Goal: Contribute content: Contribute content

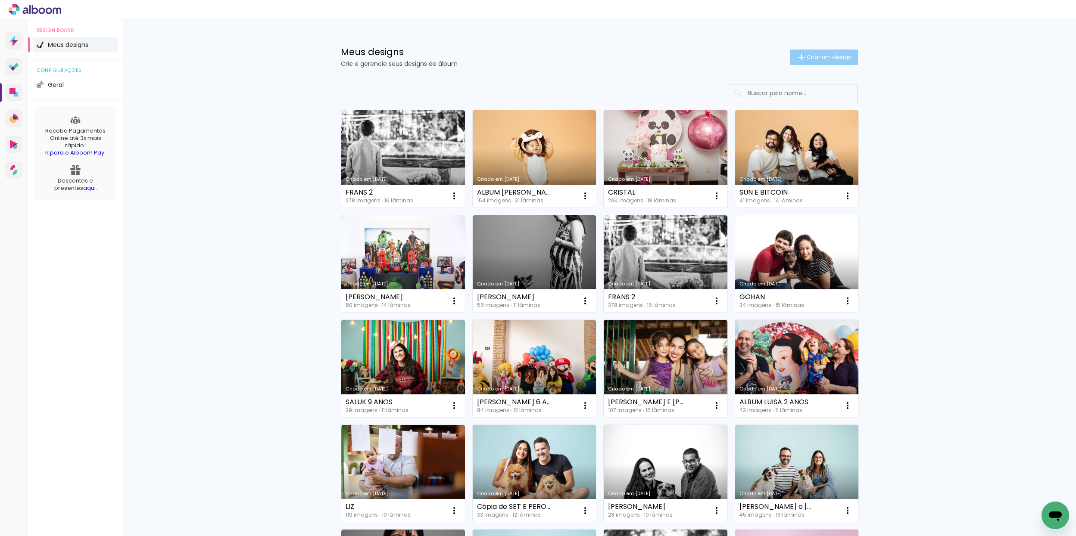
click at [809, 61] on paper-button "Criar um design" at bounding box center [824, 58] width 68 height 16
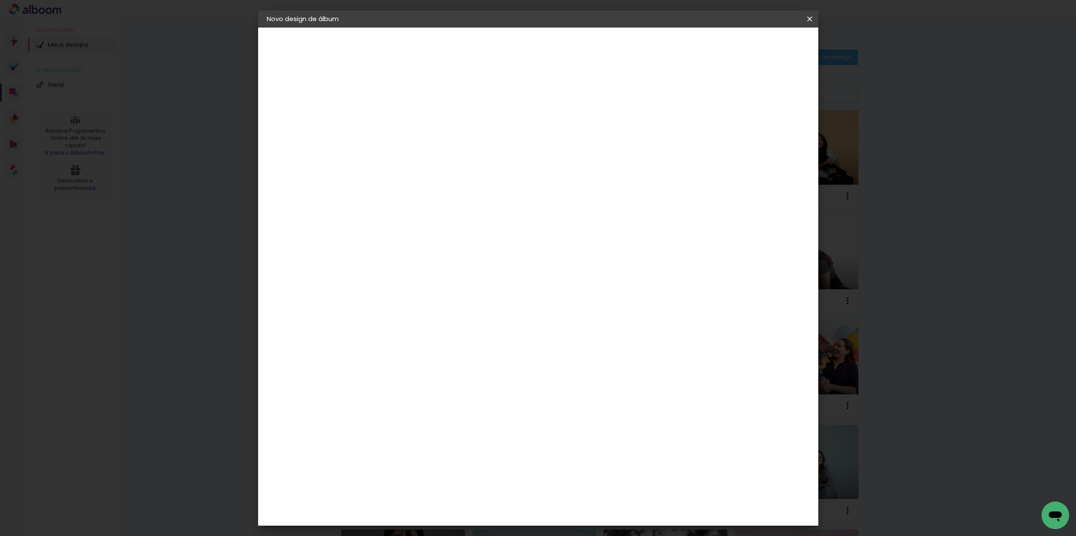
click at [407, 119] on input at bounding box center [407, 115] width 0 height 13
type input "[PERSON_NAME]"
type paper-input "[PERSON_NAME]"
click at [445, 54] on header "Informações Dê um título ao seu álbum. Avançar" at bounding box center [407, 53] width 75 height 51
click at [0, 0] on slot "Avançar" at bounding box center [0, 0] width 0 height 0
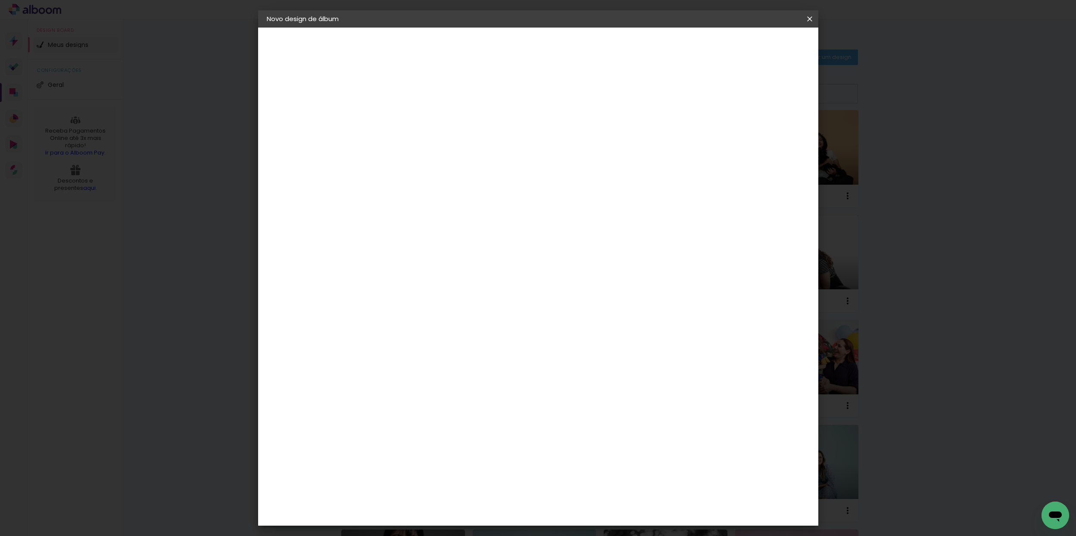
click at [443, 161] on input at bounding box center [429, 164] width 87 height 11
type input "GO"
type paper-input "GO"
click at [459, 198] on paper-item "Go image" at bounding box center [421, 196] width 76 height 22
click at [0, 0] on slot "Avançar" at bounding box center [0, 0] width 0 height 0
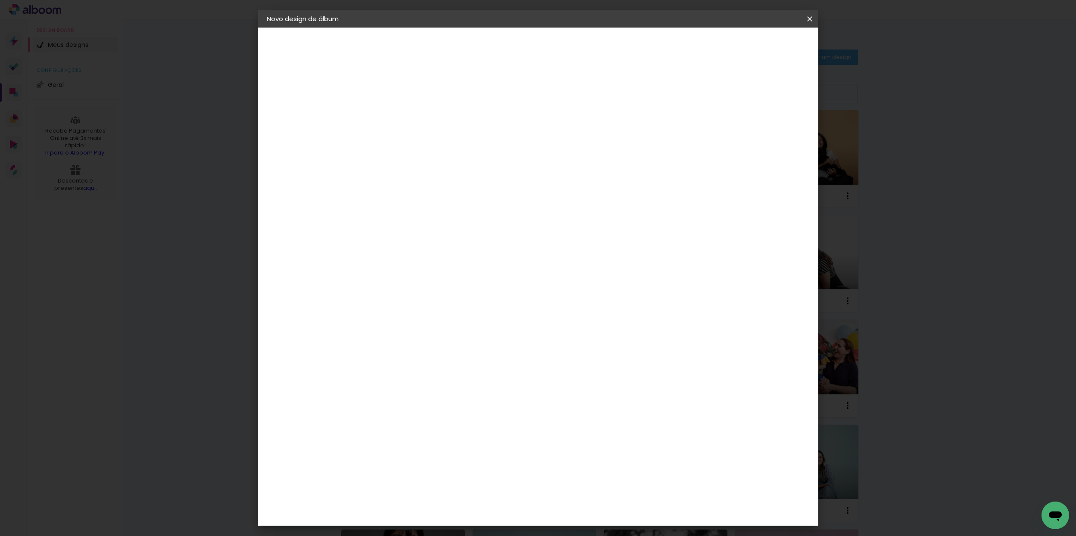
click at [441, 143] on input "text" at bounding box center [424, 149] width 34 height 13
click at [0, 0] on slot "Fastbook 800g" at bounding box center [0, 0] width 0 height 0
type input "Fastbook 800g"
click at [466, 374] on span "20 × 20" at bounding box center [446, 388] width 40 height 28
click at [548, 40] on paper-button "Avançar" at bounding box center [527, 45] width 42 height 15
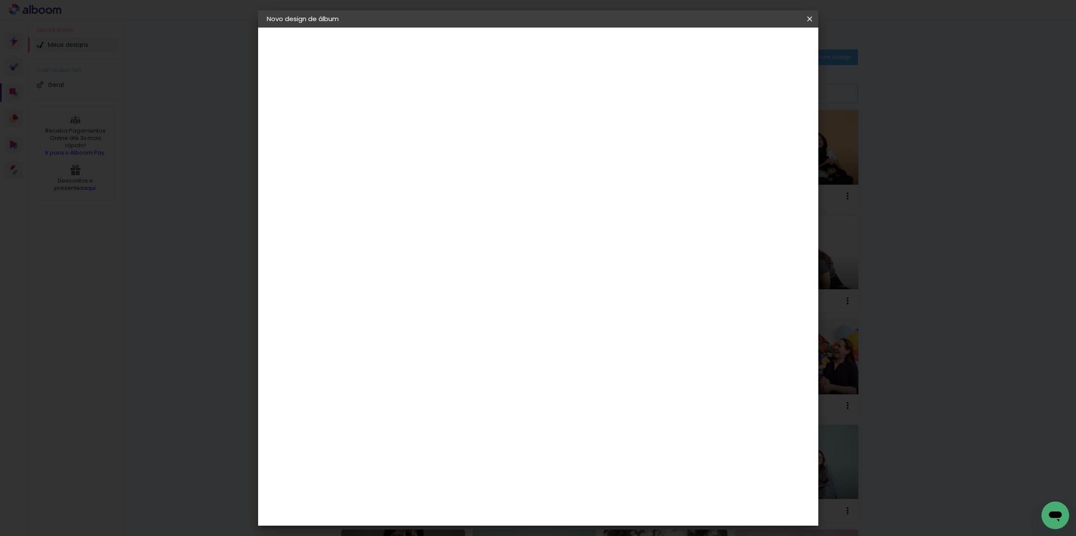
type input "3"
type paper-input "3"
click at [410, 89] on input "3" at bounding box center [401, 92] width 30 height 11
type input "4"
type paper-input "4"
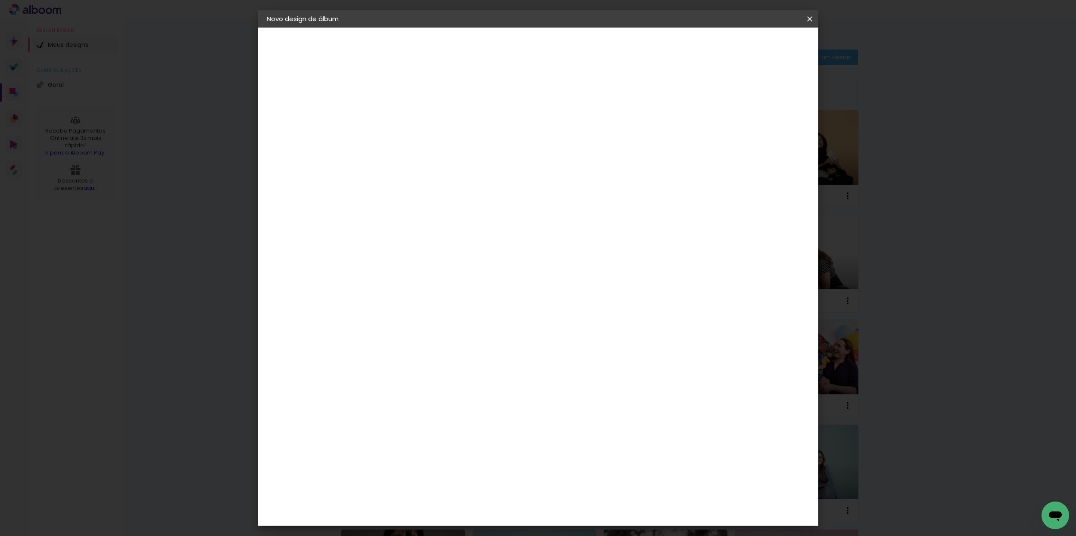
click at [410, 89] on input "4" at bounding box center [401, 92] width 30 height 11
type input "5"
type paper-input "5"
click at [409, 90] on input "5" at bounding box center [401, 92] width 30 height 11
click at [762, 46] on span "Iniciar design" at bounding box center [742, 46] width 39 height 6
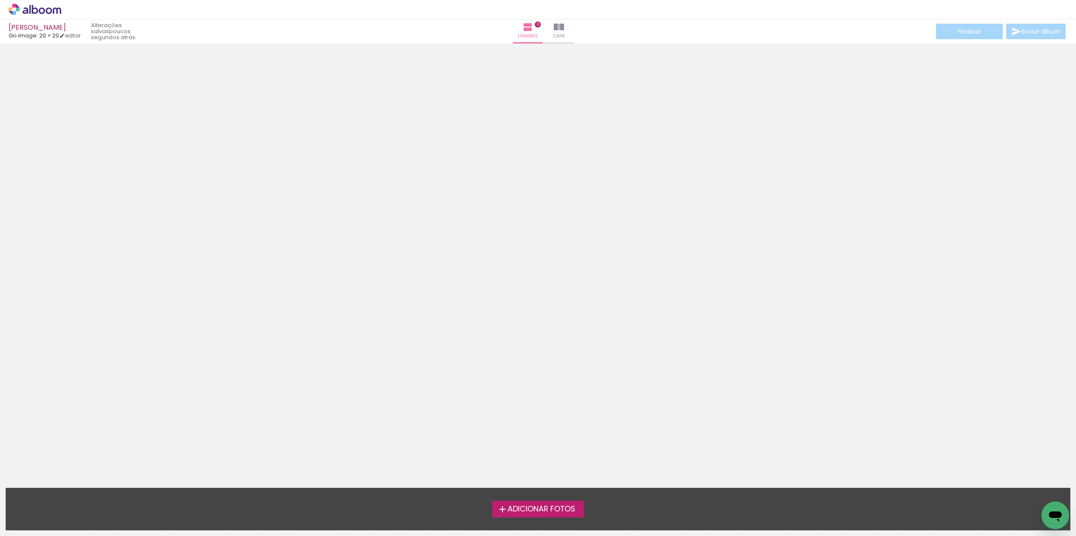
click at [520, 511] on span "Adicionar Fotos" at bounding box center [541, 510] width 68 height 8
click at [0, 0] on input "file" at bounding box center [0, 0] width 0 height 0
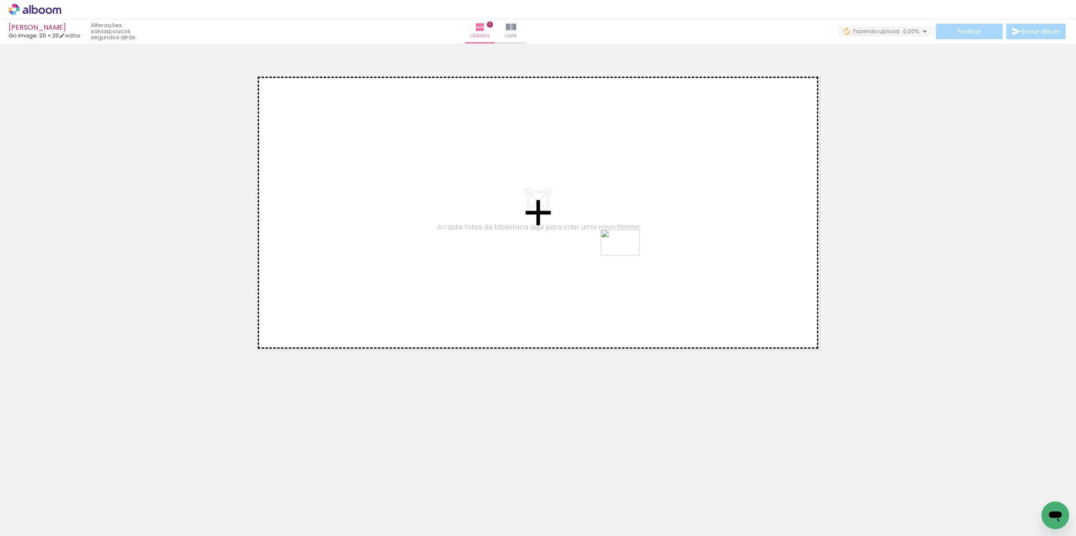
drag, startPoint x: 190, startPoint y: 513, endPoint x: 621, endPoint y: 258, distance: 500.9
click at [627, 255] on quentale-workspace at bounding box center [538, 268] width 1076 height 536
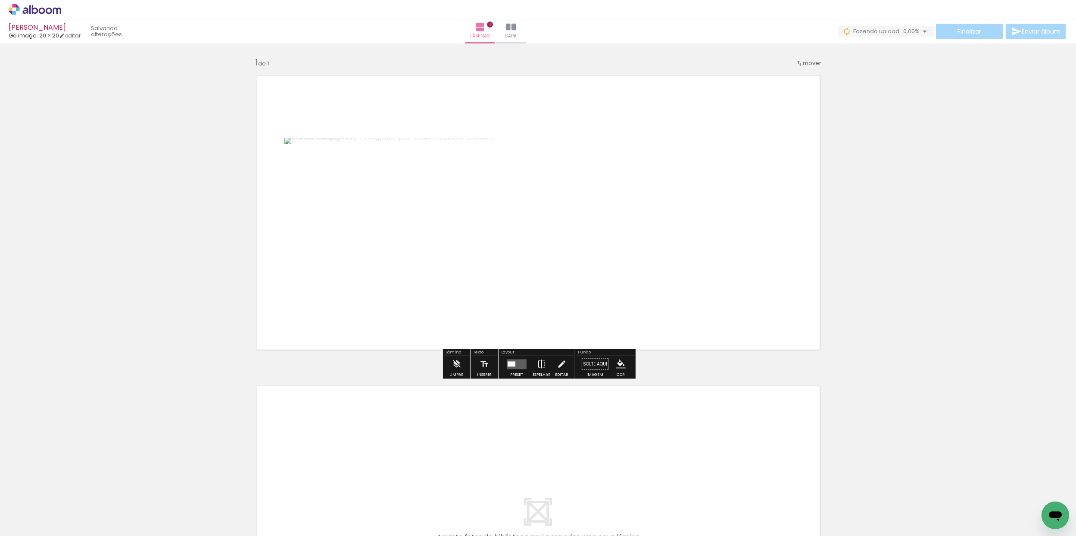
click at [537, 364] on iron-icon at bounding box center [541, 364] width 9 height 17
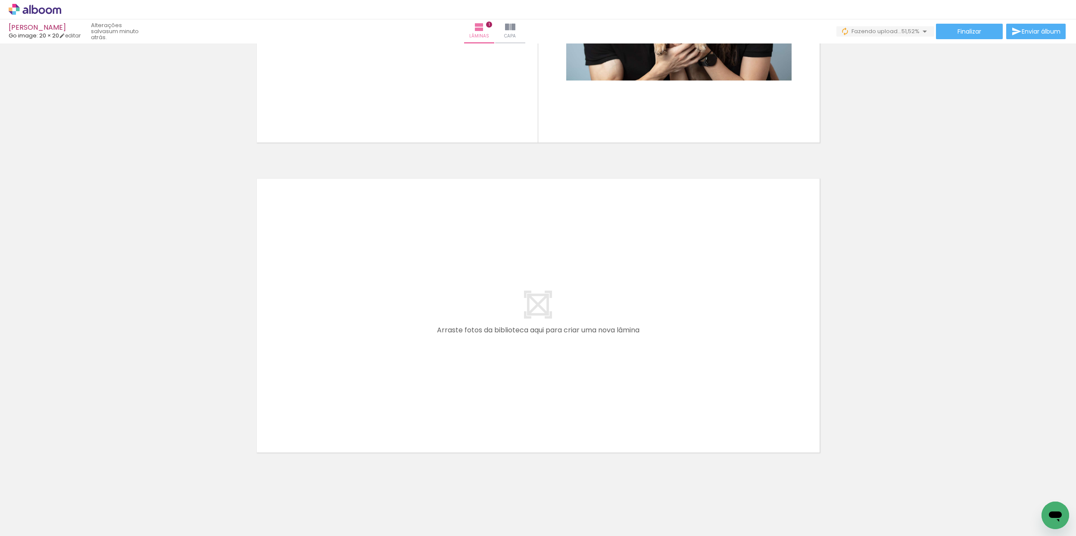
scroll to position [215, 0]
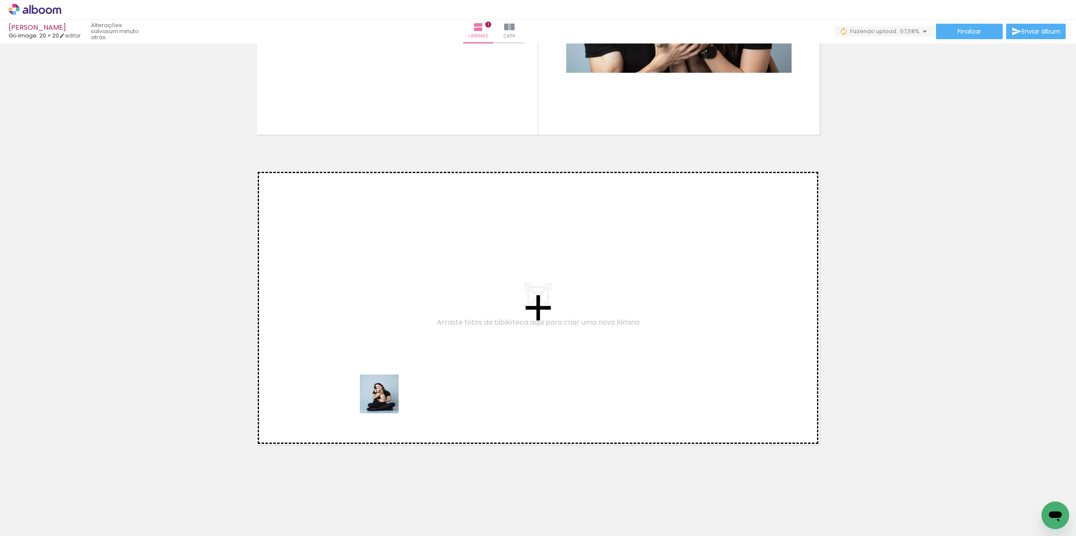
drag, startPoint x: 289, startPoint y: 509, endPoint x: 398, endPoint y: 351, distance: 192.4
click at [398, 351] on quentale-workspace at bounding box center [538, 268] width 1076 height 536
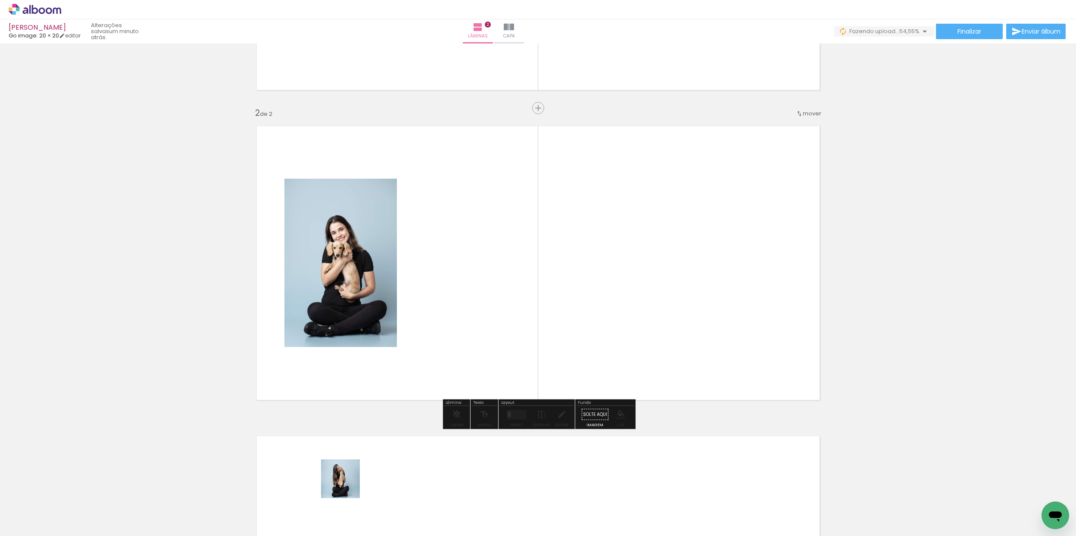
scroll to position [260, 0]
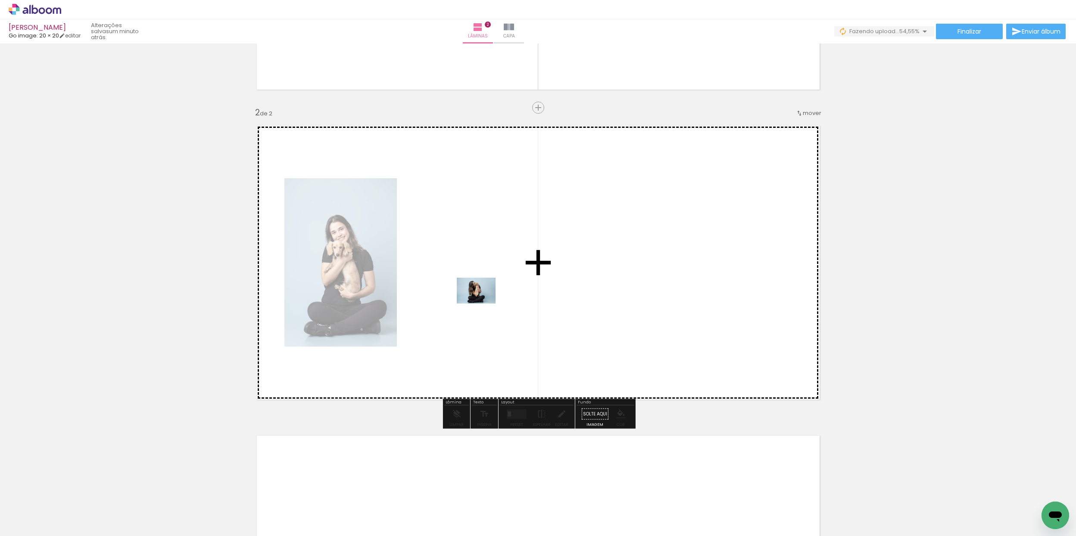
drag, startPoint x: 347, startPoint y: 485, endPoint x: 429, endPoint y: 399, distance: 118.8
click at [482, 304] on quentale-workspace at bounding box center [538, 268] width 1076 height 536
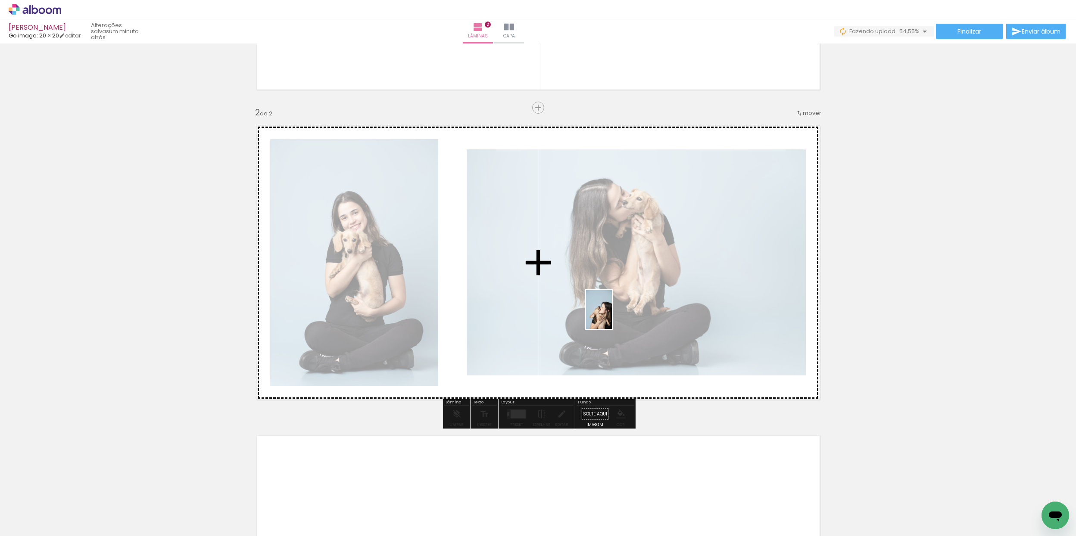
drag, startPoint x: 395, startPoint y: 481, endPoint x: 619, endPoint y: 317, distance: 277.1
click at [631, 305] on quentale-workspace at bounding box center [538, 268] width 1076 height 536
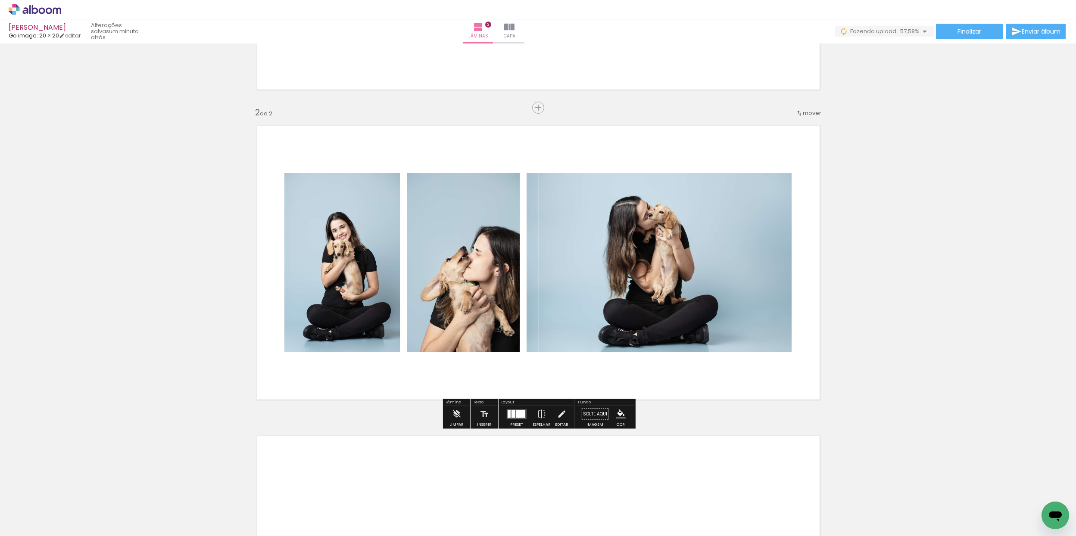
click at [516, 417] on div at bounding box center [520, 414] width 9 height 8
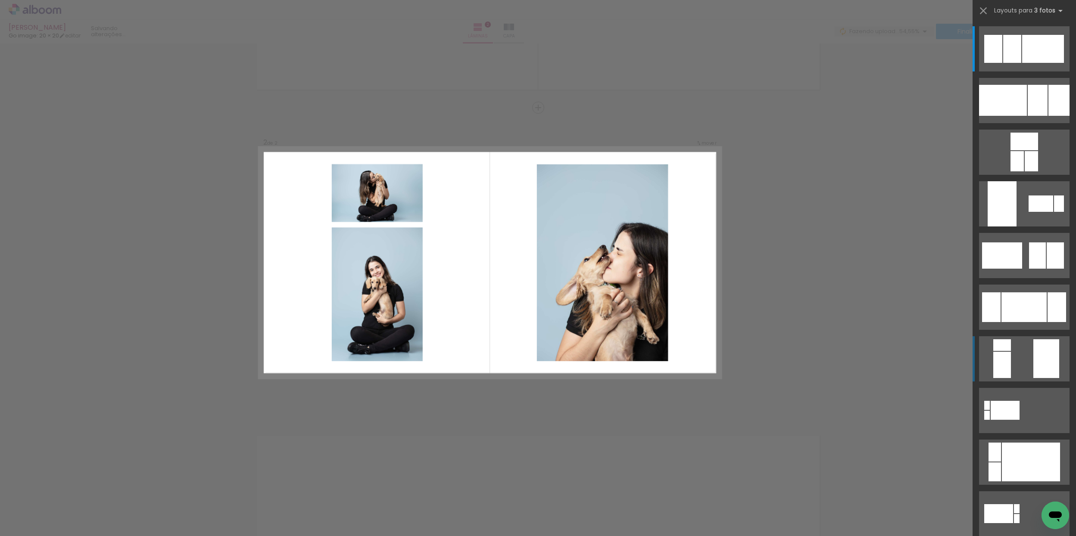
click at [1026, 364] on quentale-layouter at bounding box center [1024, 358] width 90 height 45
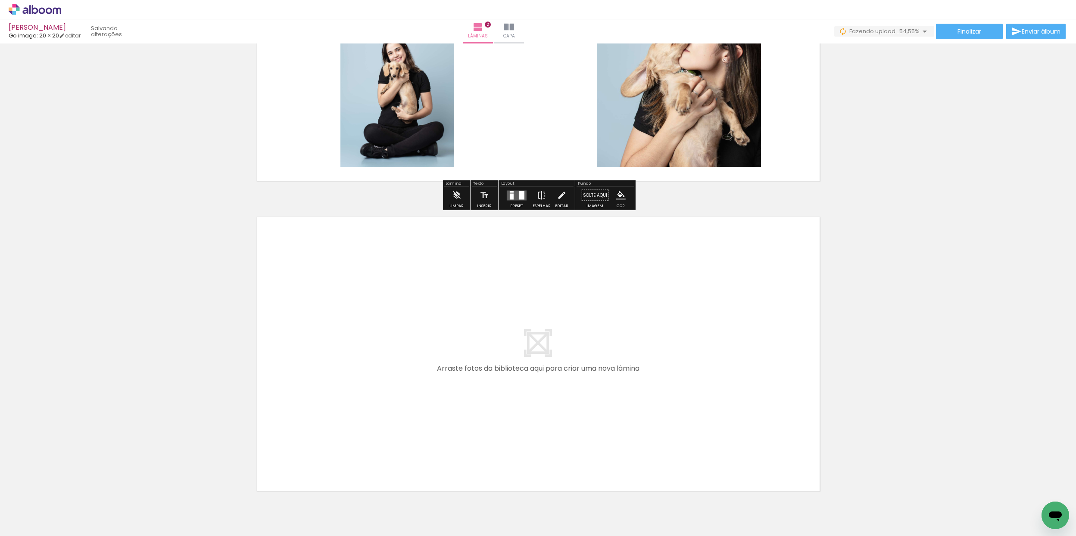
scroll to position [481, 0]
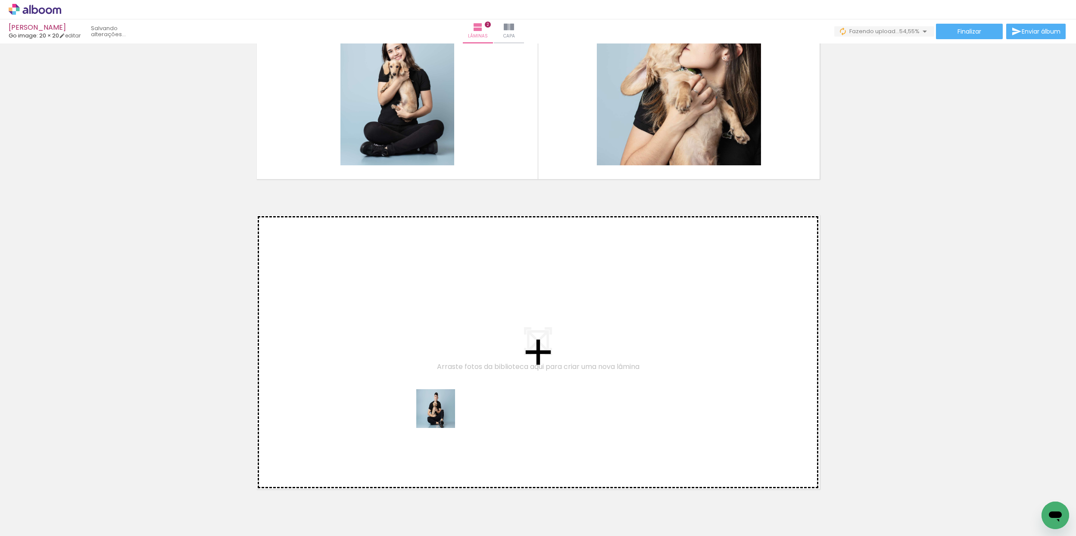
drag, startPoint x: 421, startPoint y: 509, endPoint x: 447, endPoint y: 386, distance: 125.8
click at [447, 386] on quentale-workspace at bounding box center [538, 268] width 1076 height 536
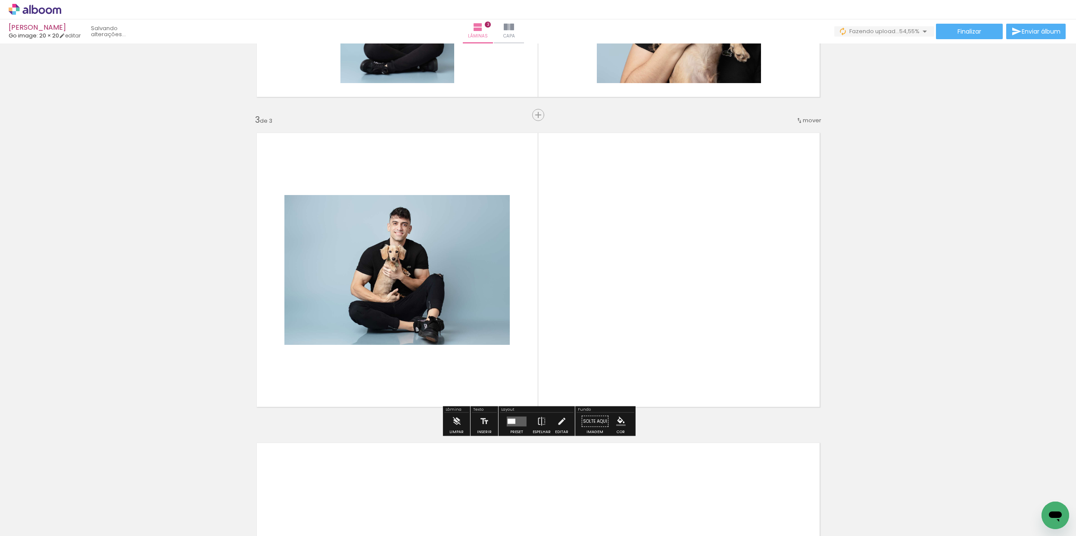
scroll to position [570, 0]
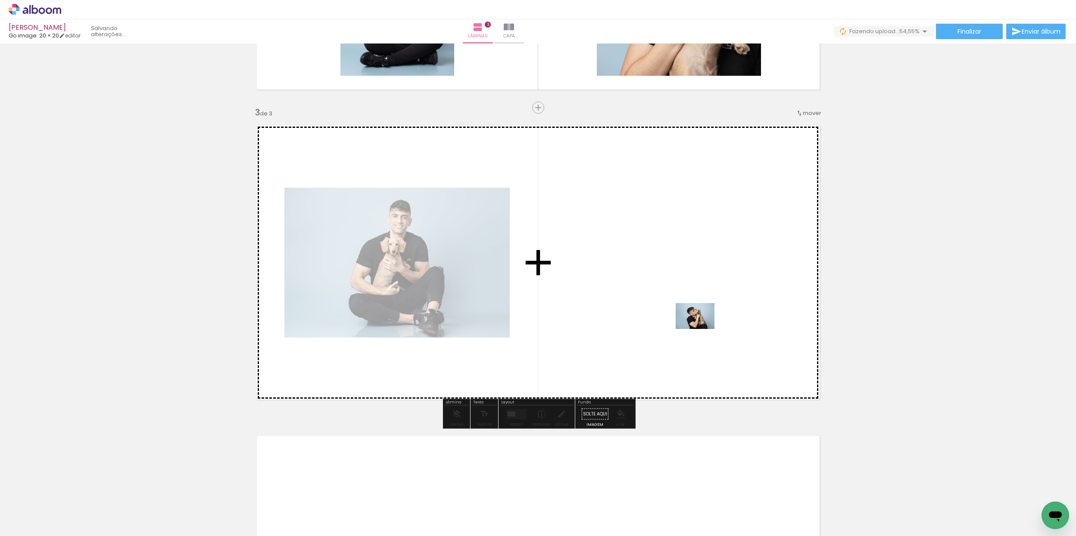
drag, startPoint x: 533, startPoint y: 439, endPoint x: 702, endPoint y: 329, distance: 201.5
click at [702, 329] on quentale-workspace at bounding box center [538, 268] width 1076 height 536
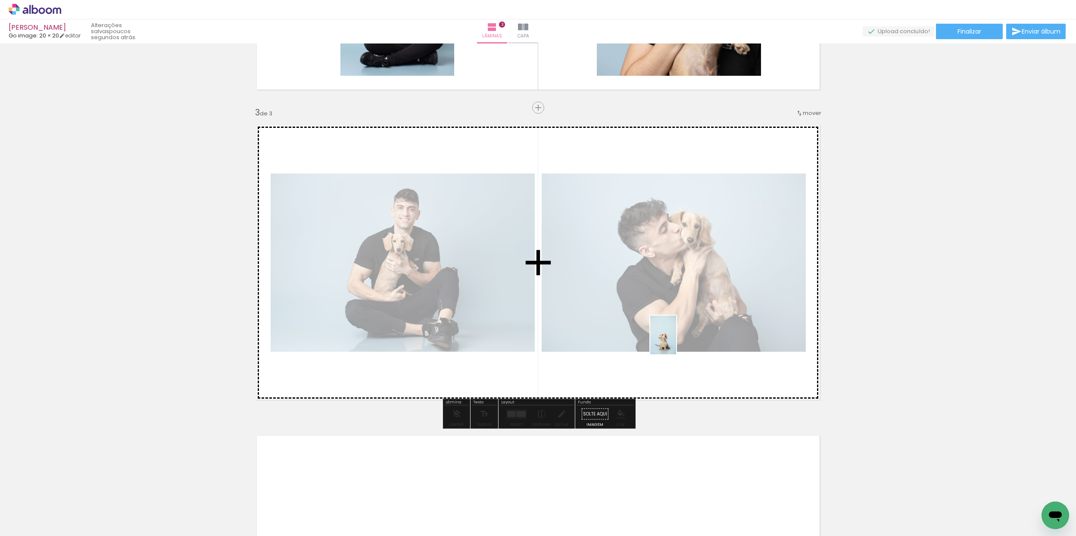
drag, startPoint x: 671, startPoint y: 512, endPoint x: 677, endPoint y: 342, distance: 169.8
click at [677, 342] on quentale-workspace at bounding box center [538, 268] width 1076 height 536
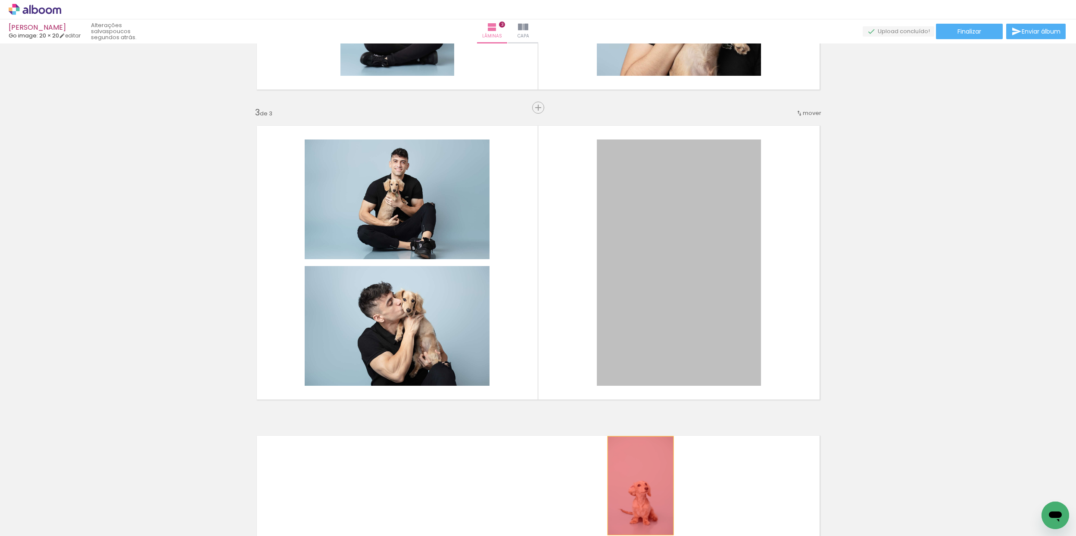
drag, startPoint x: 684, startPoint y: 318, endPoint x: 640, endPoint y: 487, distance: 174.5
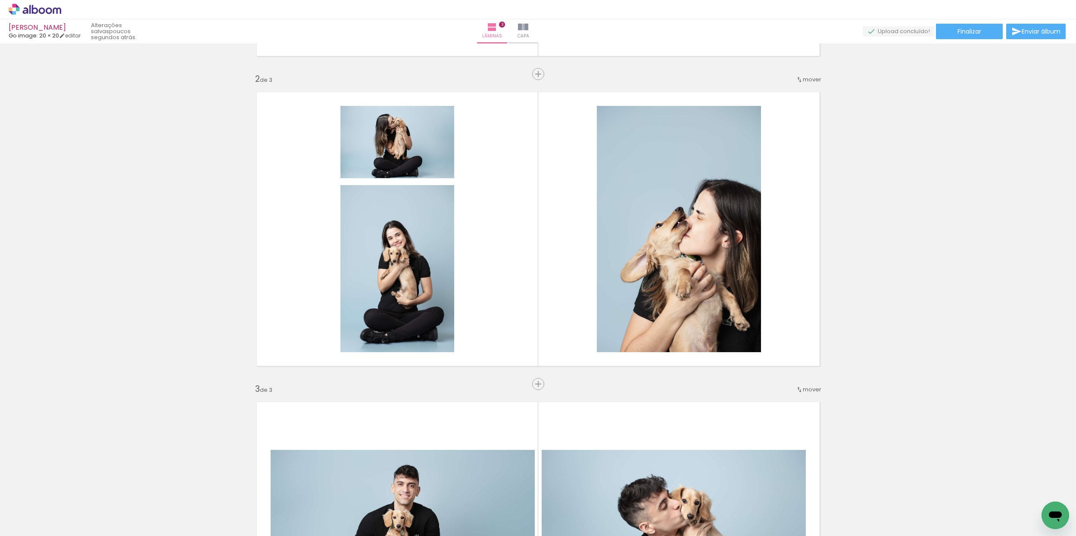
scroll to position [281, 0]
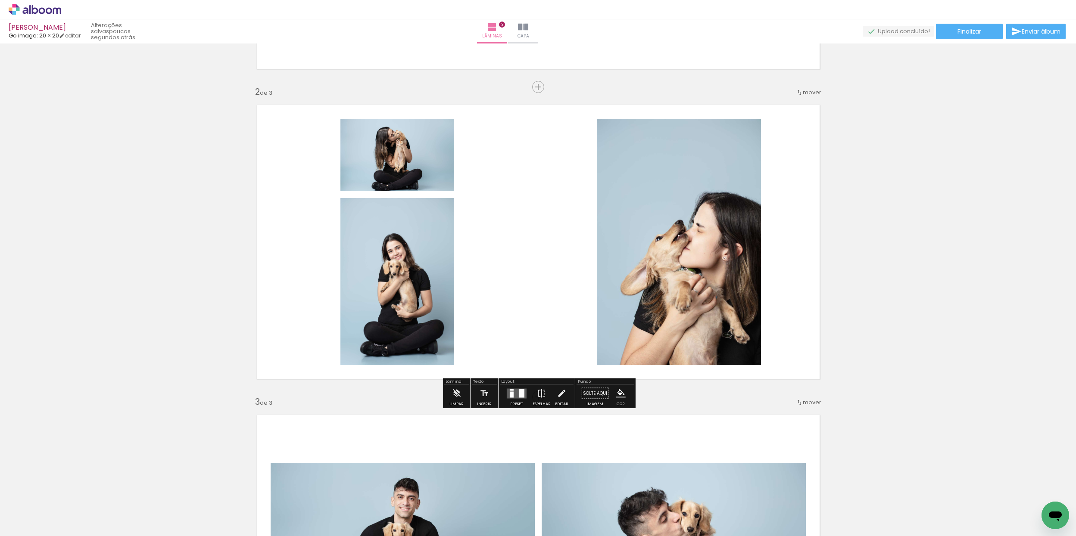
click at [518, 398] on div at bounding box center [516, 393] width 23 height 17
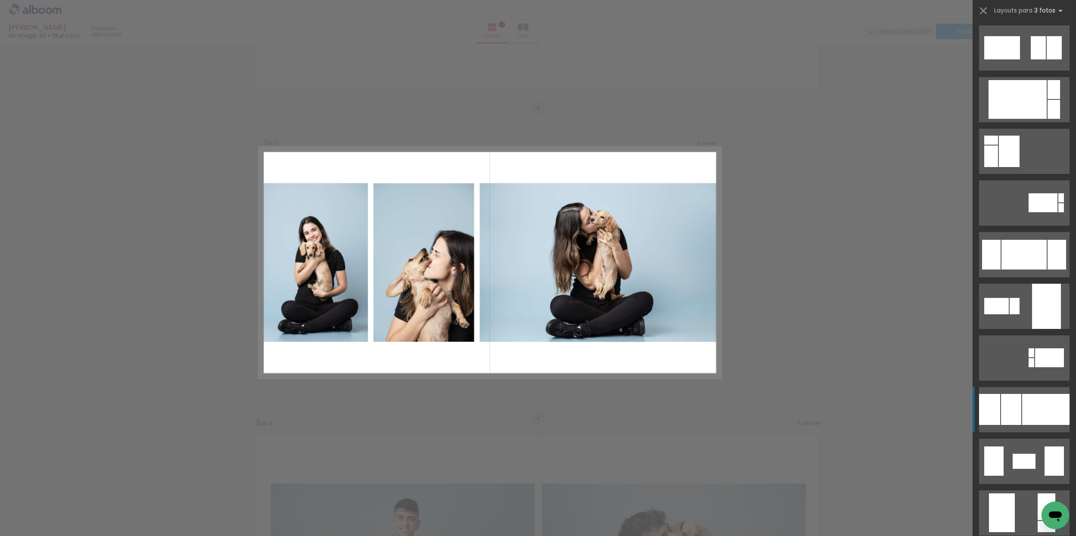
scroll to position [1411, 0]
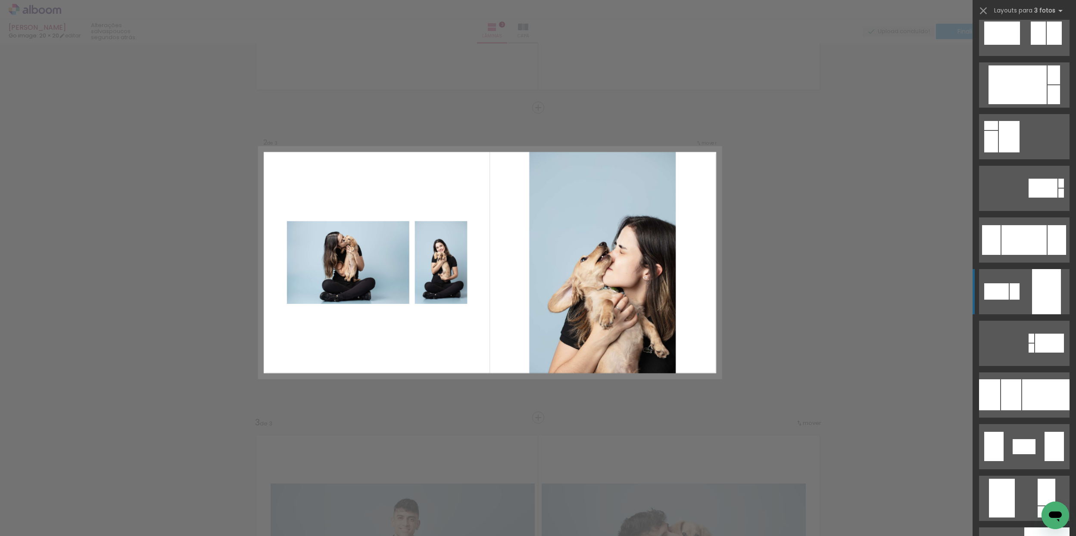
click at [1002, 301] on quentale-layouter at bounding box center [1024, 291] width 90 height 45
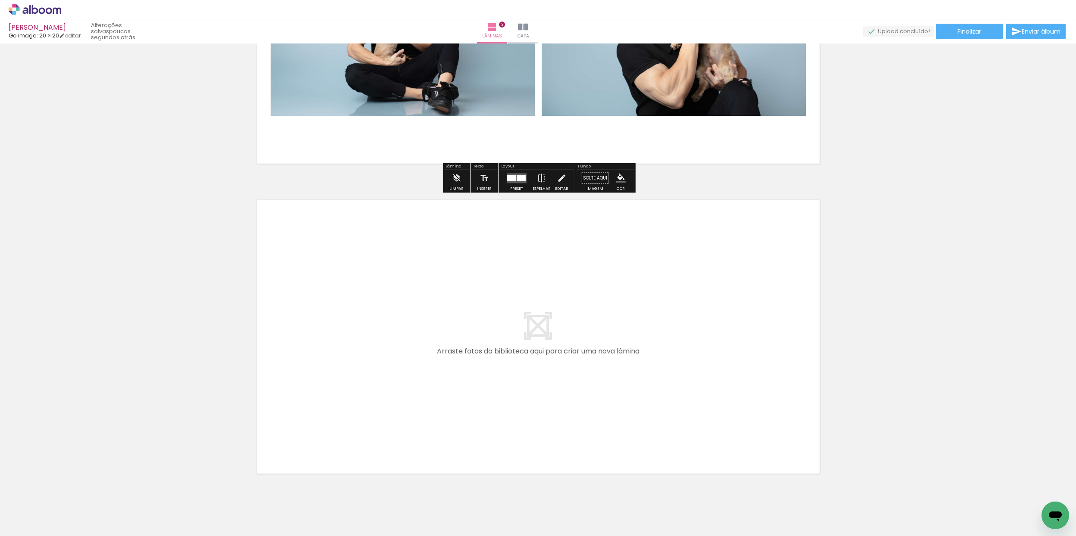
scroll to position [835, 0]
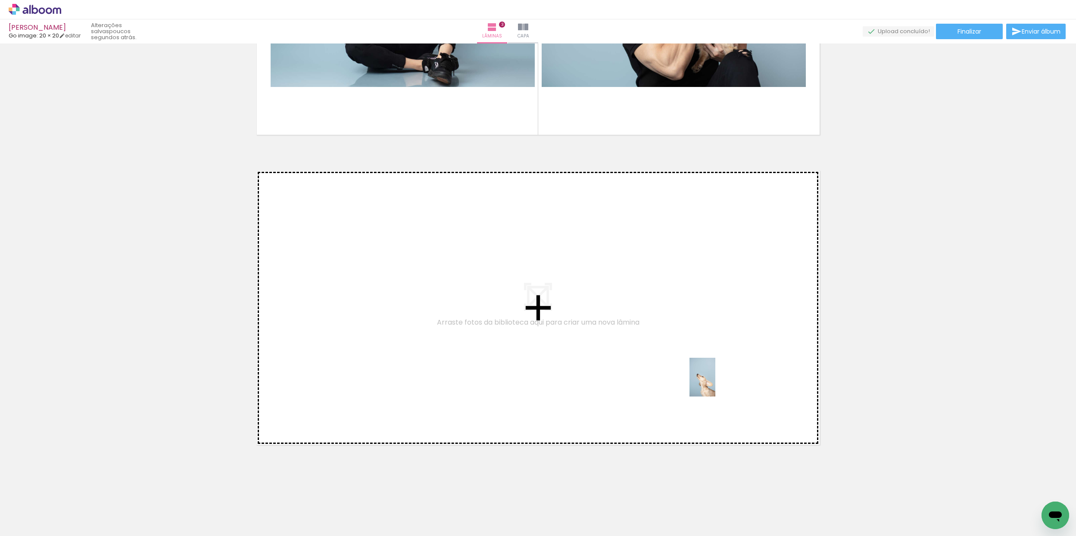
drag, startPoint x: 627, startPoint y: 504, endPoint x: 715, endPoint y: 384, distance: 148.9
click at [715, 384] on quentale-workspace at bounding box center [538, 268] width 1076 height 536
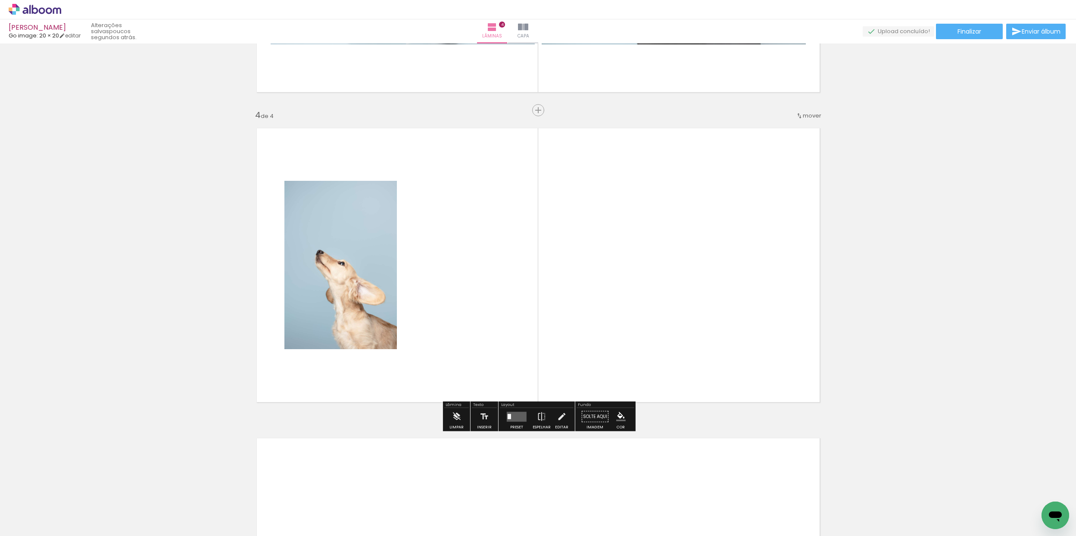
scroll to position [880, 0]
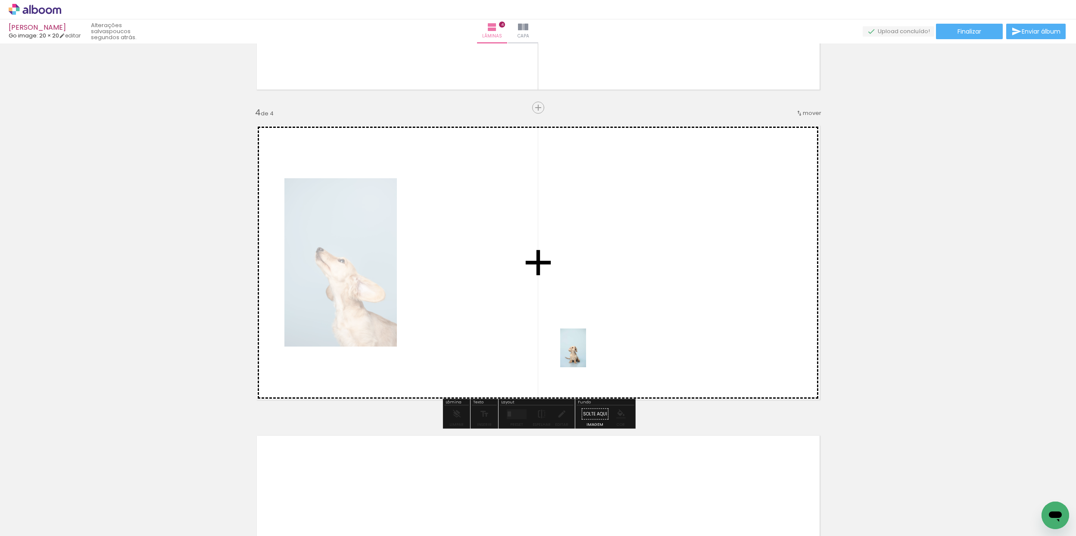
drag, startPoint x: 663, startPoint y: 509, endPoint x: 556, endPoint y: 331, distance: 207.9
click at [560, 322] on quentale-workspace at bounding box center [538, 268] width 1076 height 536
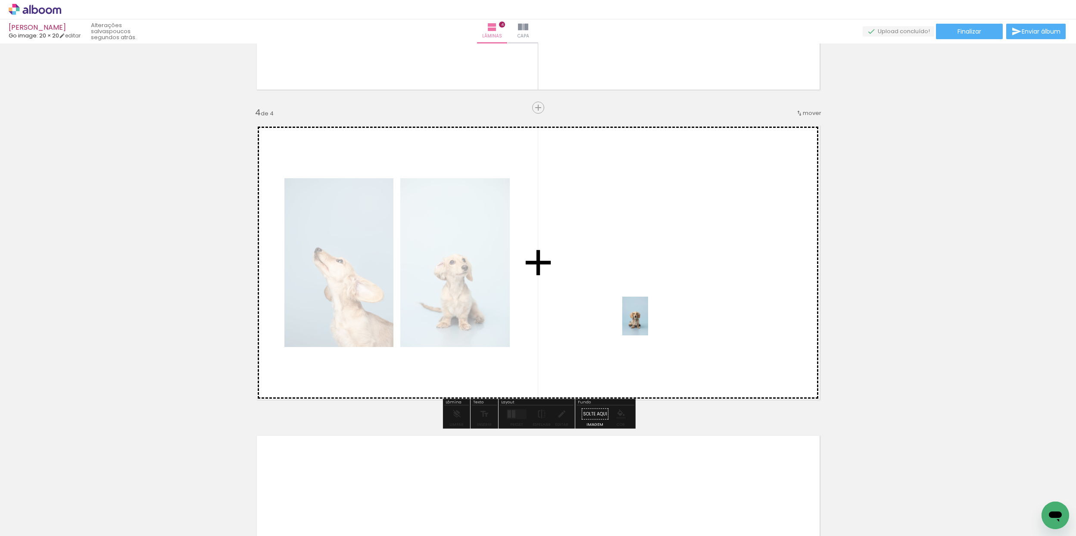
drag, startPoint x: 575, startPoint y: 513, endPoint x: 639, endPoint y: 322, distance: 201.6
click at [651, 308] on quentale-workspace at bounding box center [538, 268] width 1076 height 536
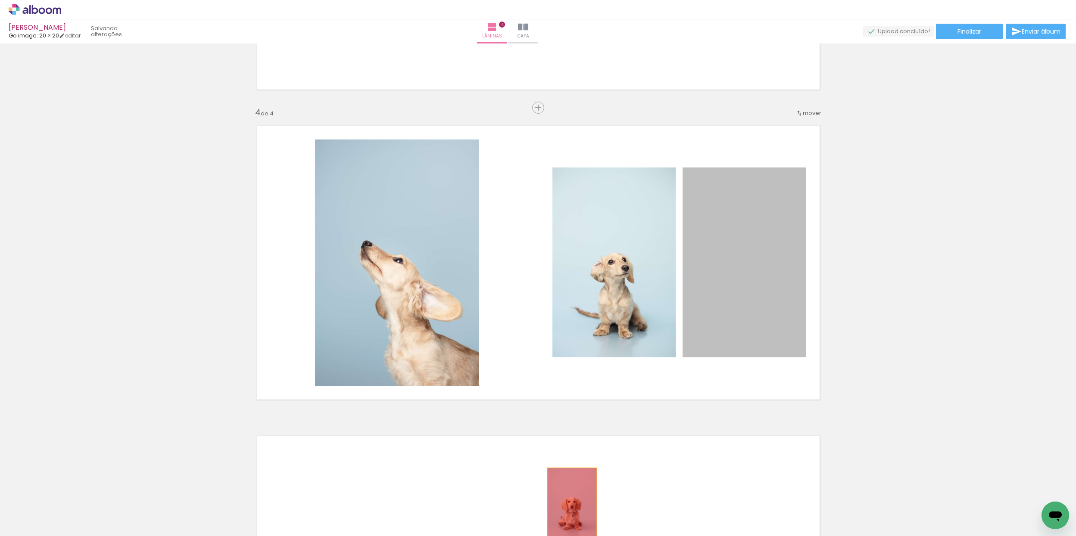
drag, startPoint x: 731, startPoint y: 276, endPoint x: 573, endPoint y: 505, distance: 278.4
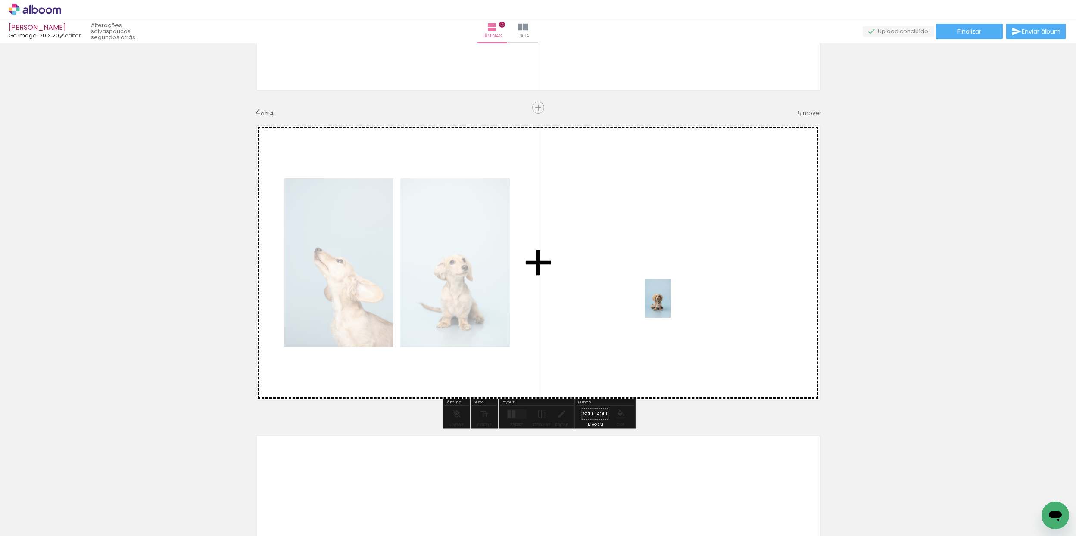
drag, startPoint x: 577, startPoint y: 505, endPoint x: 644, endPoint y: 348, distance: 171.0
click at [675, 295] on quentale-workspace at bounding box center [538, 268] width 1076 height 536
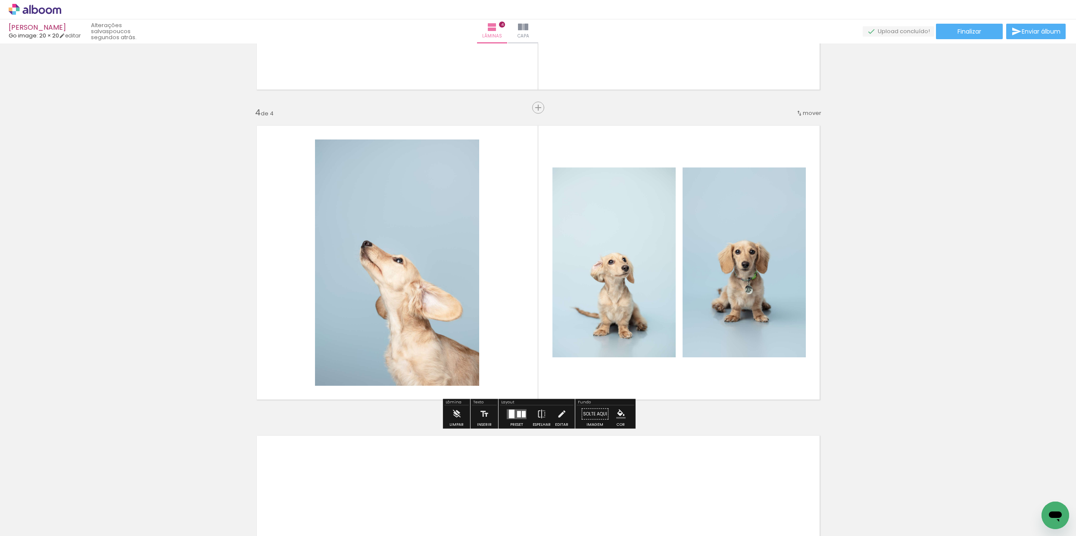
click at [514, 420] on div at bounding box center [516, 414] width 23 height 17
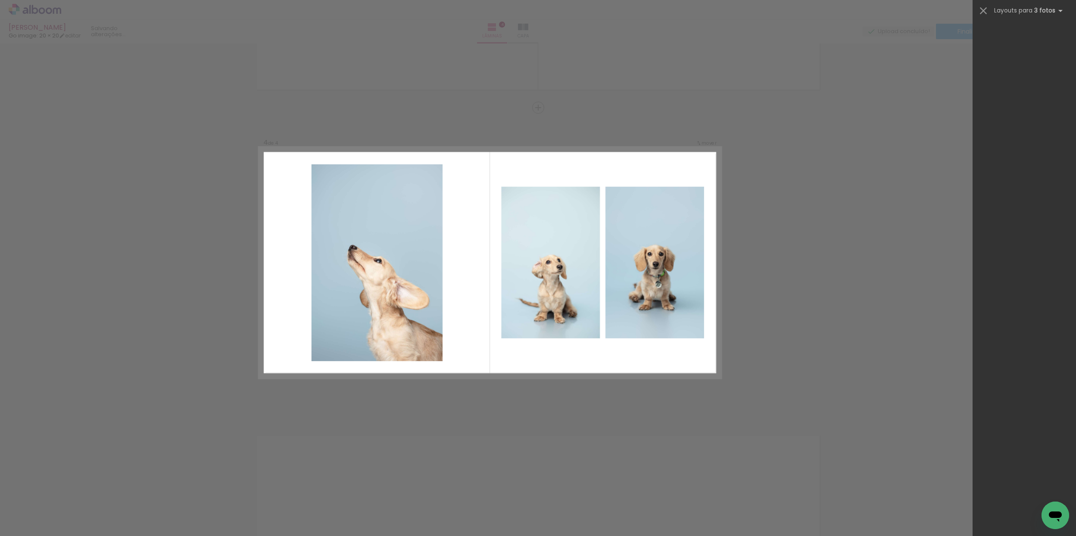
scroll to position [0, 0]
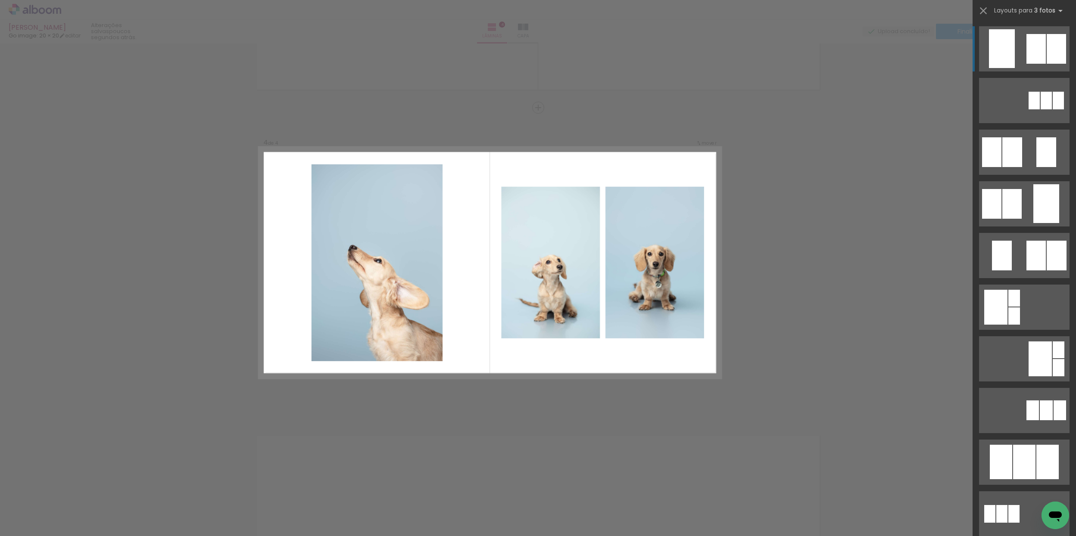
click at [1014, 47] on div at bounding box center [1002, 48] width 26 height 39
click at [1006, 58] on div at bounding box center [1002, 48] width 26 height 39
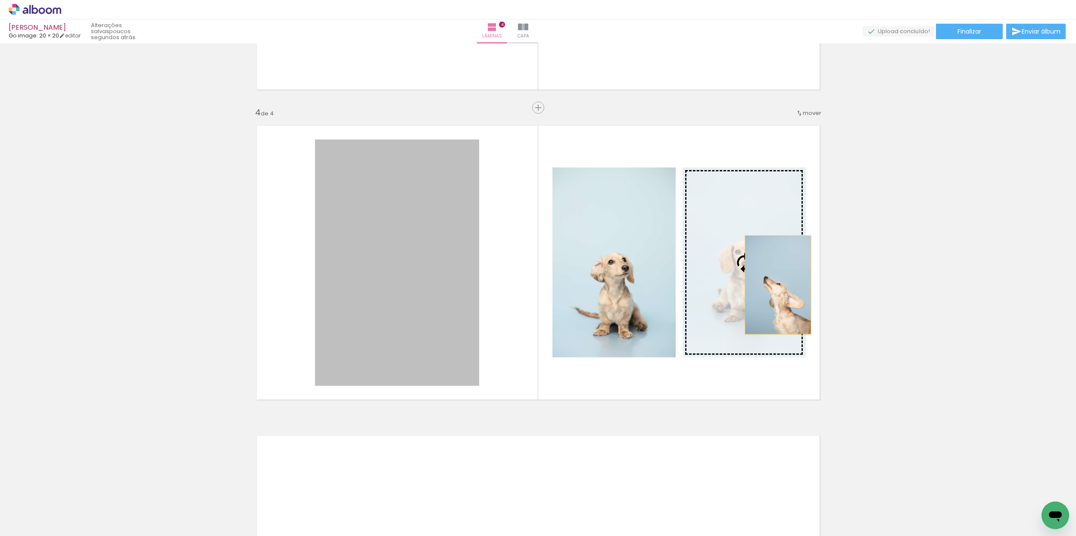
drag, startPoint x: 426, startPoint y: 305, endPoint x: 774, endPoint y: 286, distance: 348.6
click at [0, 0] on slot at bounding box center [0, 0] width 0 height 0
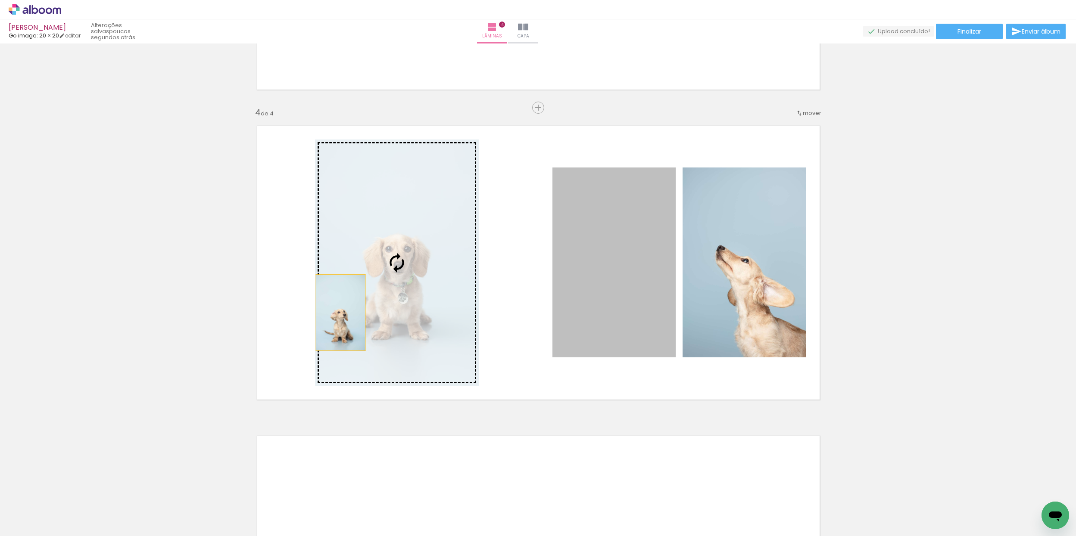
drag, startPoint x: 621, startPoint y: 318, endPoint x: 339, endPoint y: 314, distance: 281.3
click at [0, 0] on slot at bounding box center [0, 0] width 0 height 0
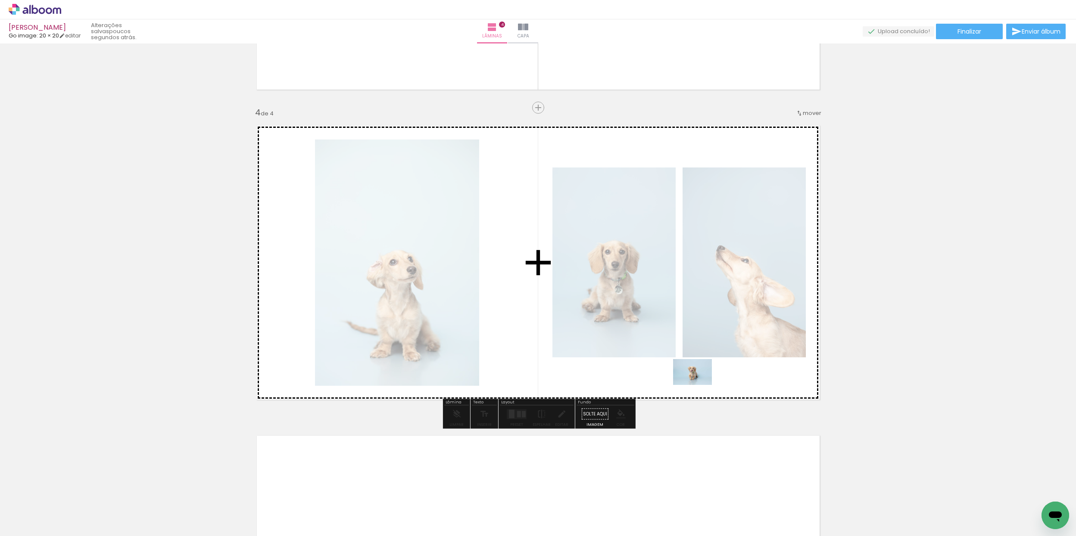
drag, startPoint x: 530, startPoint y: 510, endPoint x: 690, endPoint y: 398, distance: 195.8
click at [699, 386] on quentale-workspace at bounding box center [538, 268] width 1076 height 536
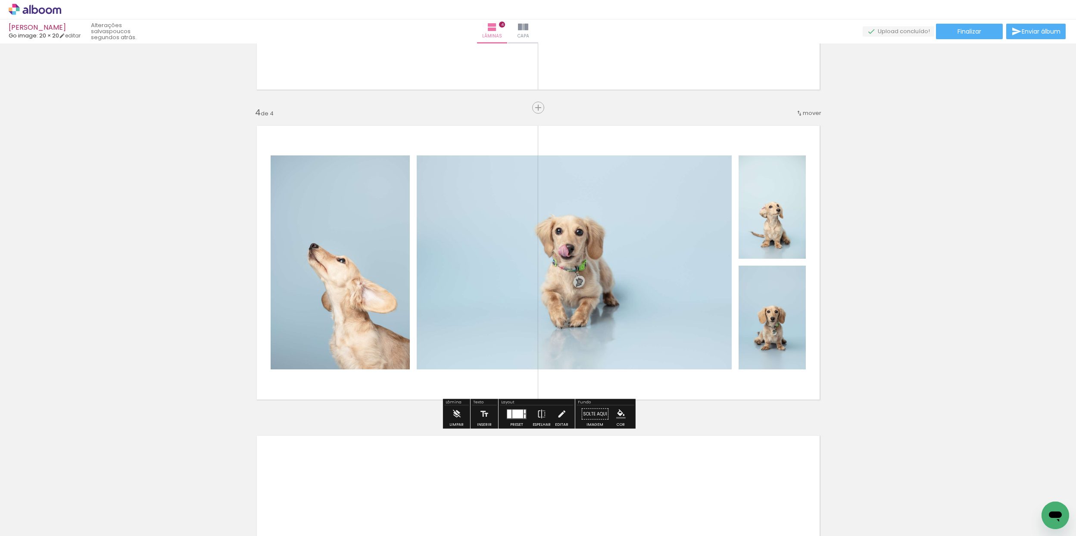
click at [518, 420] on div at bounding box center [516, 414] width 23 height 17
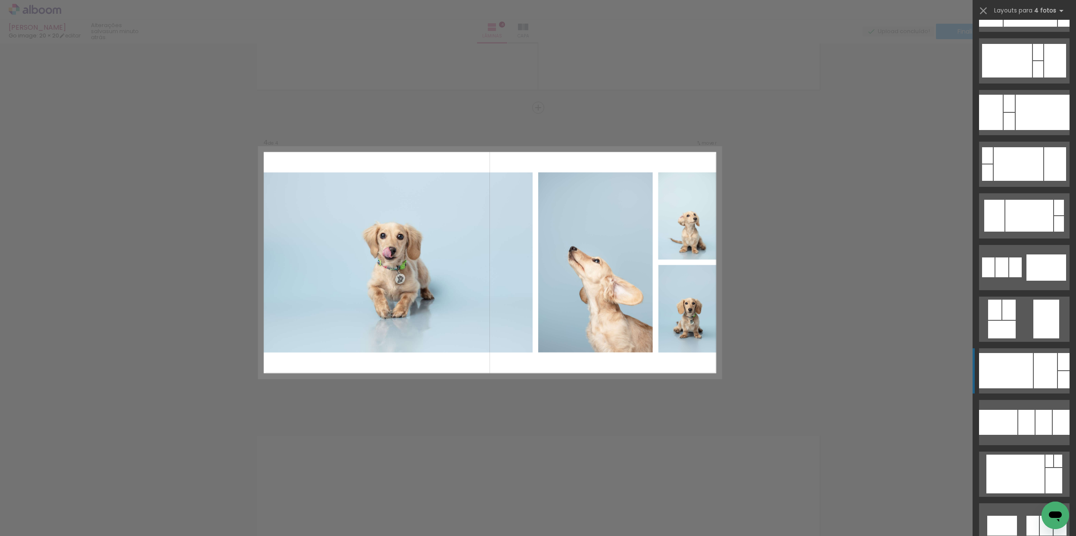
scroll to position [2016, 0]
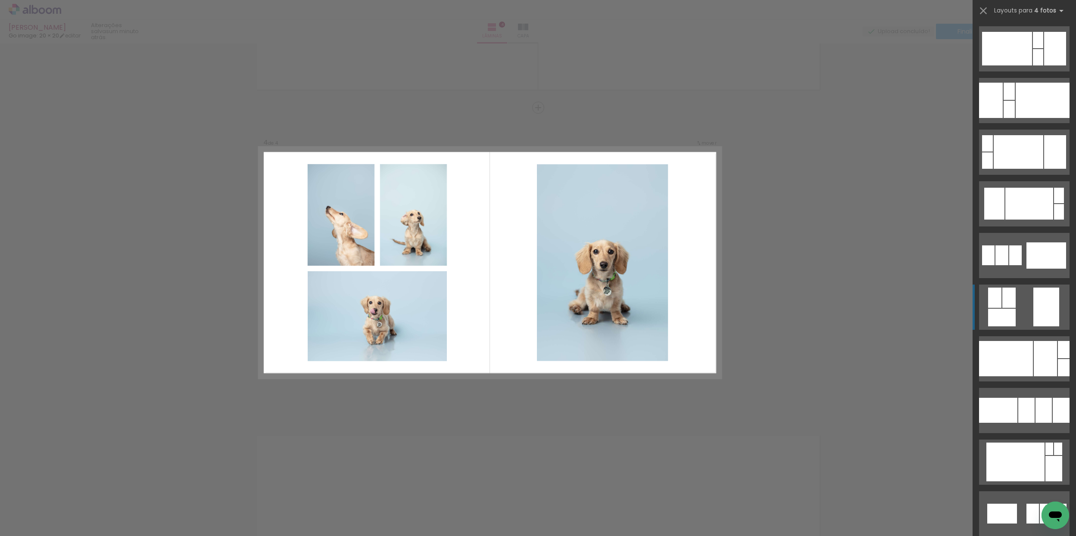
click at [1016, 322] on quentale-layouter at bounding box center [1024, 307] width 90 height 45
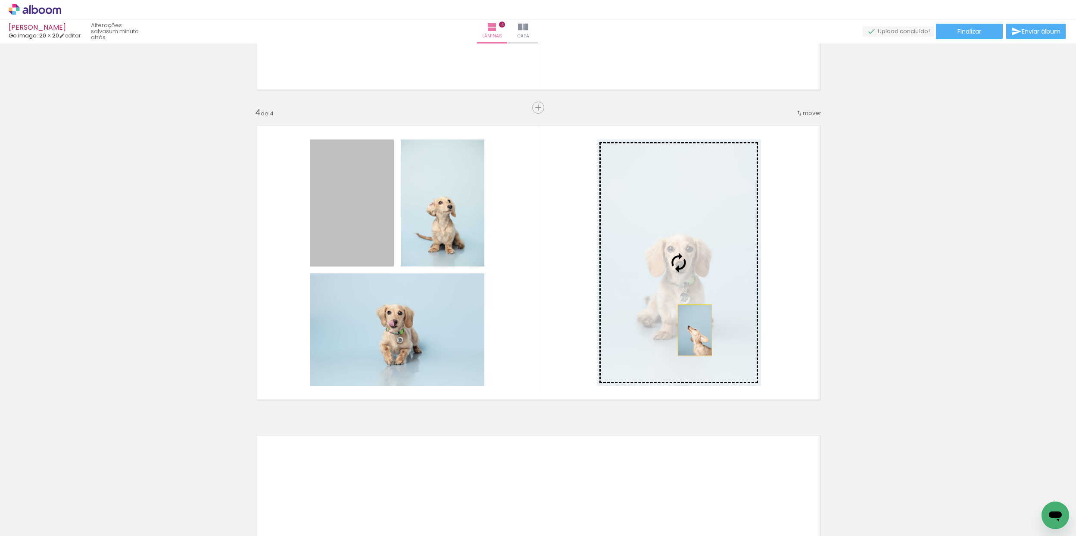
drag, startPoint x: 376, startPoint y: 225, endPoint x: 708, endPoint y: 333, distance: 348.8
click at [0, 0] on slot at bounding box center [0, 0] width 0 height 0
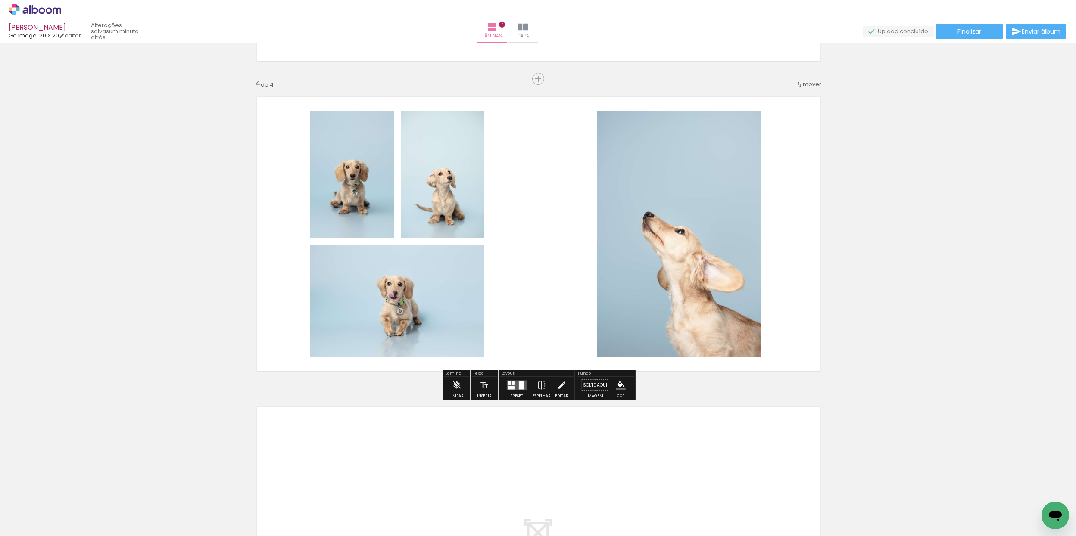
scroll to position [925, 0]
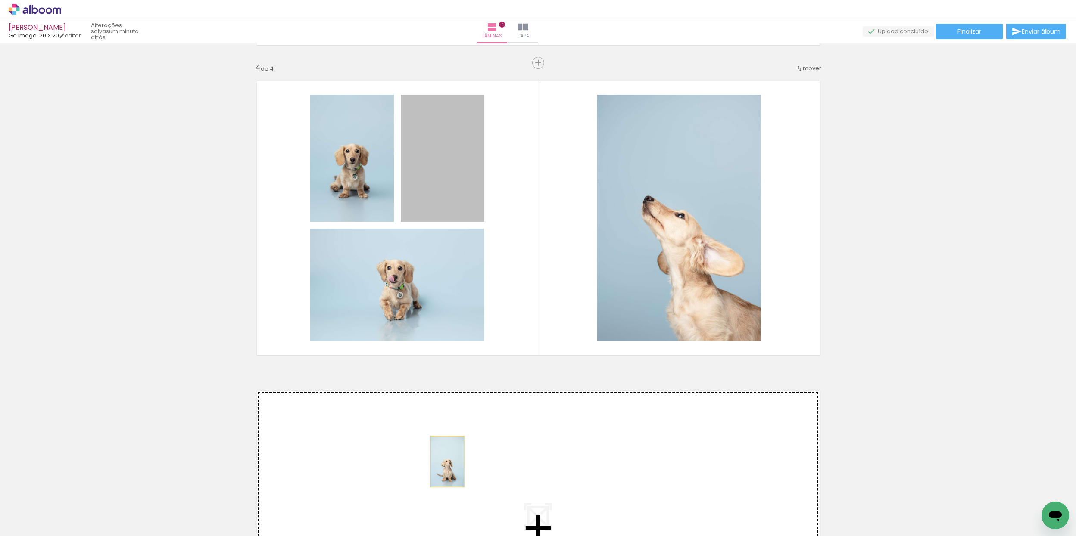
drag, startPoint x: 439, startPoint y: 180, endPoint x: 448, endPoint y: 462, distance: 281.4
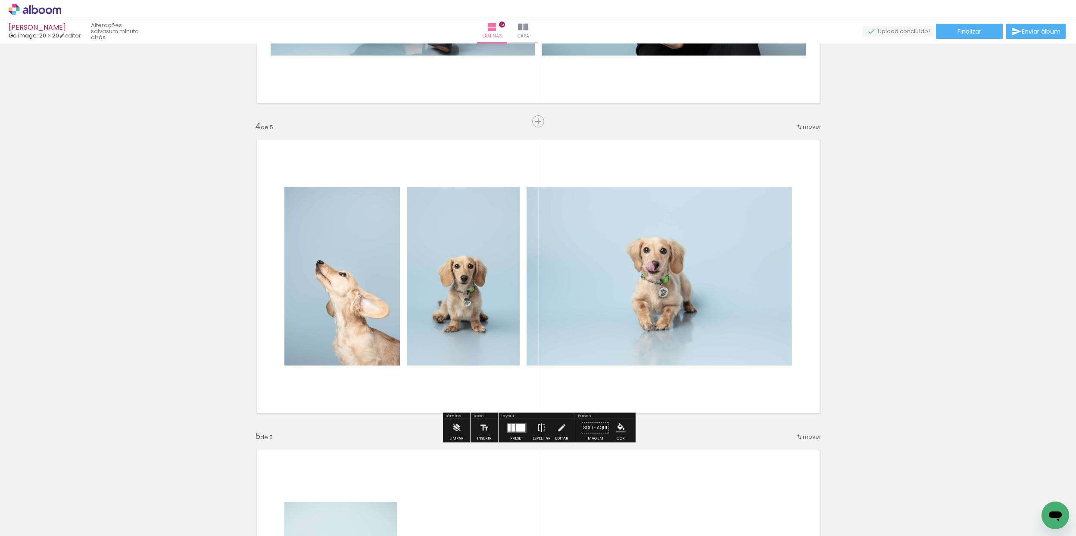
scroll to position [868, 0]
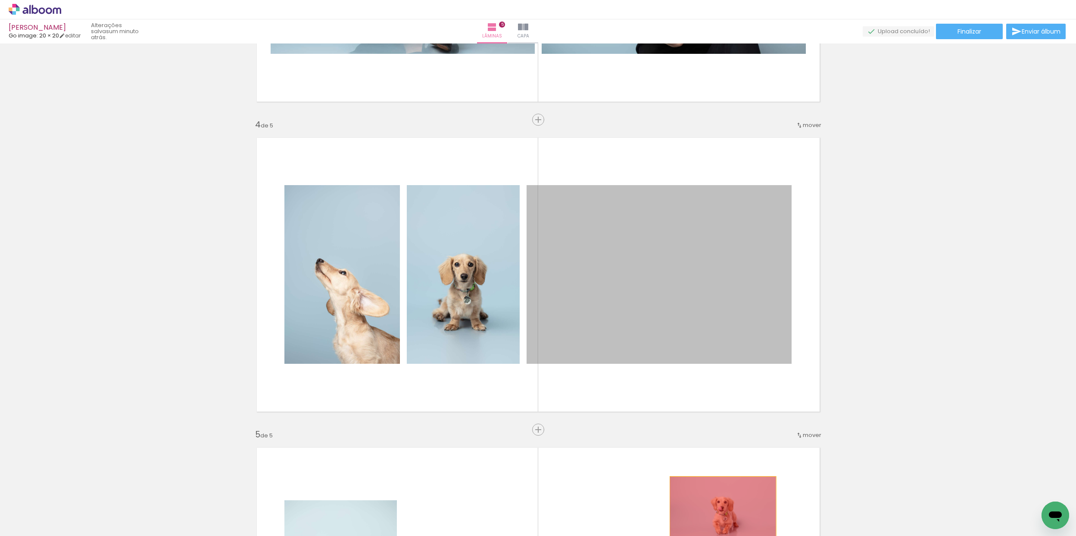
drag, startPoint x: 659, startPoint y: 308, endPoint x: 721, endPoint y: 515, distance: 216.3
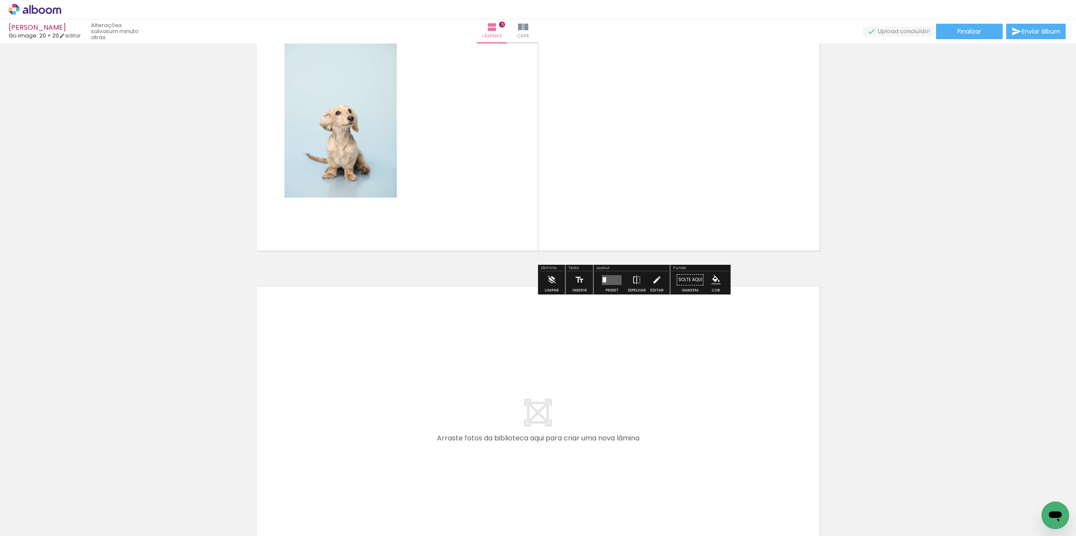
scroll to position [1356, 0]
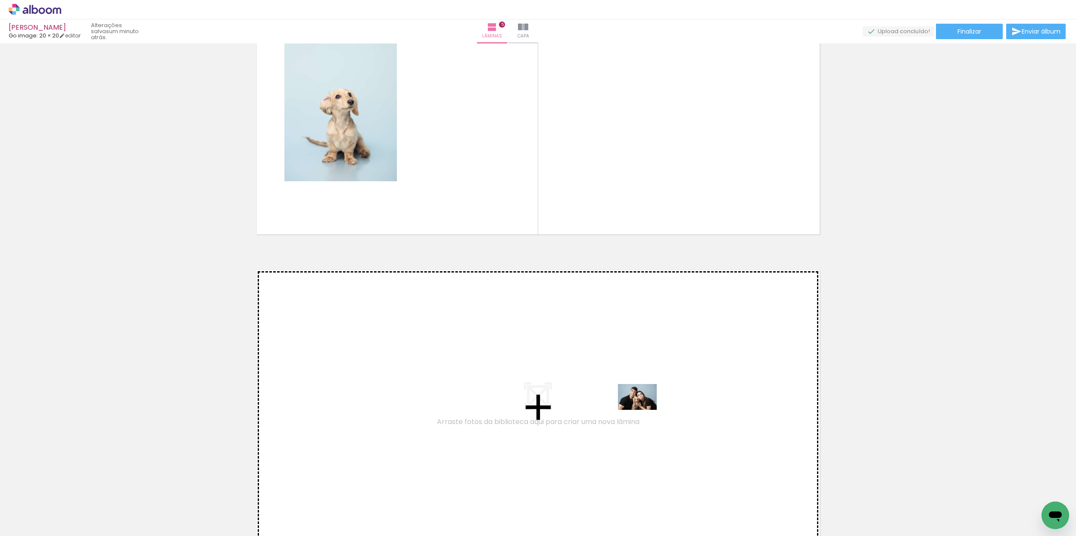
drag, startPoint x: 719, startPoint y: 501, endPoint x: 646, endPoint y: 410, distance: 116.7
click at [646, 410] on quentale-workspace at bounding box center [538, 268] width 1076 height 536
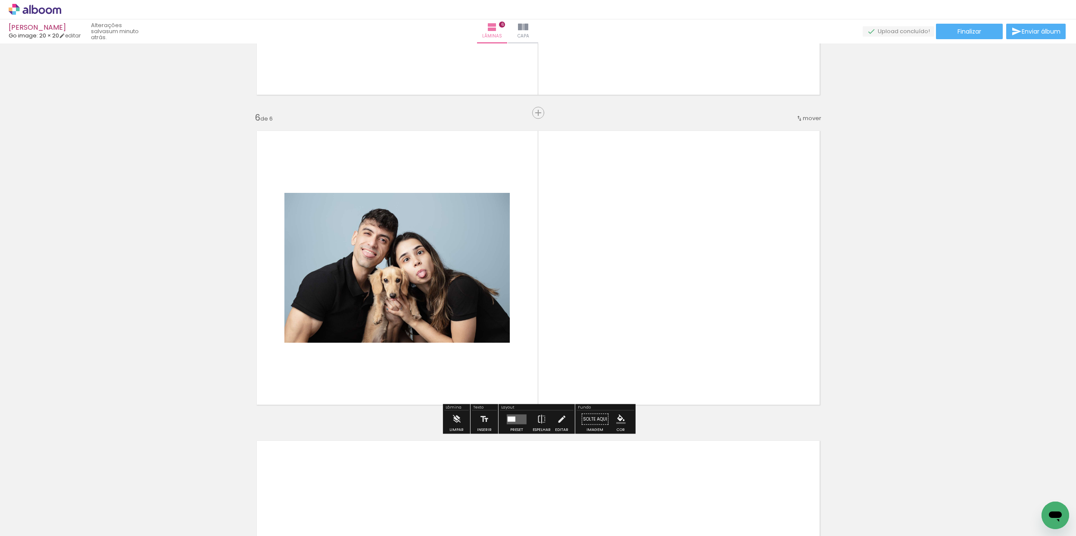
scroll to position [1501, 0]
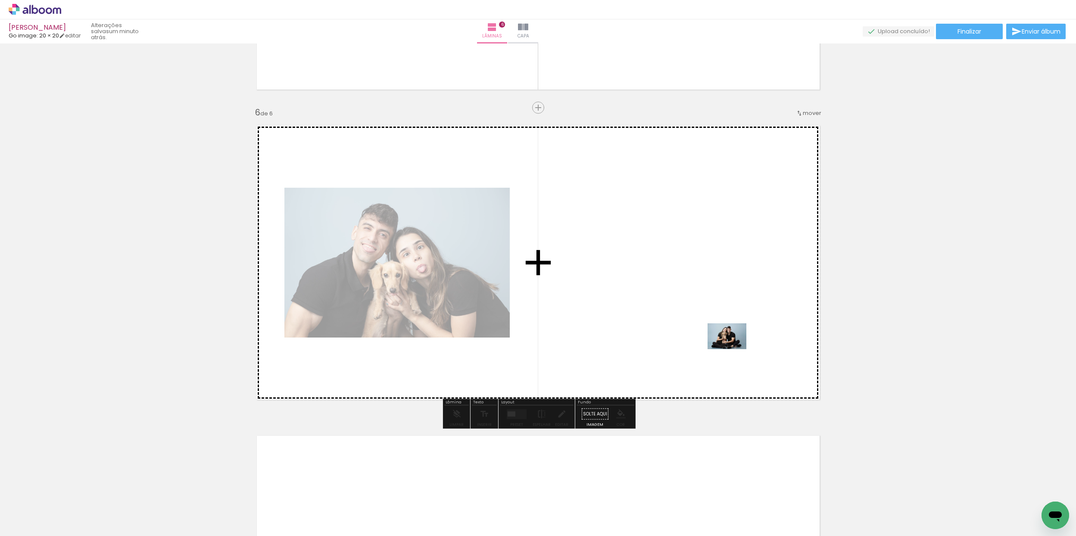
drag, startPoint x: 779, startPoint y: 490, endPoint x: 724, endPoint y: 358, distance: 143.1
click at [733, 347] on quentale-workspace at bounding box center [538, 268] width 1076 height 536
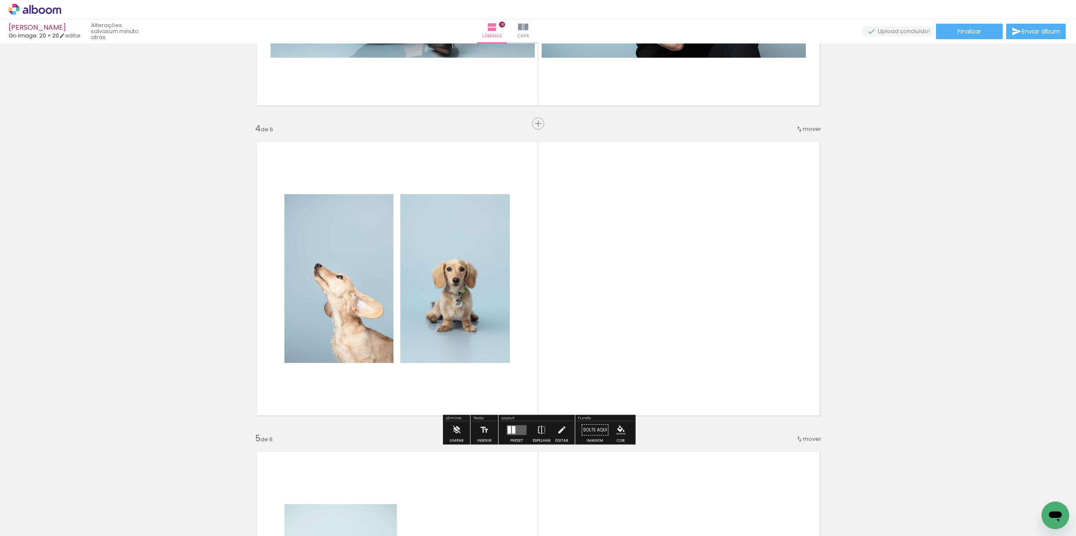
scroll to position [870, 0]
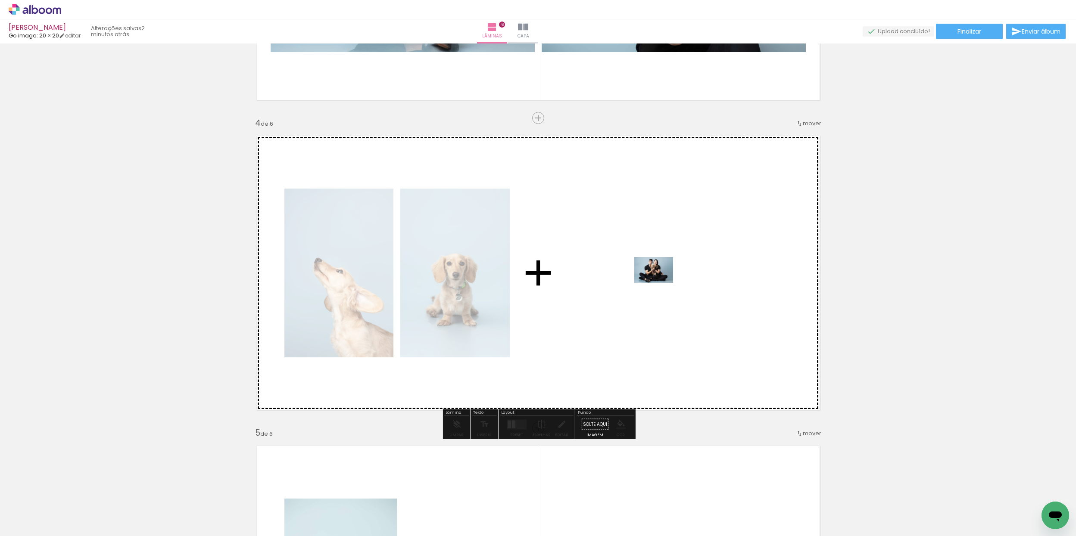
drag, startPoint x: 138, startPoint y: 504, endPoint x: 660, endPoint y: 283, distance: 566.7
click at [660, 283] on quentale-workspace at bounding box center [538, 268] width 1076 height 536
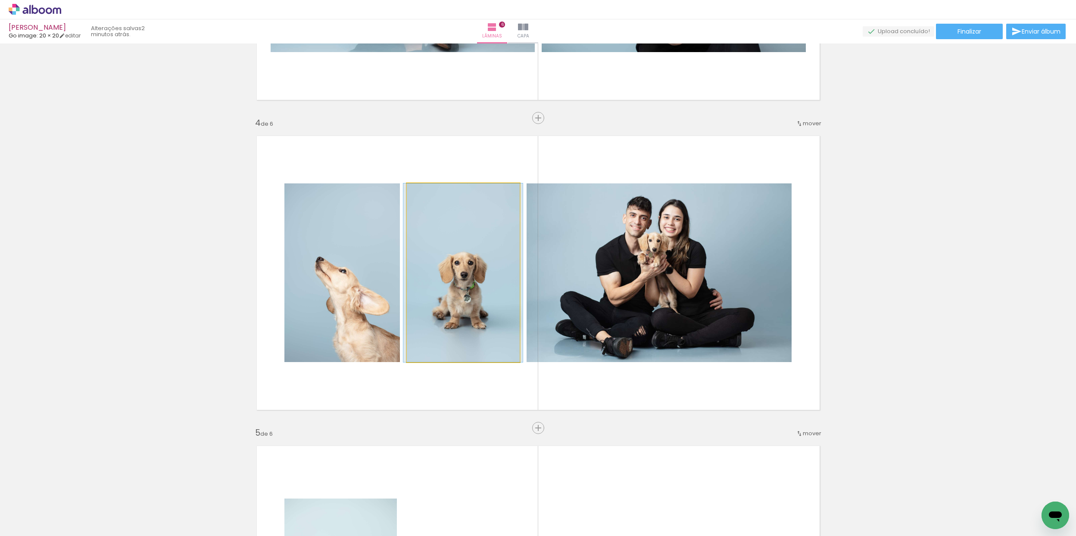
click at [454, 257] on quentale-photo at bounding box center [463, 272] width 113 height 179
click at [452, 278] on quentale-photo at bounding box center [463, 272] width 113 height 179
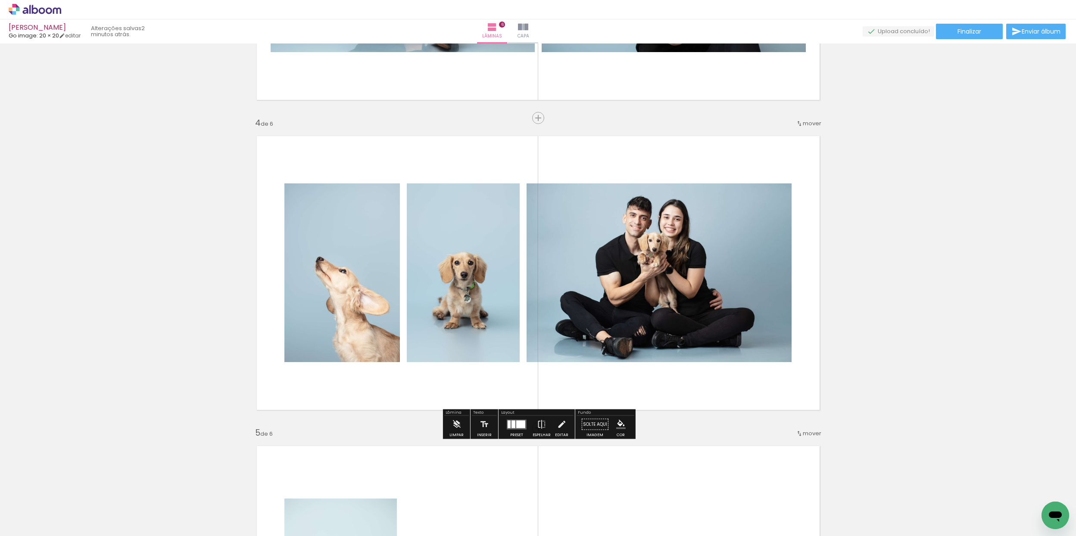
click at [452, 278] on quentale-photo at bounding box center [463, 272] width 113 height 179
click at [454, 277] on quentale-photo at bounding box center [463, 272] width 113 height 179
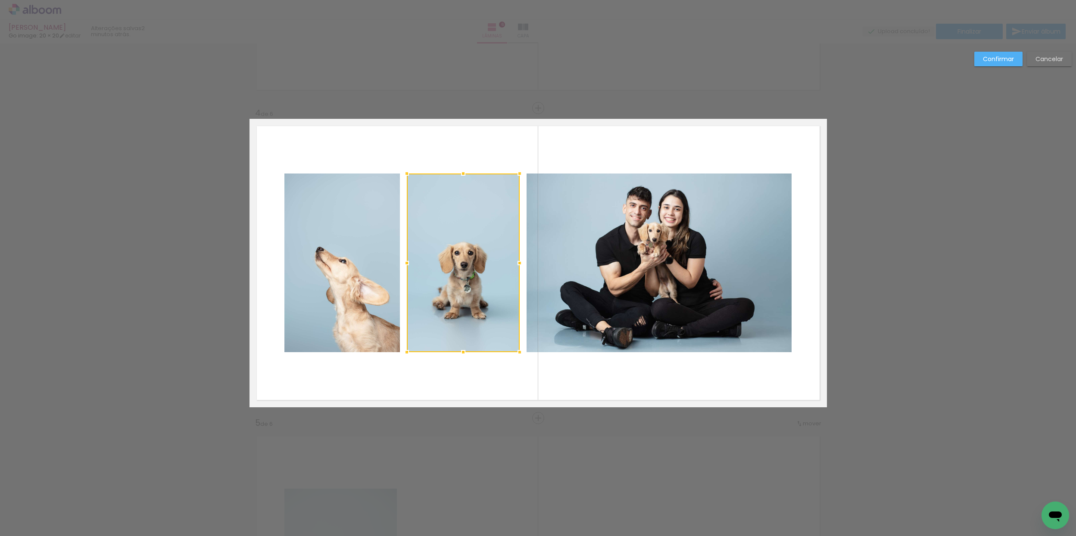
scroll to position [880, 0]
click at [0, 0] on slot "Cancelar" at bounding box center [0, 0] width 0 height 0
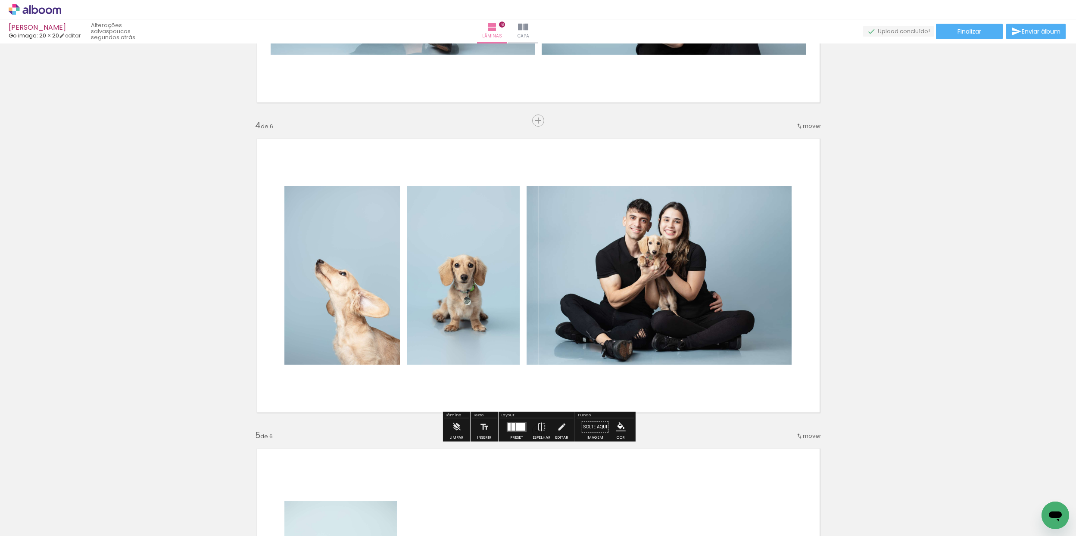
scroll to position [874, 0]
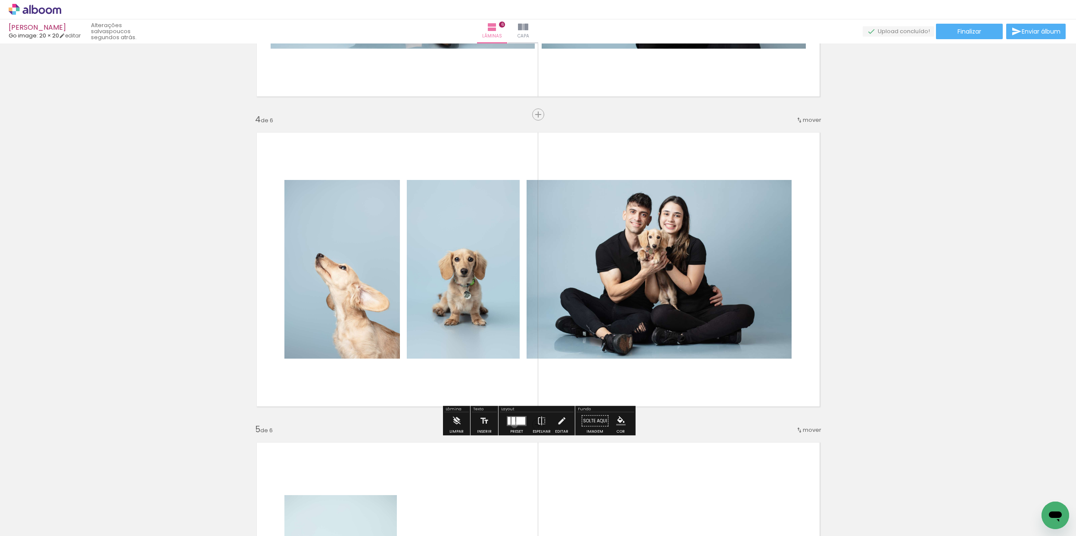
click at [512, 425] on quentale-layouter at bounding box center [517, 421] width 20 height 10
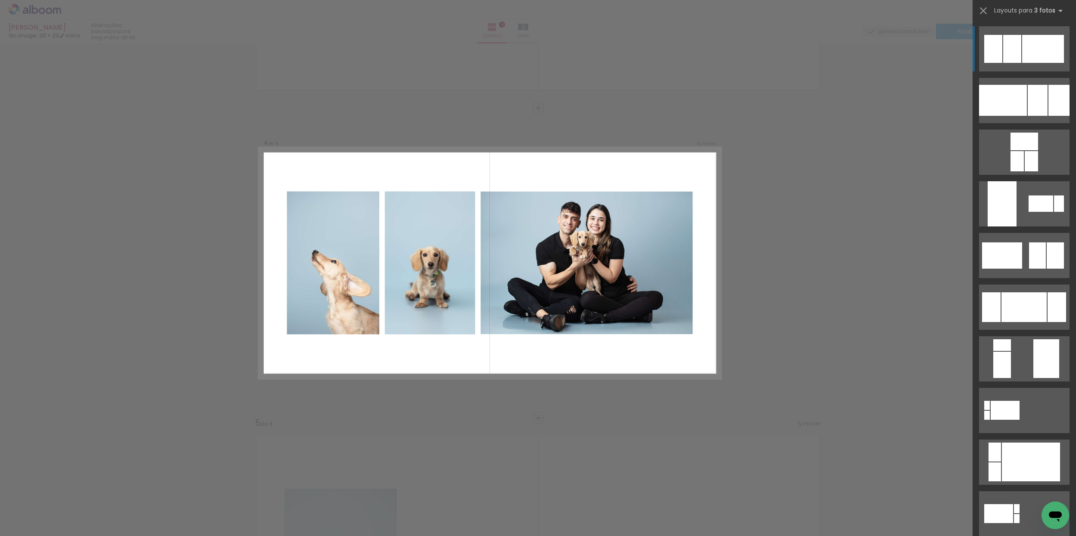
scroll to position [880, 0]
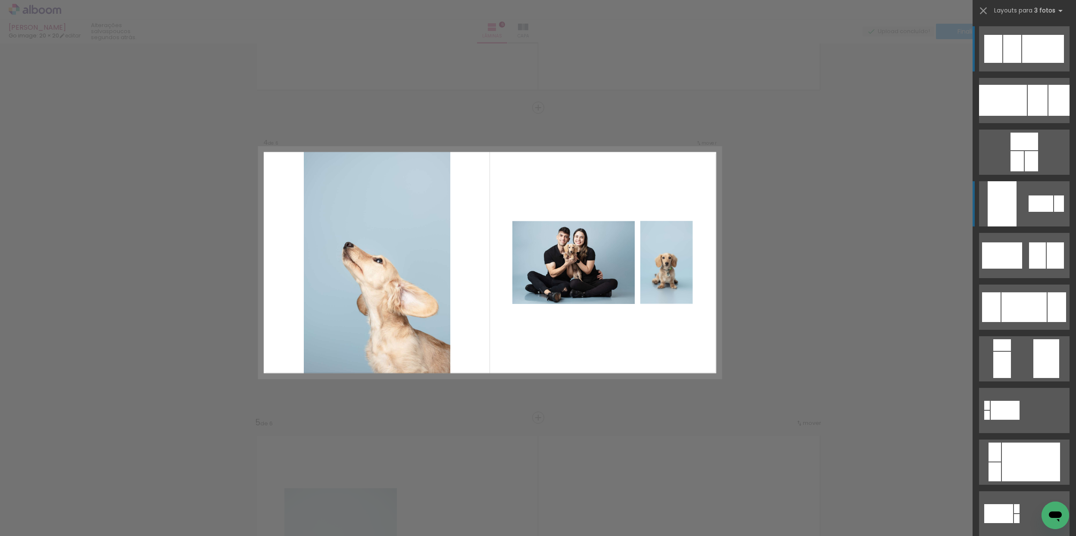
click at [1022, 215] on quentale-layouter at bounding box center [1024, 203] width 90 height 45
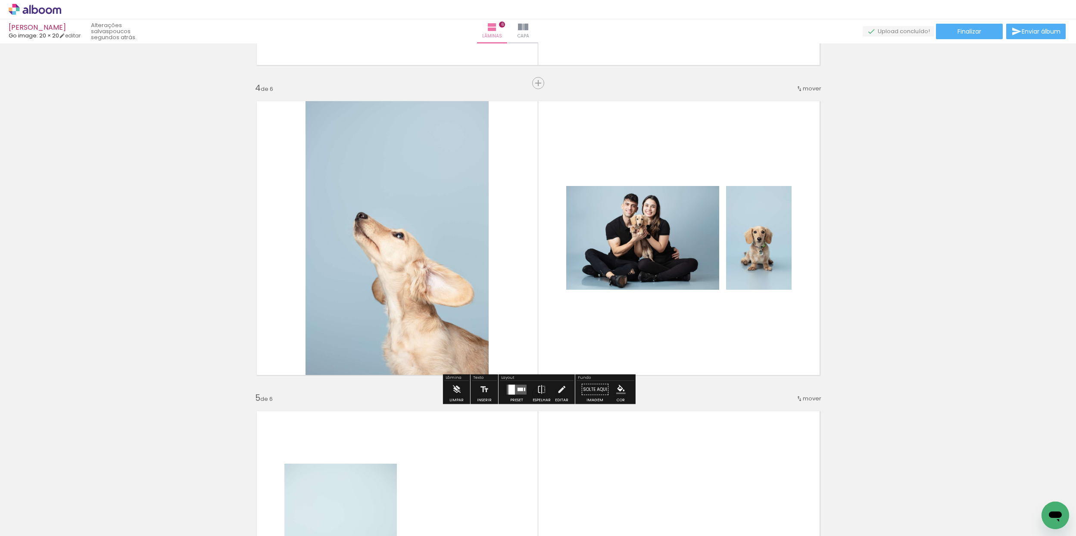
scroll to position [910, 0]
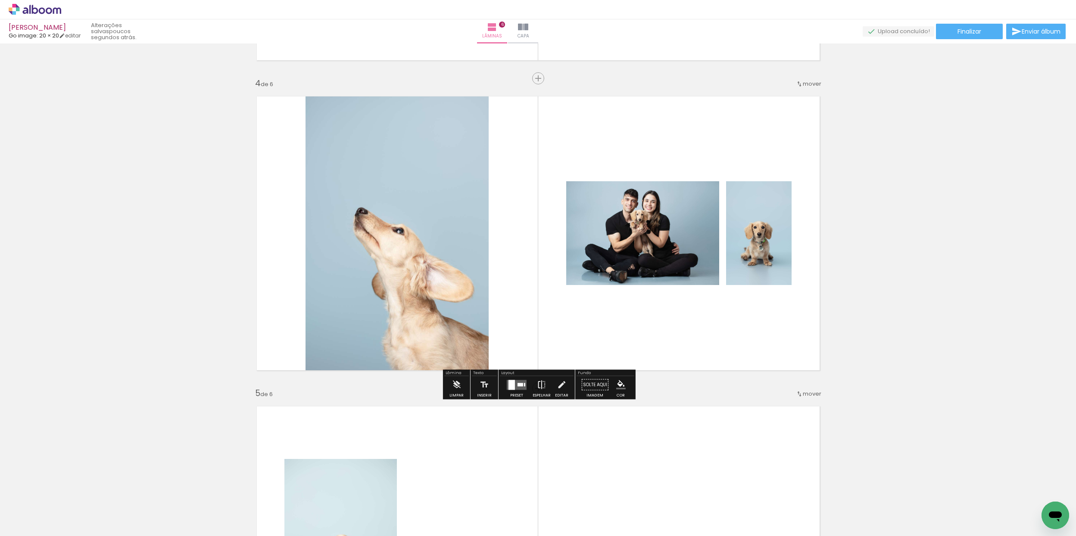
click at [541, 388] on iron-icon at bounding box center [541, 384] width 9 height 17
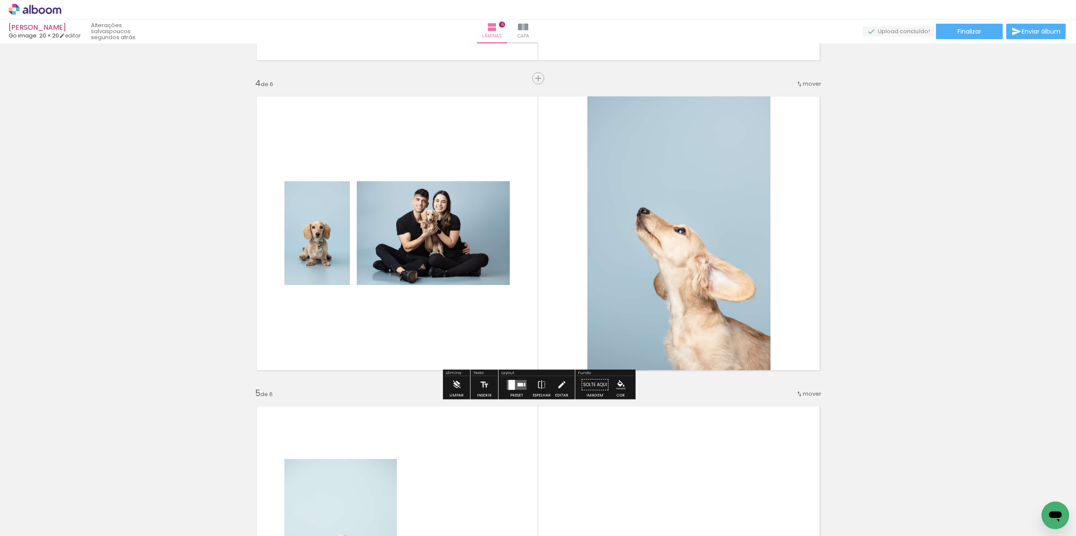
click at [510, 387] on div at bounding box center [511, 385] width 6 height 10
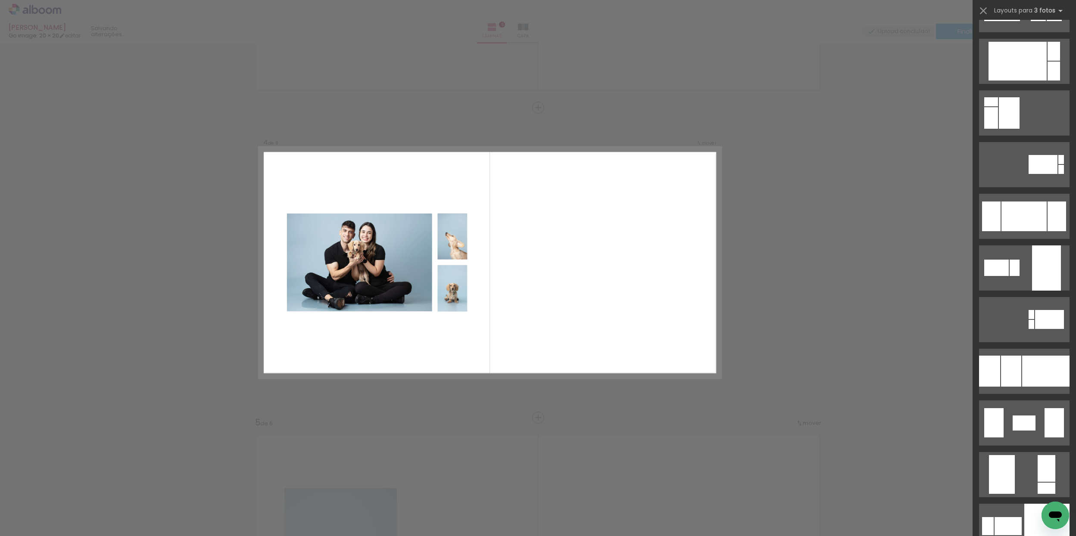
scroll to position [1435, 0]
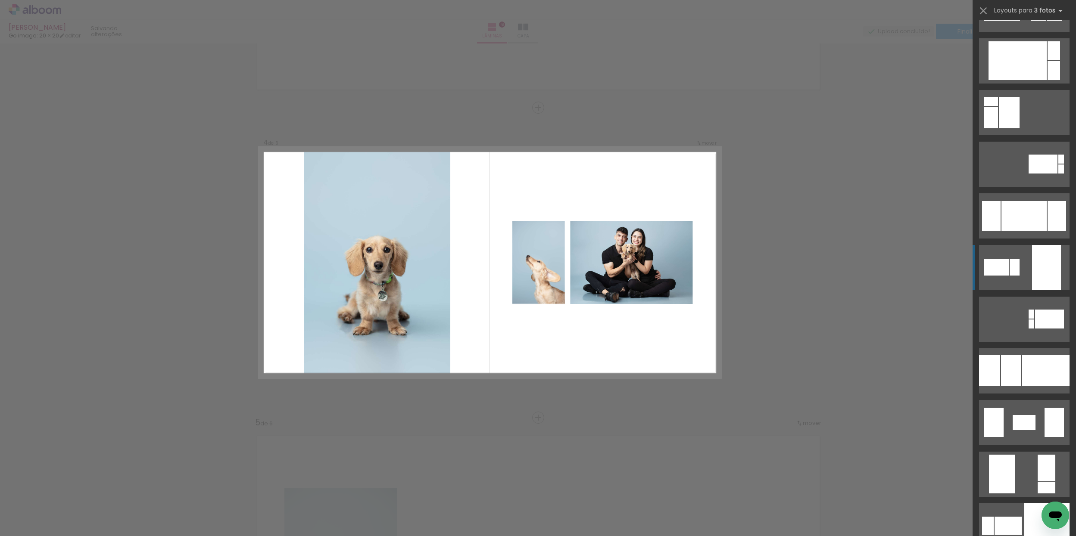
click at [1012, 289] on quentale-layouter at bounding box center [1024, 267] width 90 height 45
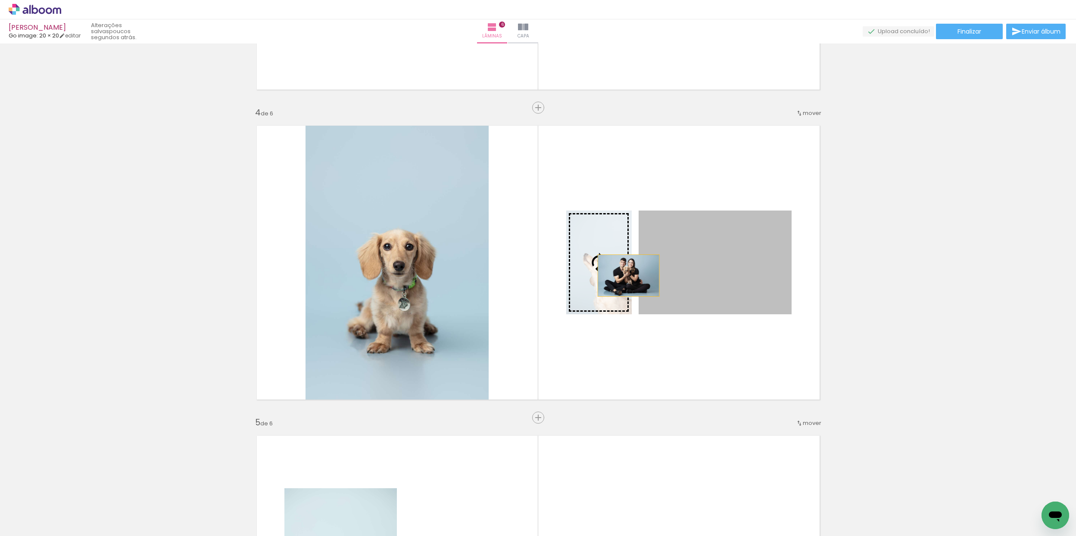
drag, startPoint x: 754, startPoint y: 275, endPoint x: 628, endPoint y: 275, distance: 125.8
click at [0, 0] on slot at bounding box center [0, 0] width 0 height 0
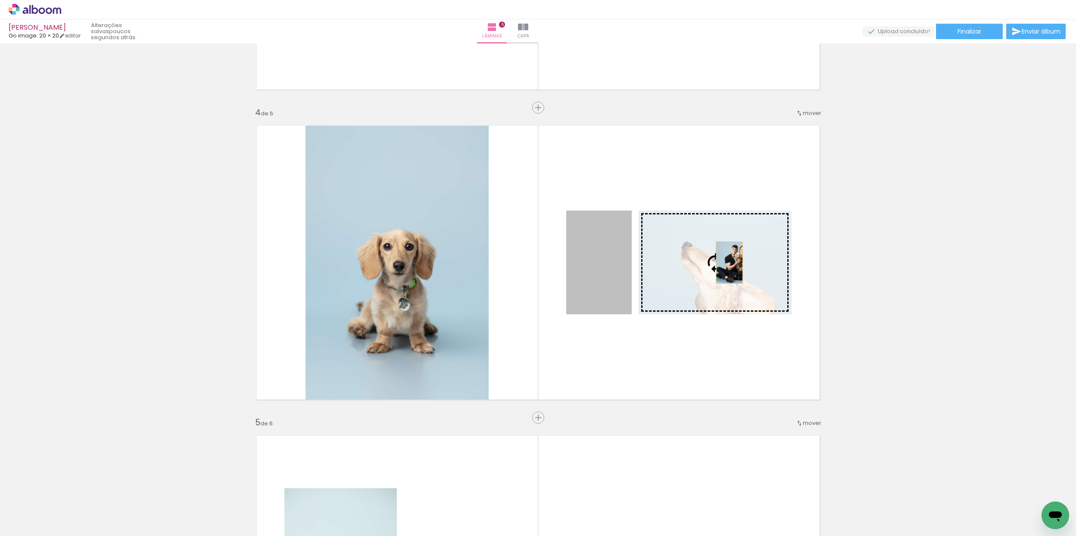
drag, startPoint x: 605, startPoint y: 267, endPoint x: 712, endPoint y: 267, distance: 106.8
click at [0, 0] on slot at bounding box center [0, 0] width 0 height 0
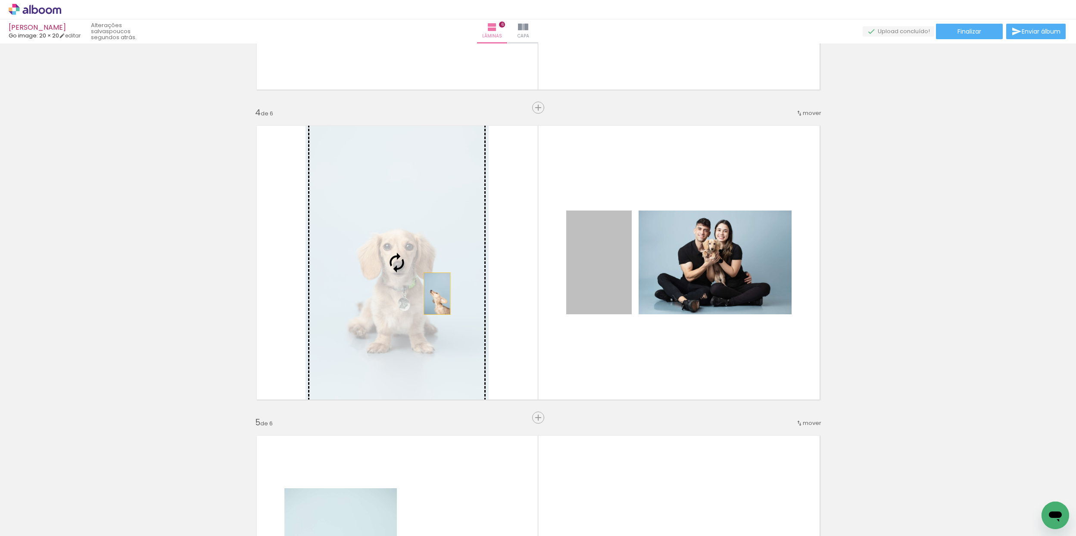
drag, startPoint x: 589, startPoint y: 277, endPoint x: 417, endPoint y: 295, distance: 172.9
click at [0, 0] on slot at bounding box center [0, 0] width 0 height 0
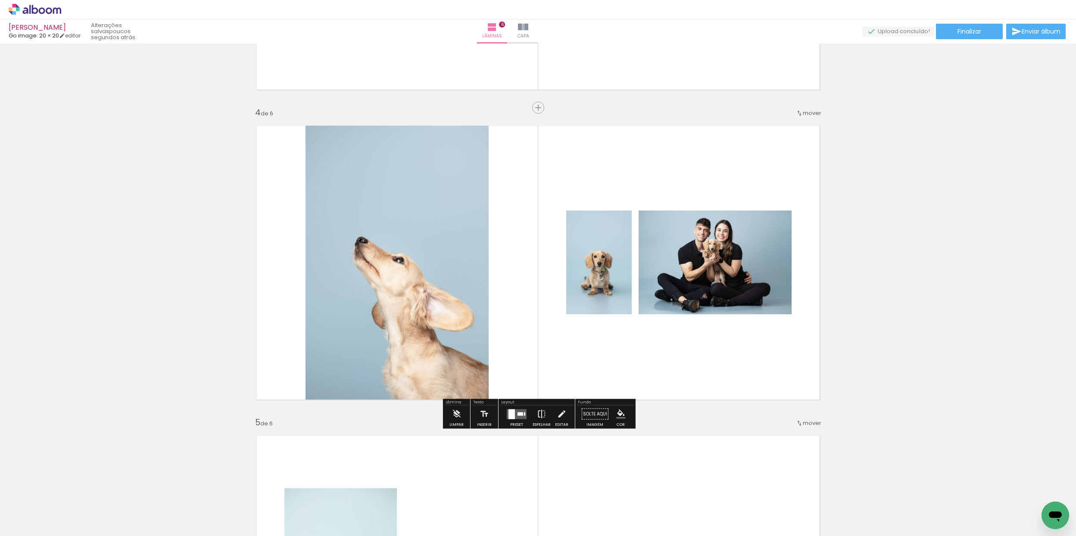
click at [541, 414] on iron-icon at bounding box center [541, 414] width 9 height 17
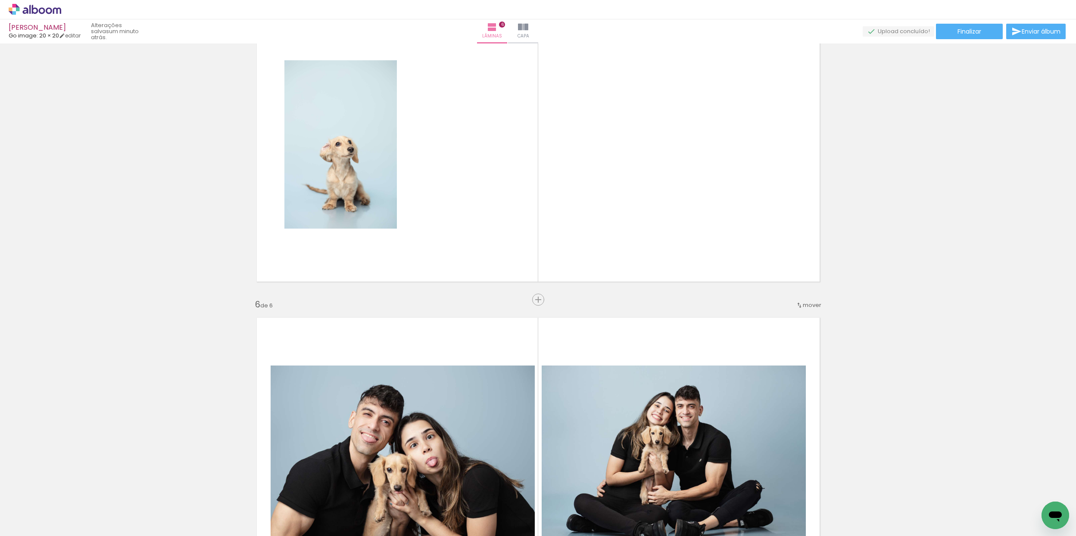
scroll to position [1297, 0]
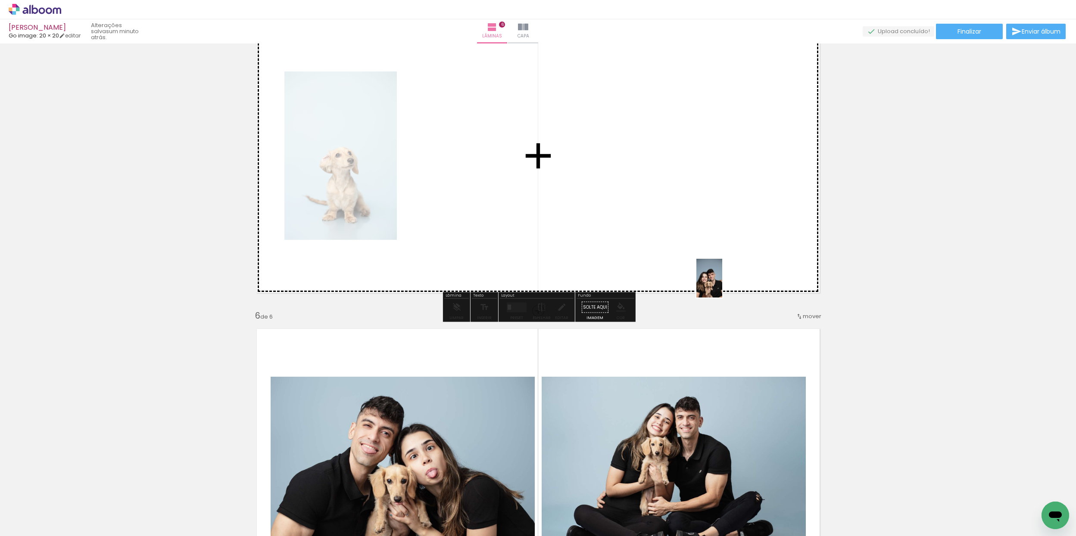
drag, startPoint x: 816, startPoint y: 481, endPoint x: 718, endPoint y: 214, distance: 284.4
click at [720, 214] on quentale-workspace at bounding box center [538, 268] width 1076 height 536
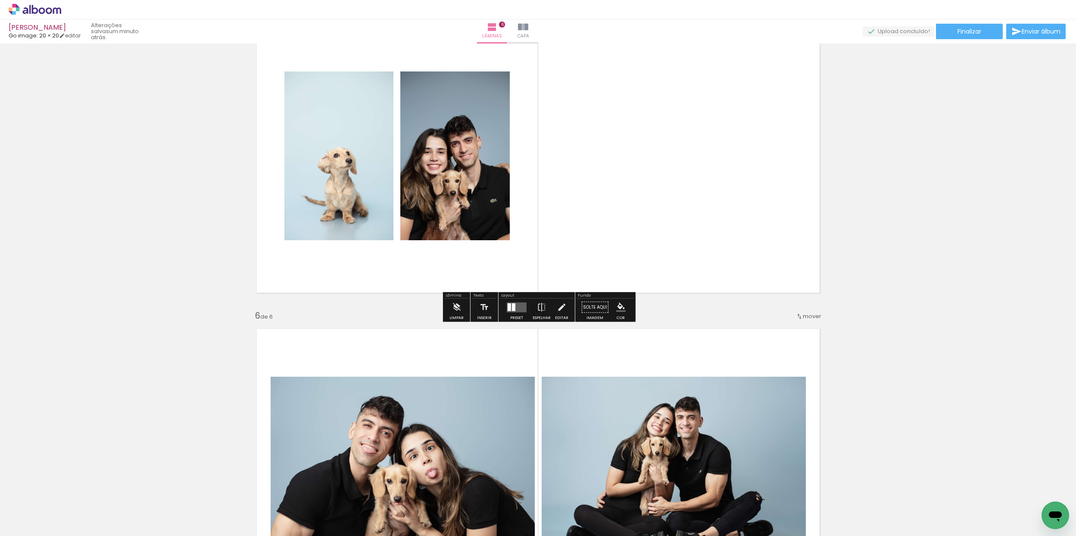
click at [513, 311] on div at bounding box center [513, 307] width 3 height 8
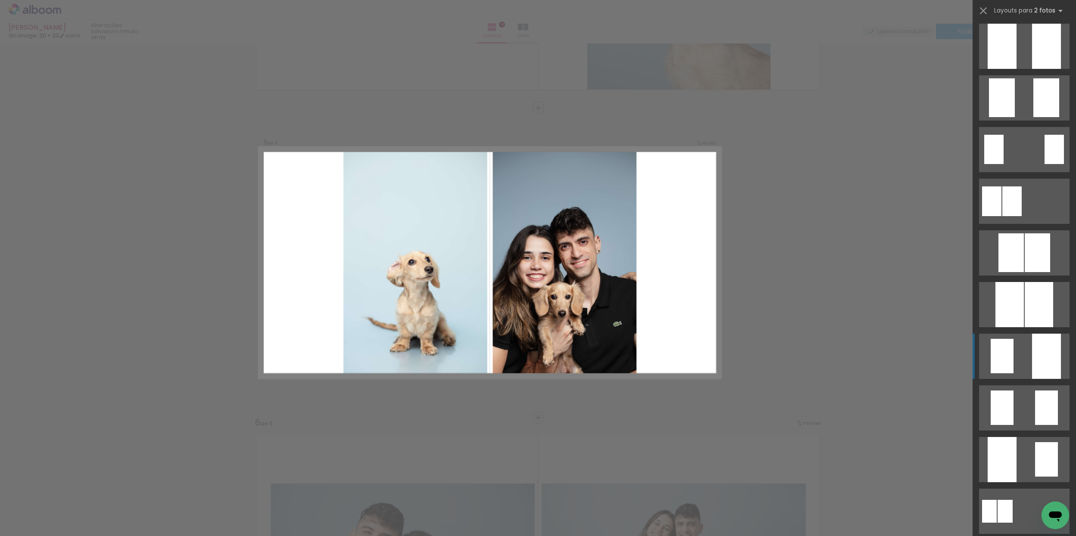
scroll to position [55, 0]
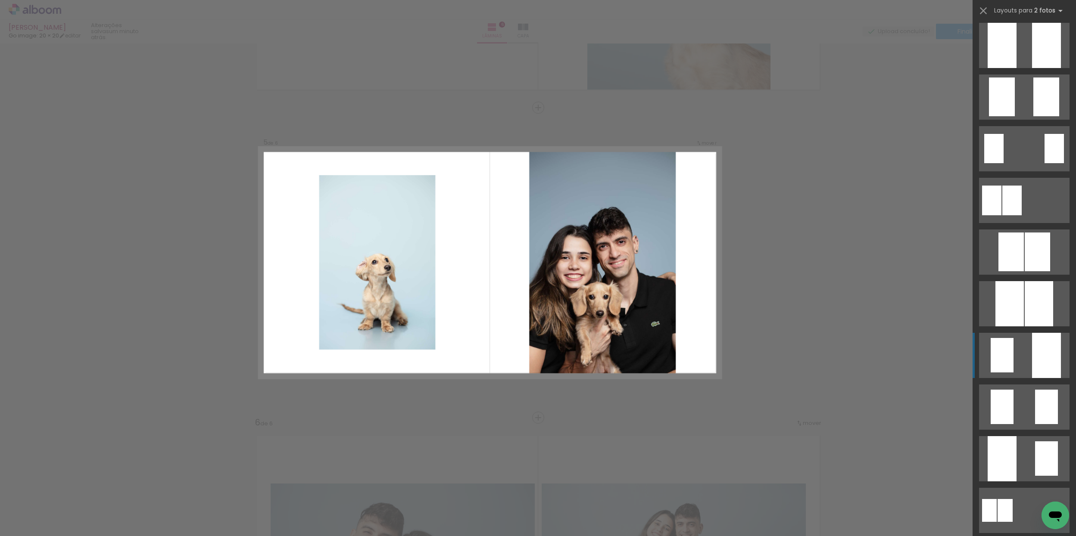
click at [1015, 356] on quentale-layouter at bounding box center [1024, 355] width 90 height 45
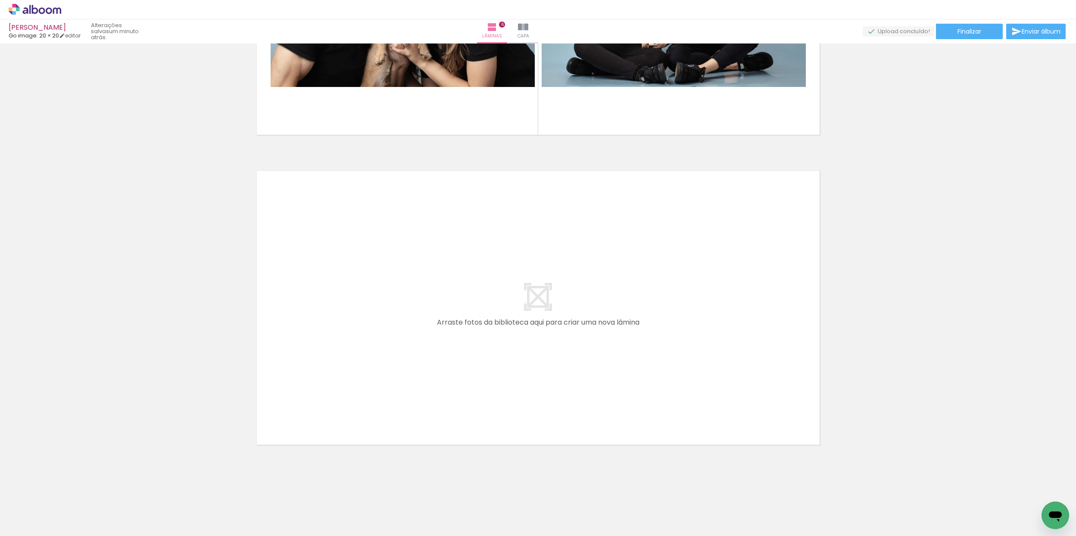
scroll to position [0, 501]
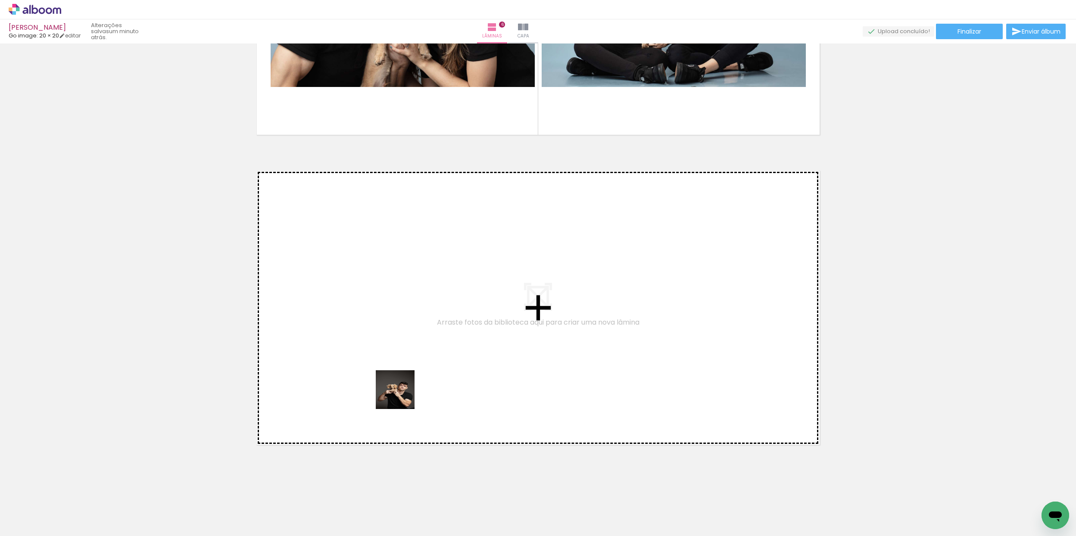
drag, startPoint x: 408, startPoint y: 496, endPoint x: 398, endPoint y: 348, distance: 149.0
click at [398, 348] on quentale-workspace at bounding box center [538, 268] width 1076 height 536
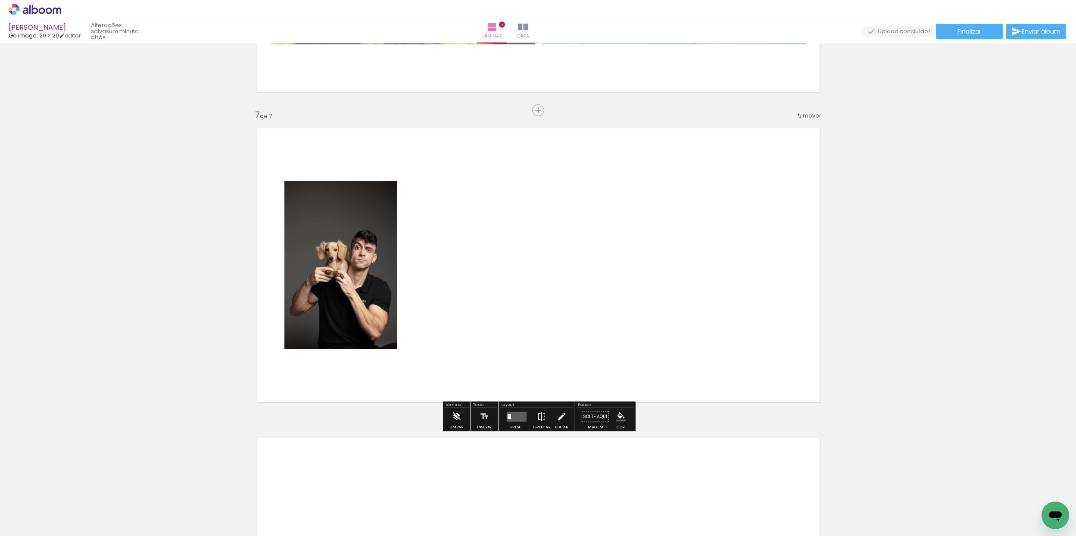
scroll to position [1811, 0]
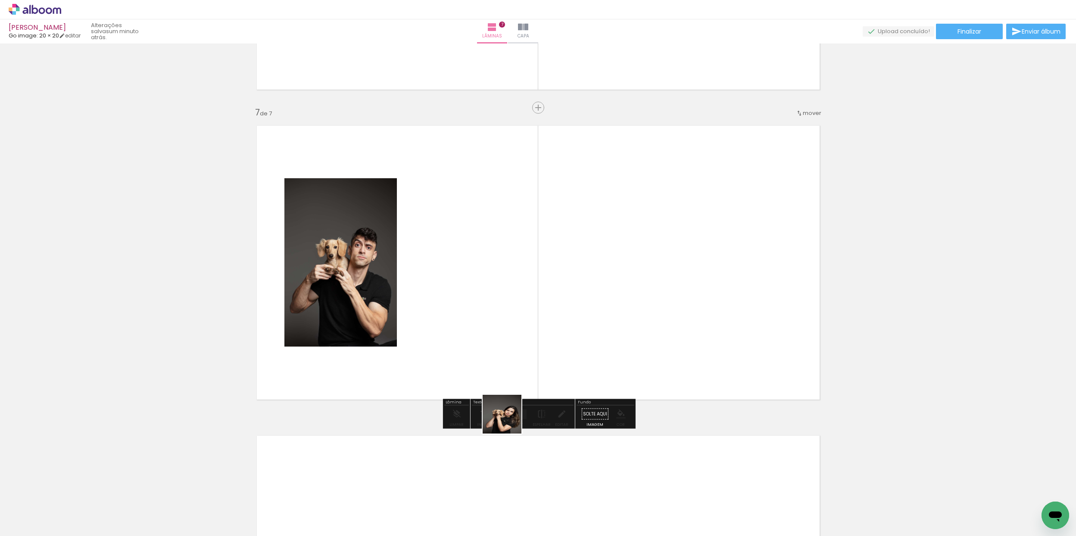
drag, startPoint x: 508, startPoint y: 421, endPoint x: 646, endPoint y: 292, distance: 188.9
click at [670, 263] on quentale-workspace at bounding box center [538, 268] width 1076 height 536
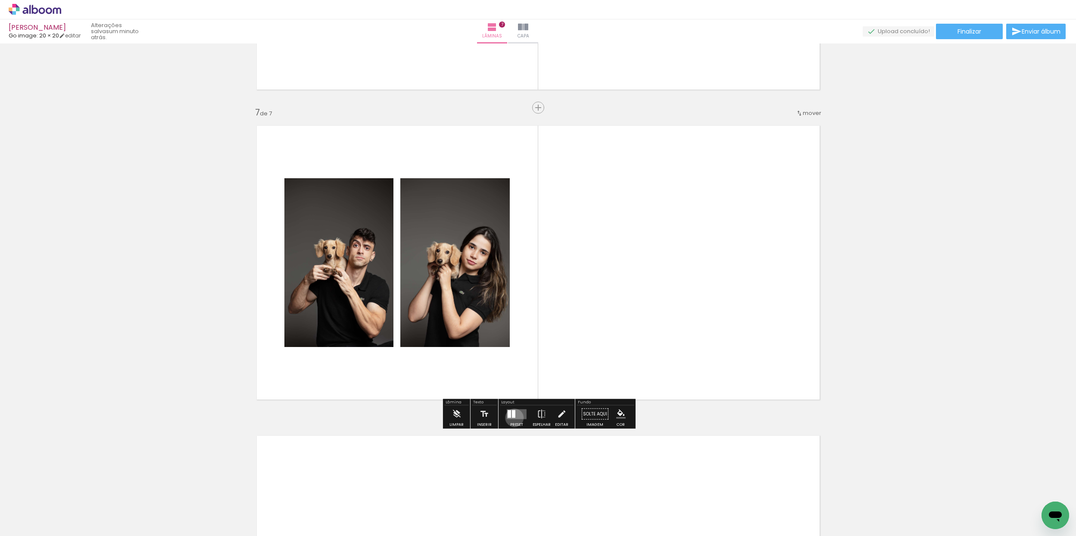
click at [512, 419] on quentale-layouter at bounding box center [517, 414] width 20 height 10
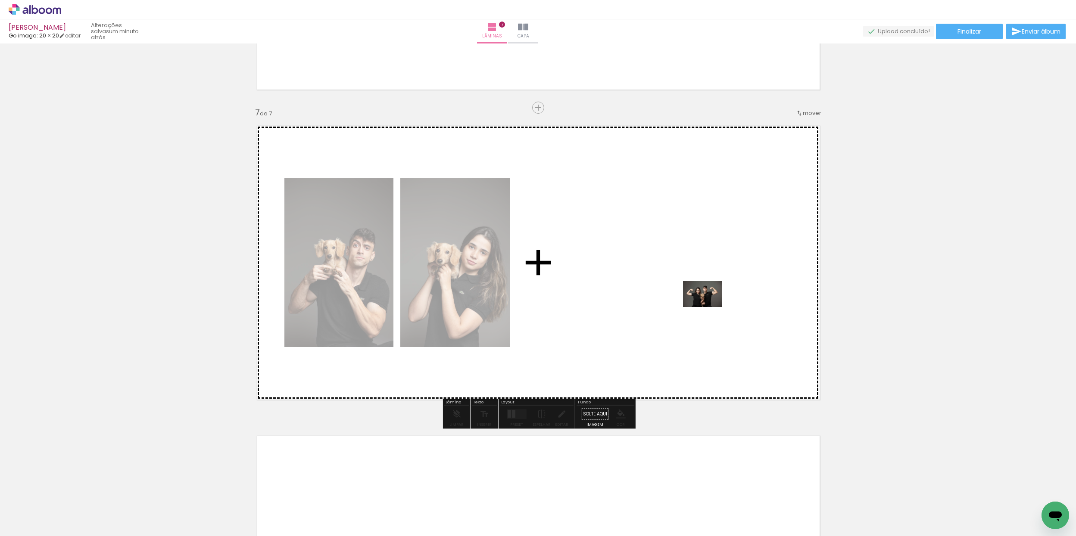
drag, startPoint x: 938, startPoint y: 512, endPoint x: 703, endPoint y: 301, distance: 315.7
click at [703, 301] on quentale-workspace at bounding box center [538, 268] width 1076 height 536
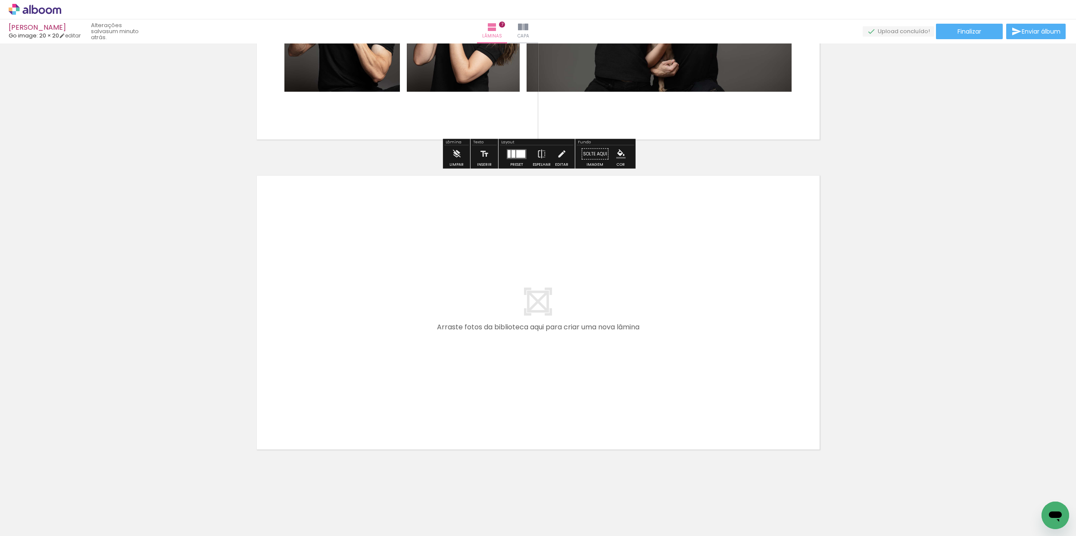
scroll to position [2073, 0]
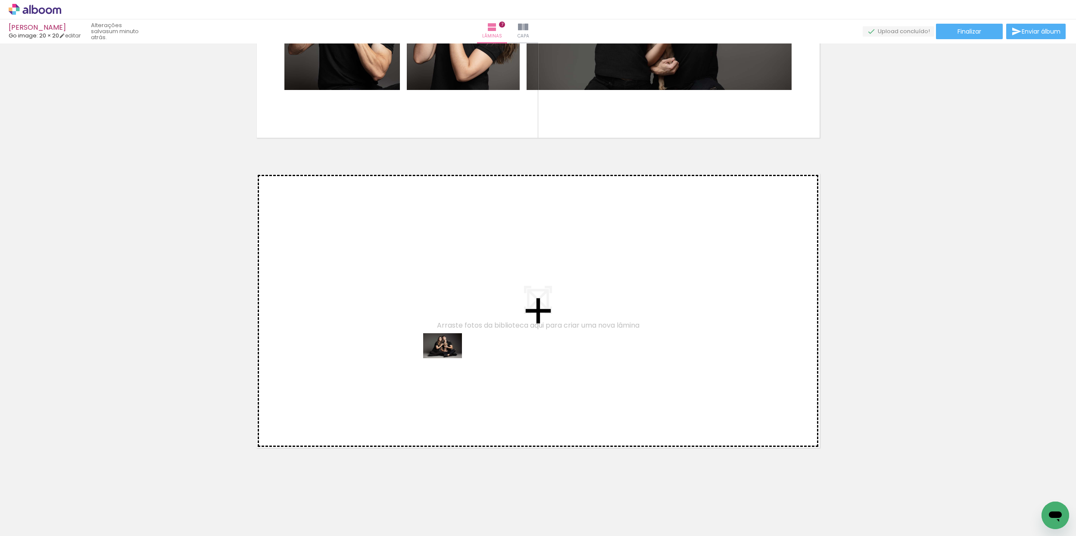
drag, startPoint x: 365, startPoint y: 503, endPoint x: 449, endPoint y: 359, distance: 166.4
click at [449, 359] on quentale-workspace at bounding box center [538, 268] width 1076 height 536
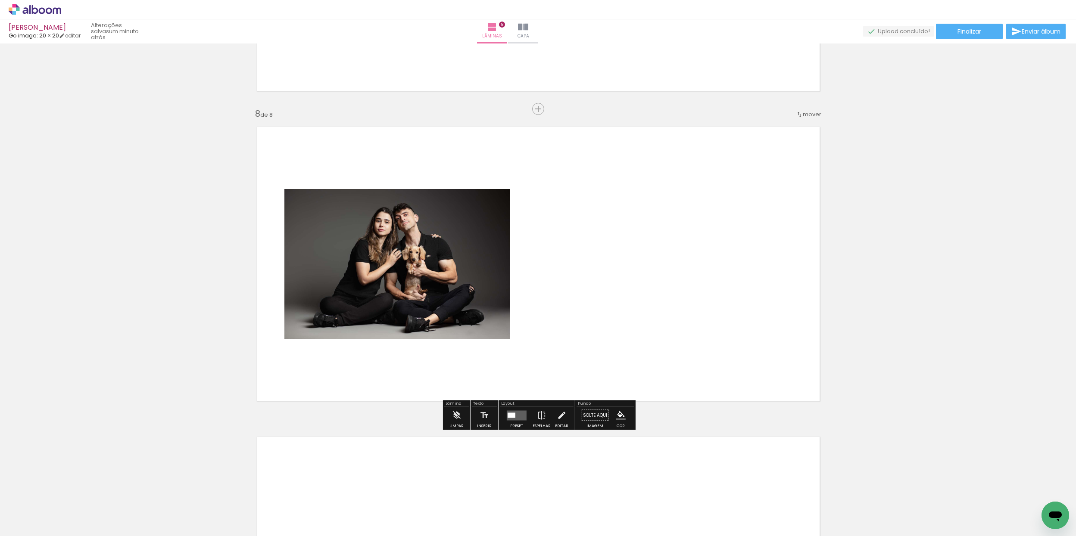
scroll to position [2121, 0]
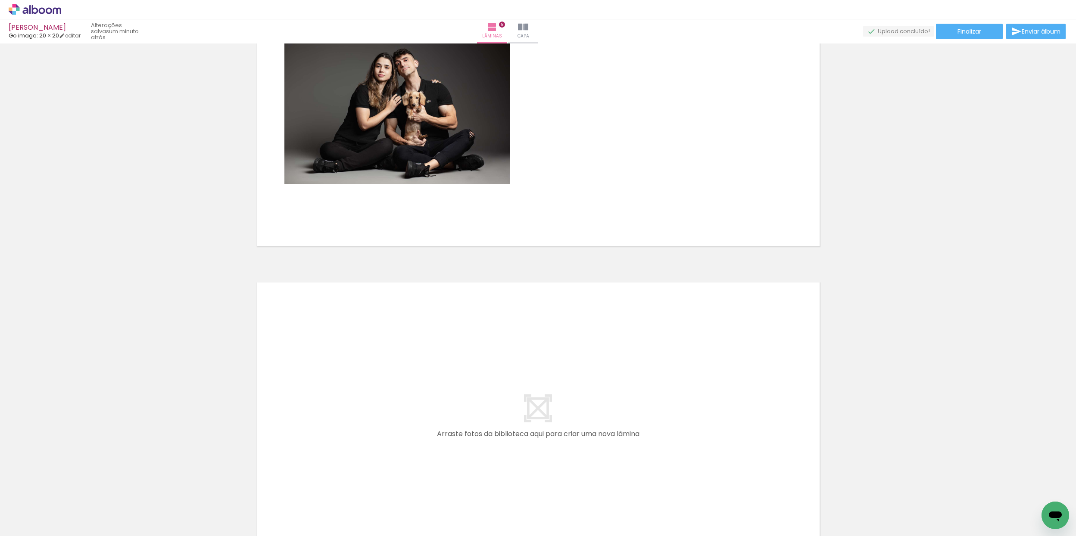
scroll to position [0, 501]
drag, startPoint x: 508, startPoint y: 509, endPoint x: 512, endPoint y: 411, distance: 97.9
click at [512, 411] on quentale-workspace at bounding box center [538, 268] width 1076 height 536
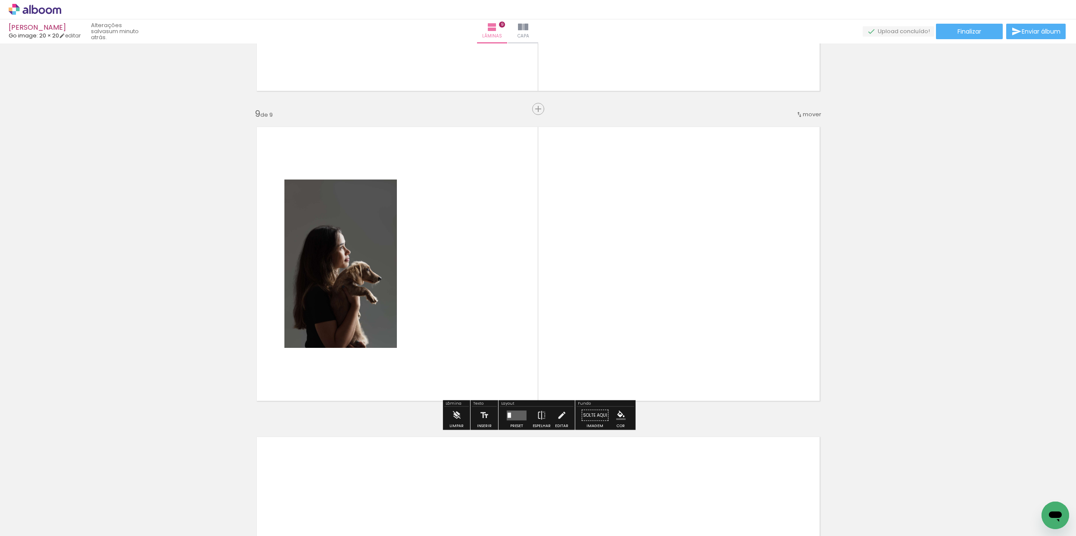
scroll to position [2431, 0]
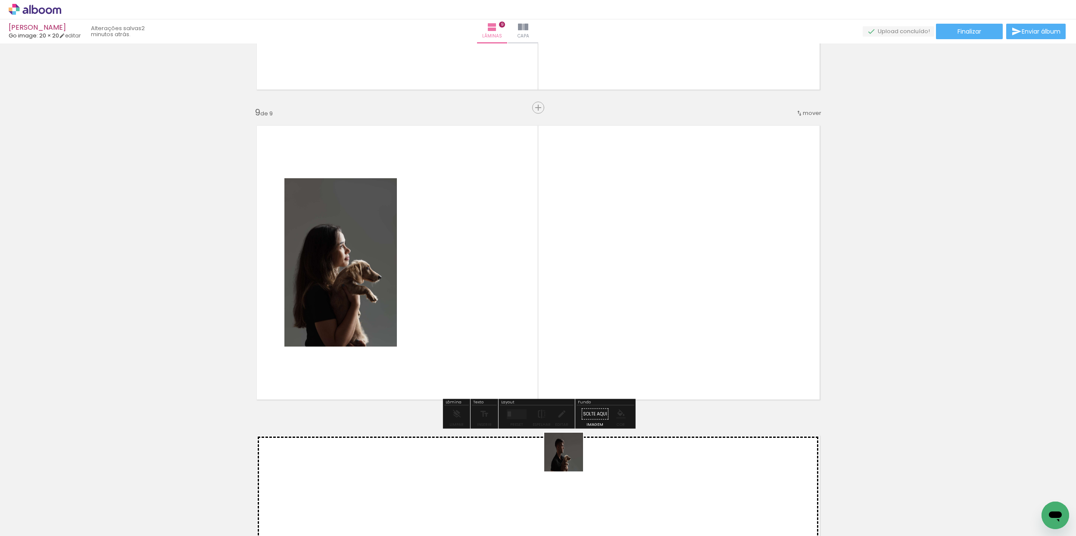
drag, startPoint x: 558, startPoint y: 504, endPoint x: 621, endPoint y: 386, distance: 133.7
click at [606, 352] on quentale-workspace at bounding box center [538, 268] width 1076 height 536
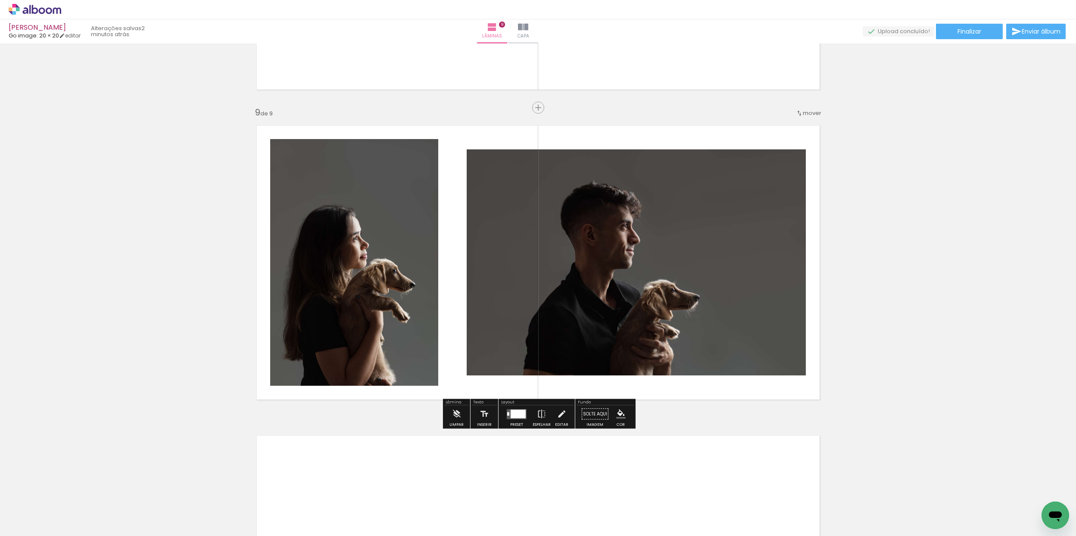
scroll to position [0, 590]
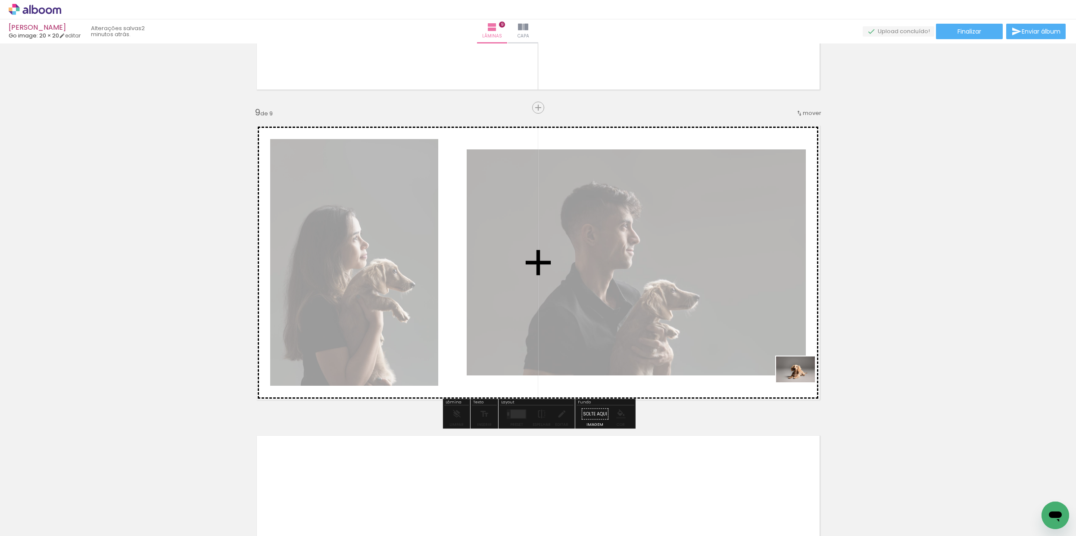
drag, startPoint x: 950, startPoint y: 513, endPoint x: 802, endPoint y: 382, distance: 197.2
click at [802, 382] on quentale-workspace at bounding box center [538, 268] width 1076 height 536
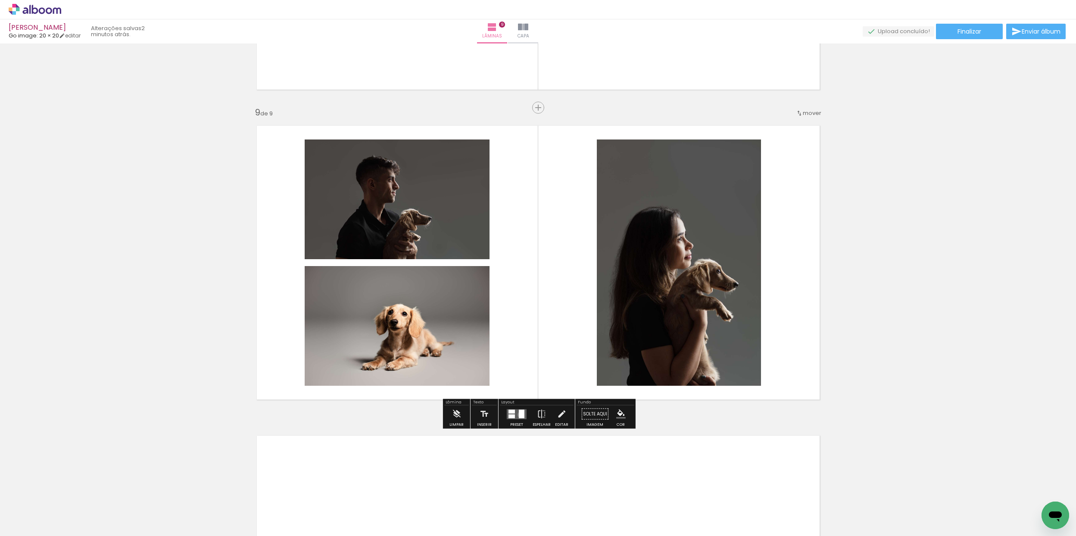
click at [519, 415] on div at bounding box center [522, 414] width 6 height 9
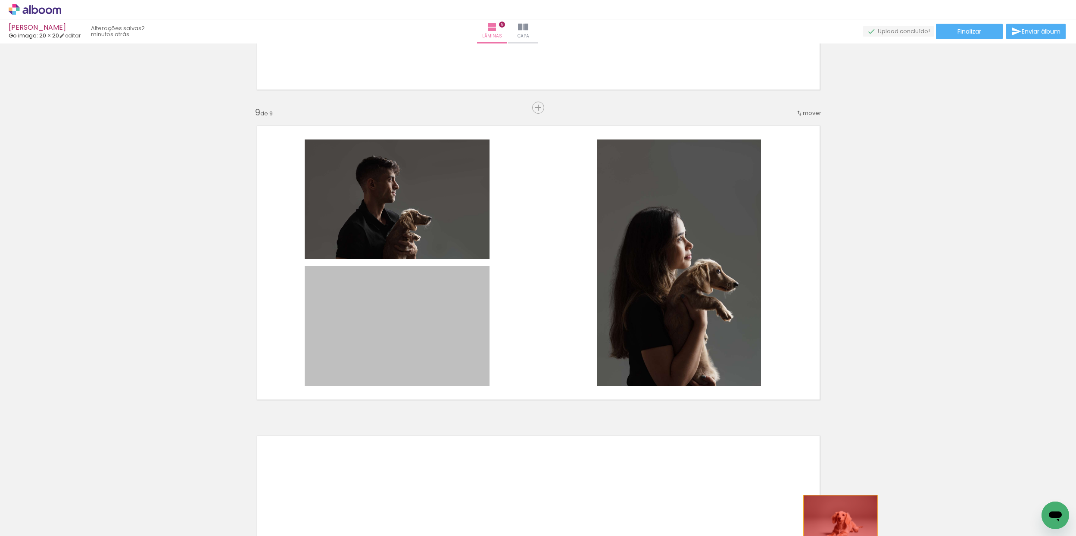
drag, startPoint x: 415, startPoint y: 346, endPoint x: 837, endPoint y: 520, distance: 456.6
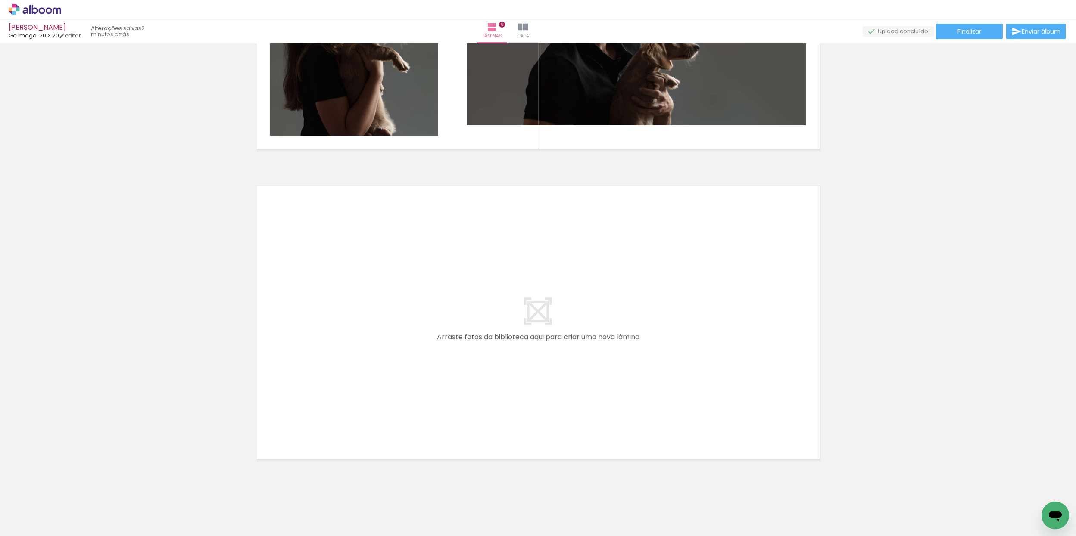
scroll to position [2696, 0]
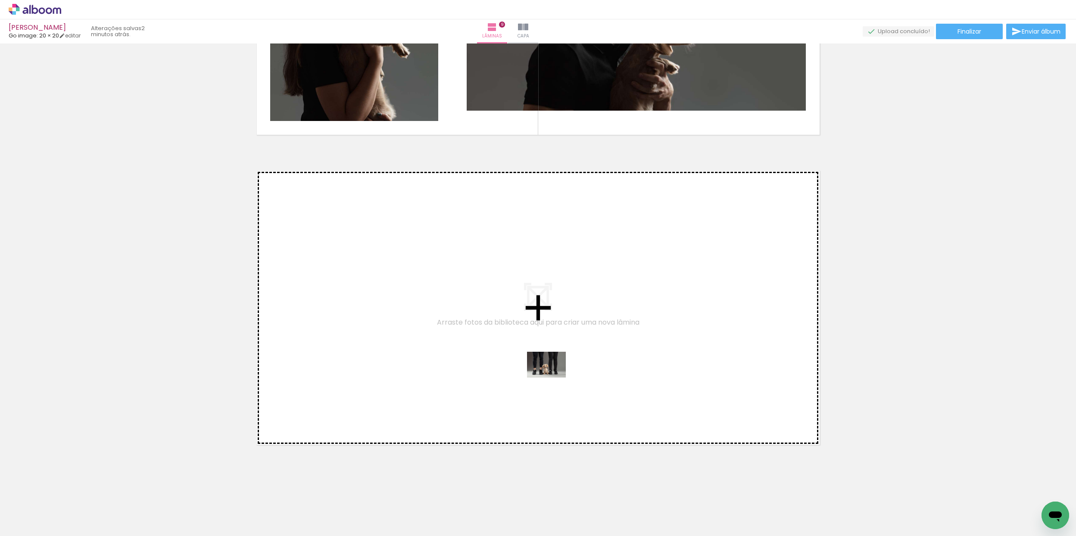
drag, startPoint x: 566, startPoint y: 499, endPoint x: 552, endPoint y: 373, distance: 126.6
click at [552, 373] on quentale-workspace at bounding box center [538, 268] width 1076 height 536
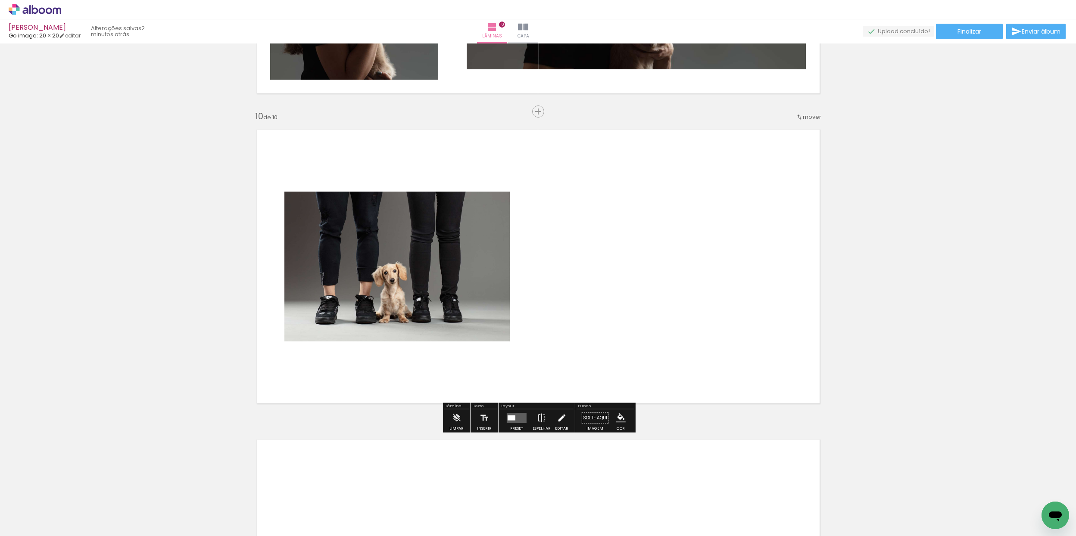
scroll to position [2741, 0]
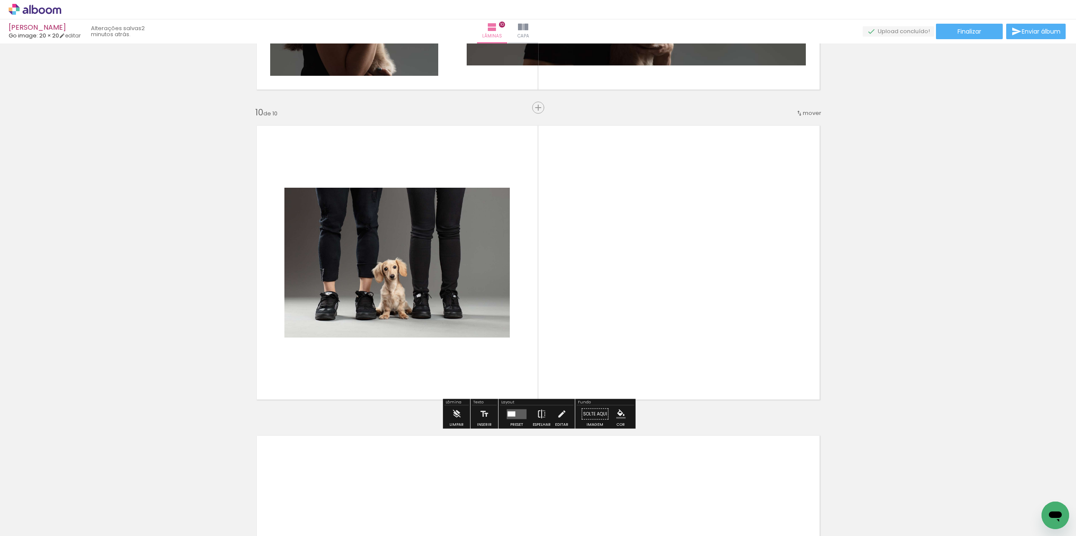
click at [537, 417] on iron-icon at bounding box center [541, 414] width 9 height 17
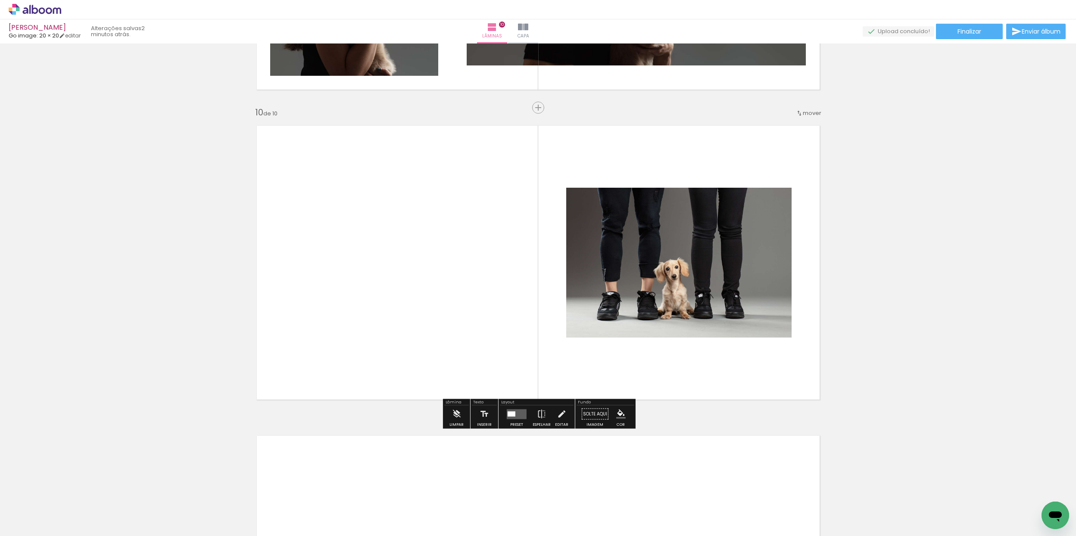
click at [512, 417] on quentale-layouter at bounding box center [517, 414] width 20 height 10
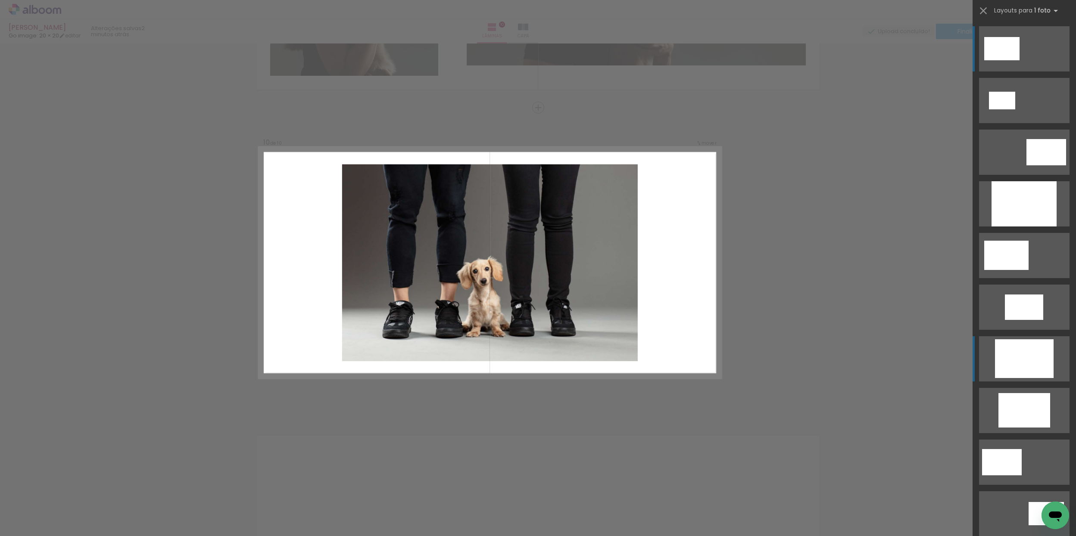
click at [1041, 366] on div at bounding box center [1024, 358] width 59 height 39
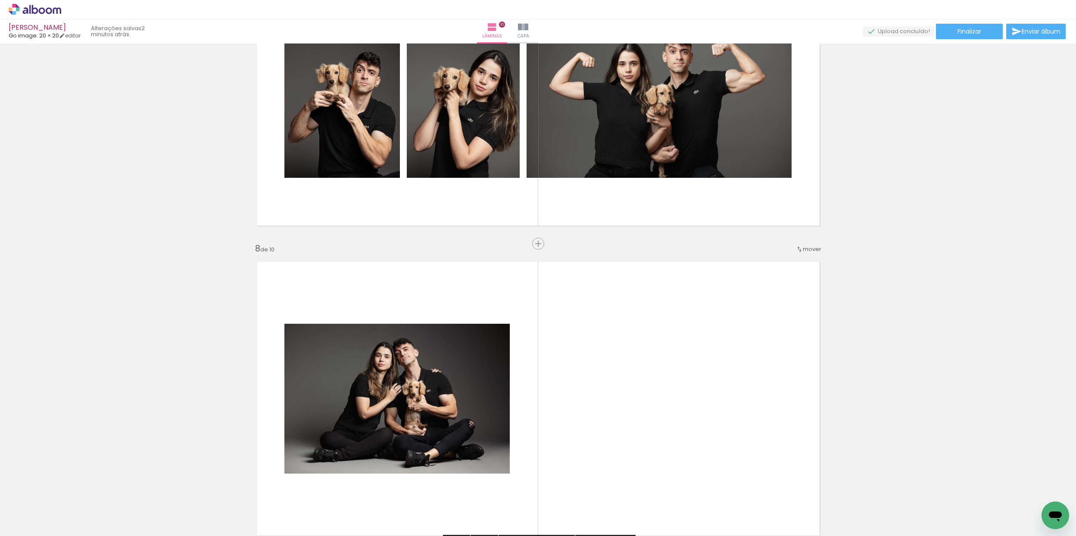
scroll to position [1956, 0]
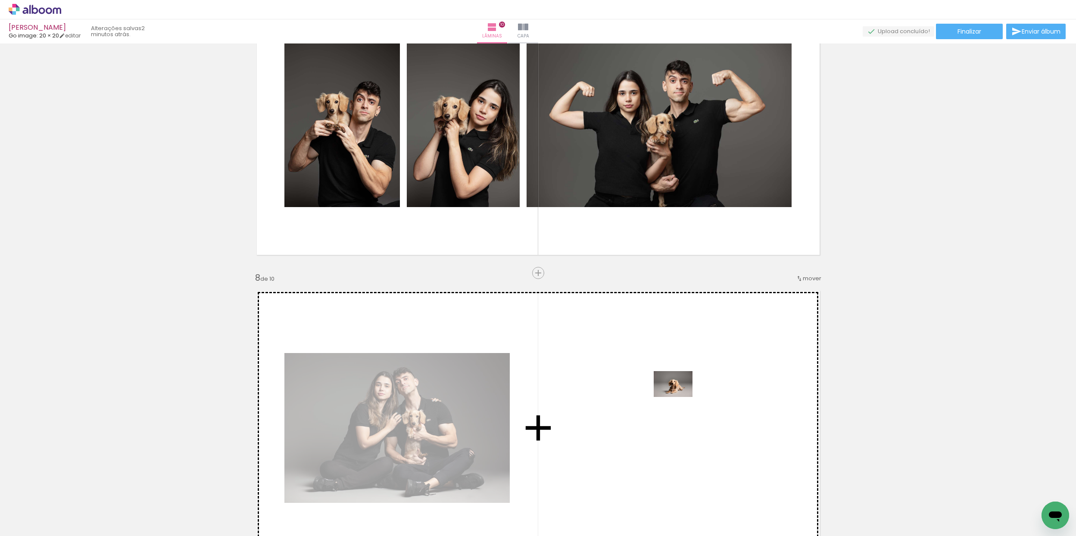
drag, startPoint x: 947, startPoint y: 507, endPoint x: 686, endPoint y: 399, distance: 282.8
click at [686, 399] on quentale-workspace at bounding box center [538, 268] width 1076 height 536
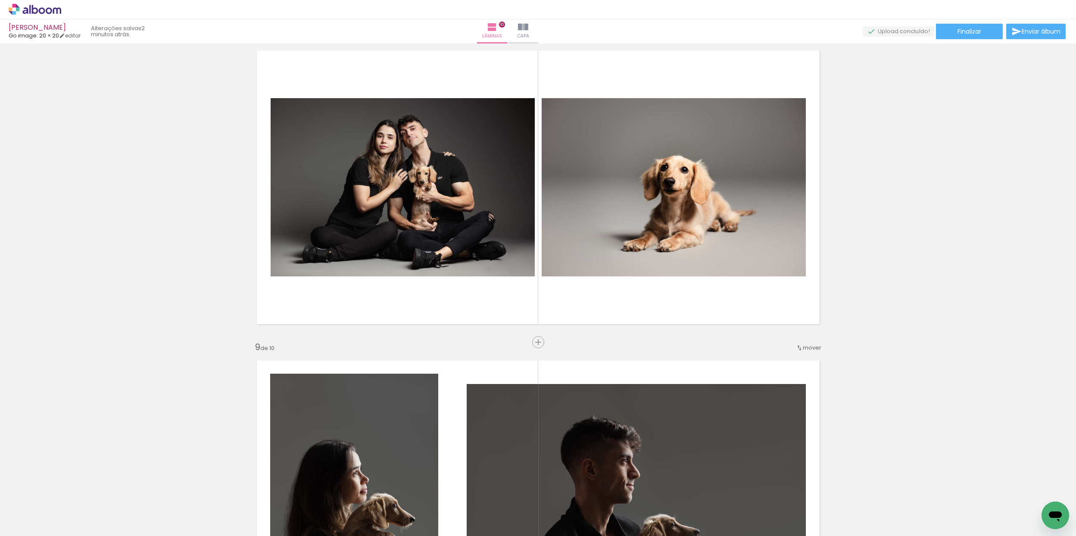
scroll to position [2197, 0]
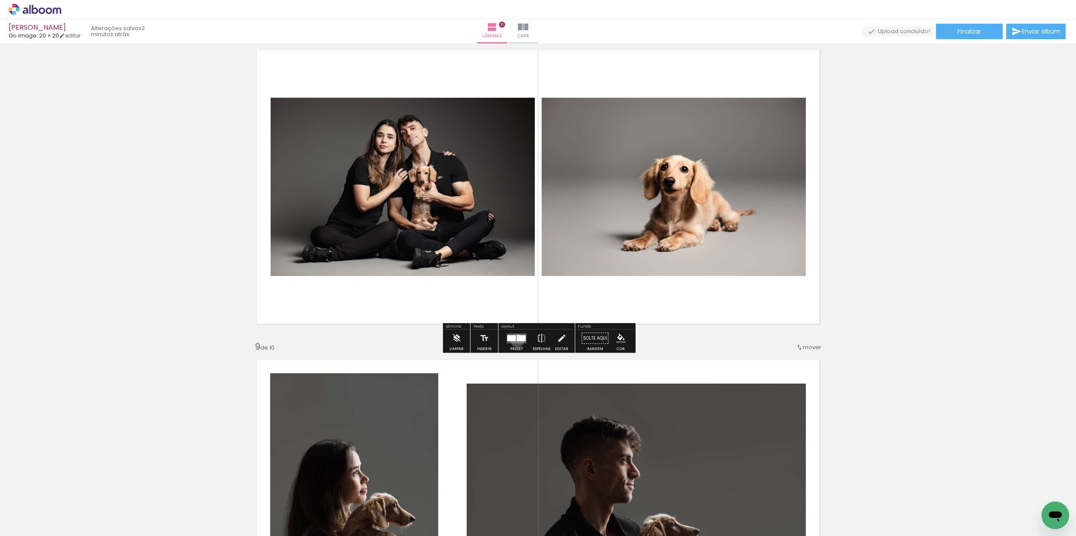
click at [516, 341] on div at bounding box center [520, 338] width 9 height 6
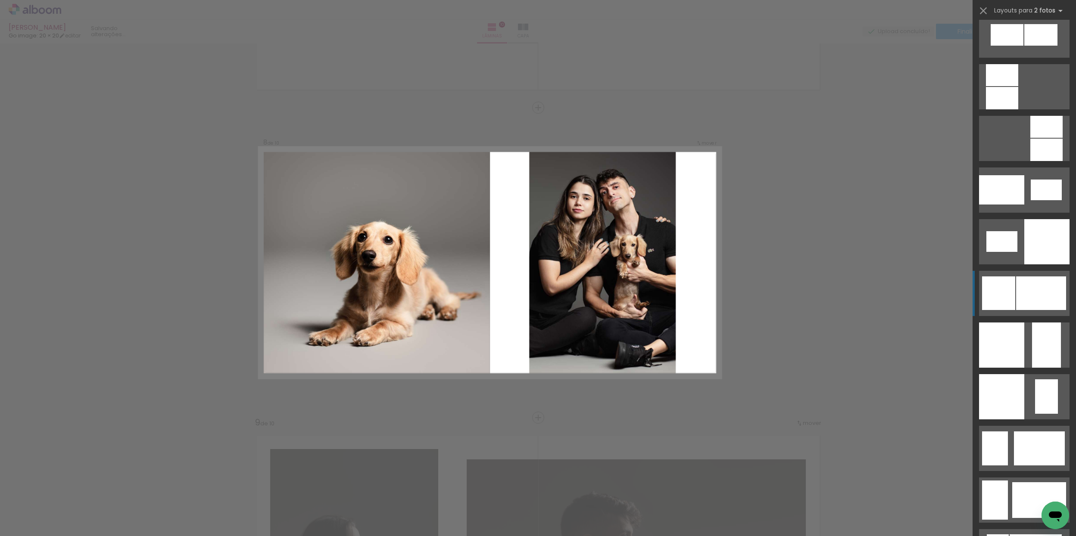
scroll to position [971, 0]
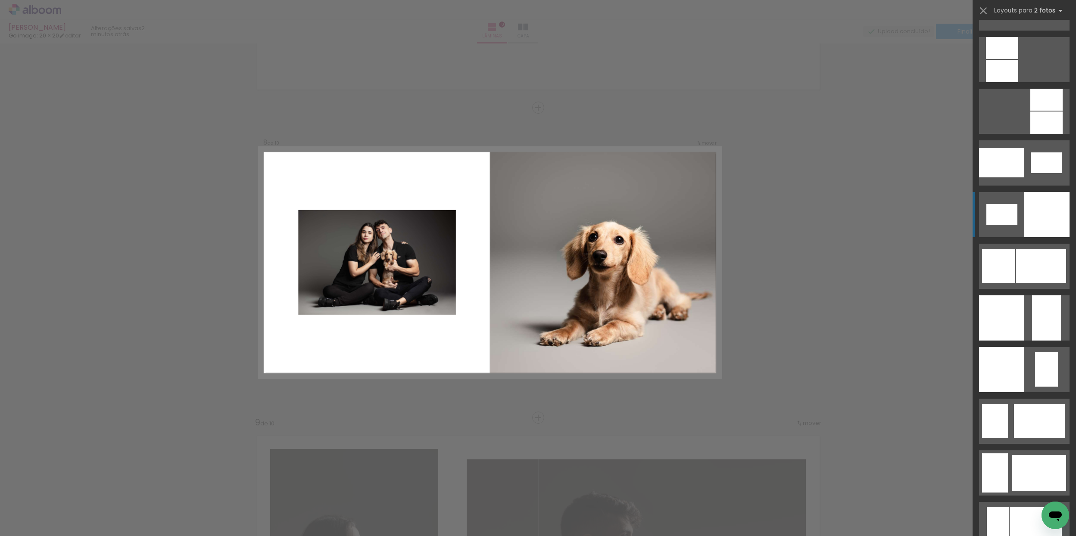
click at [1023, 228] on quentale-layouter at bounding box center [1024, 214] width 90 height 45
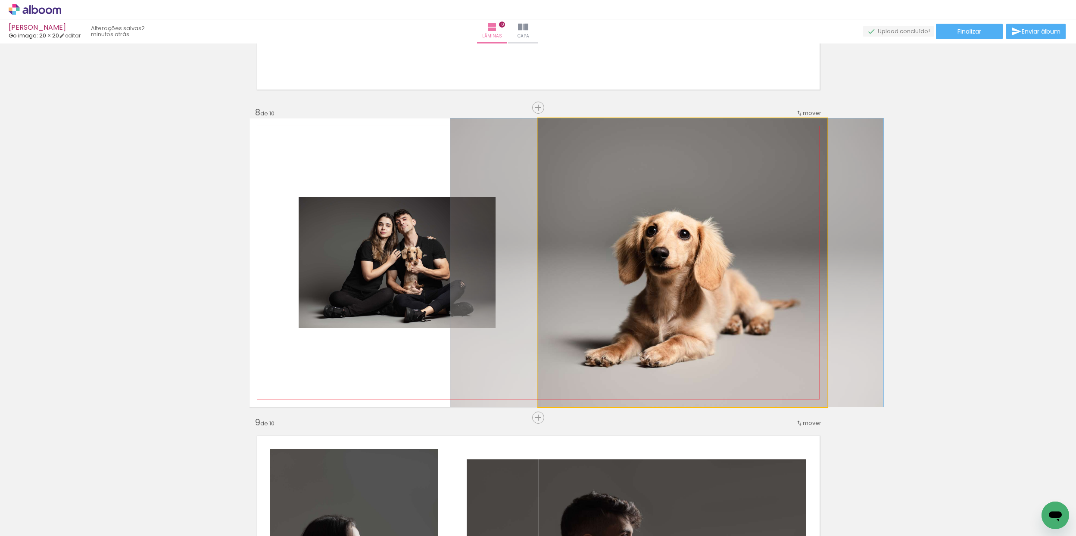
drag, startPoint x: 720, startPoint y: 322, endPoint x: 703, endPoint y: 322, distance: 16.4
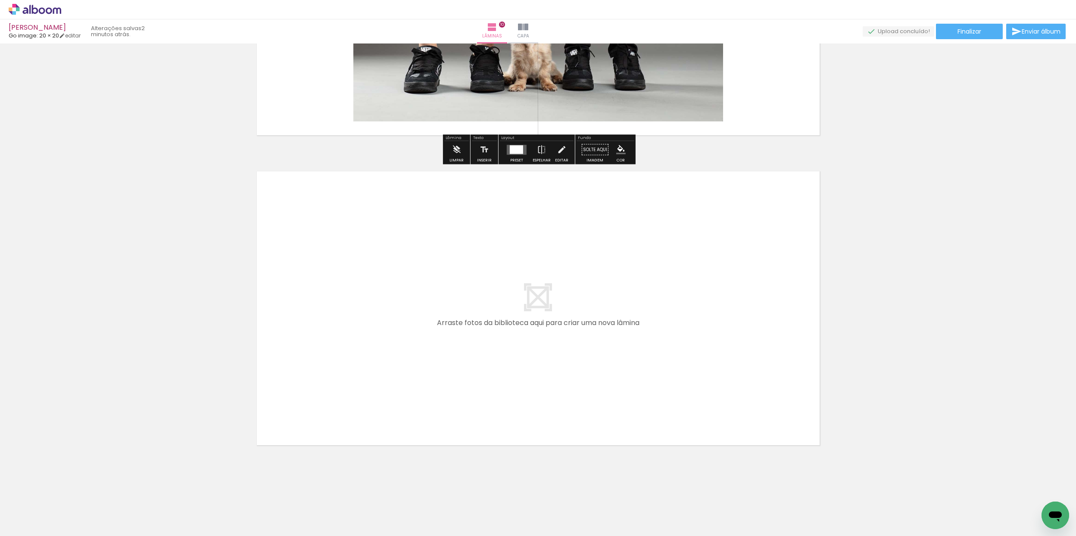
scroll to position [3006, 0]
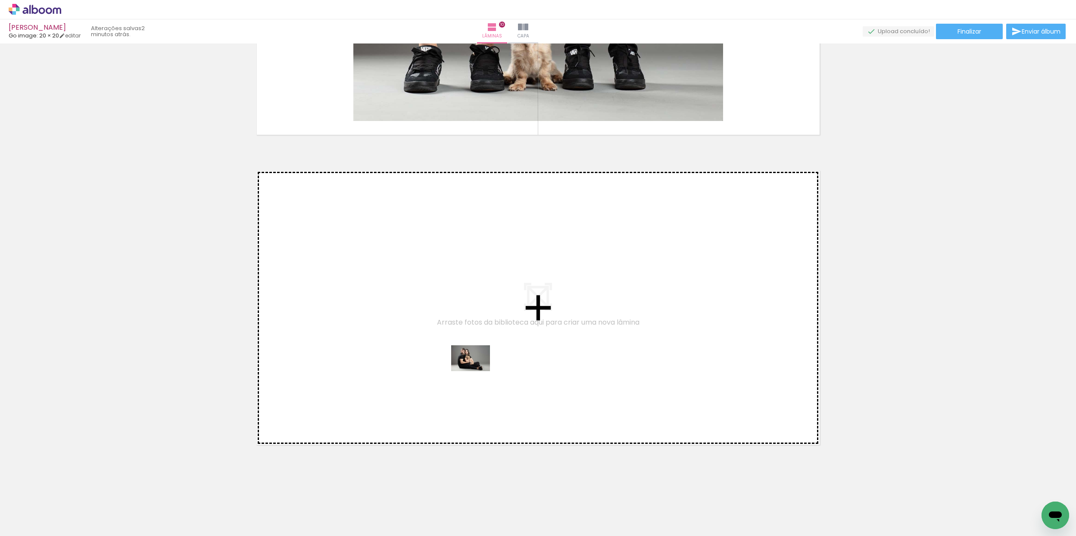
drag, startPoint x: 517, startPoint y: 509, endPoint x: 476, endPoint y: 372, distance: 143.4
click at [476, 372] on quentale-workspace at bounding box center [538, 268] width 1076 height 536
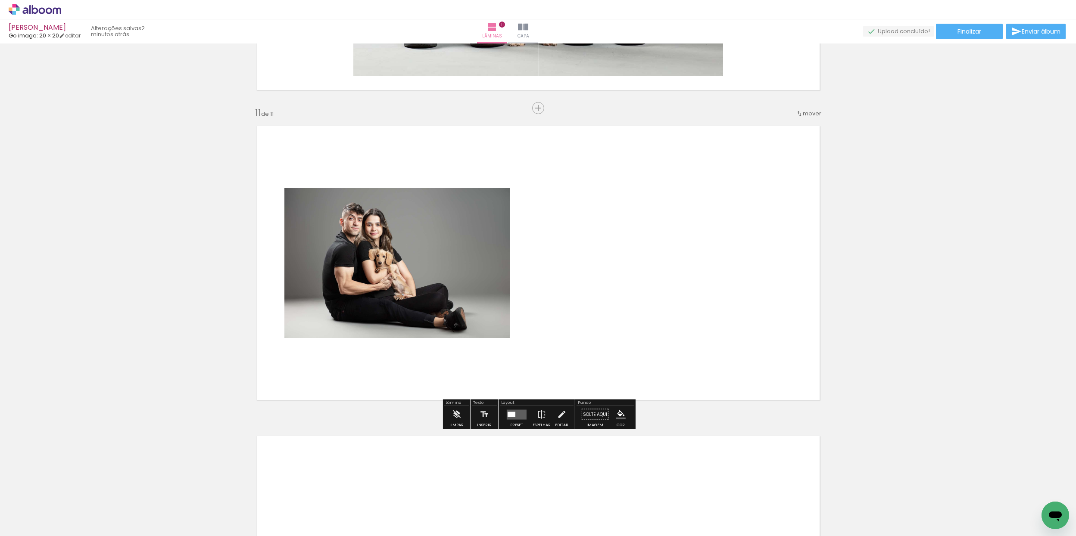
scroll to position [3051, 0]
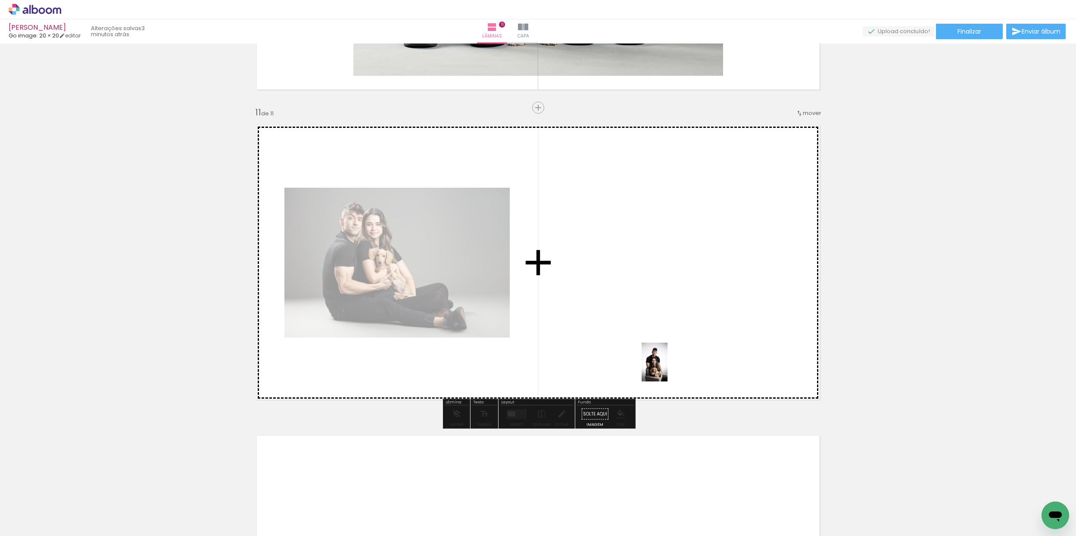
drag, startPoint x: 715, startPoint y: 516, endPoint x: 648, endPoint y: 374, distance: 156.8
click at [658, 337] on quentale-workspace at bounding box center [538, 268] width 1076 height 536
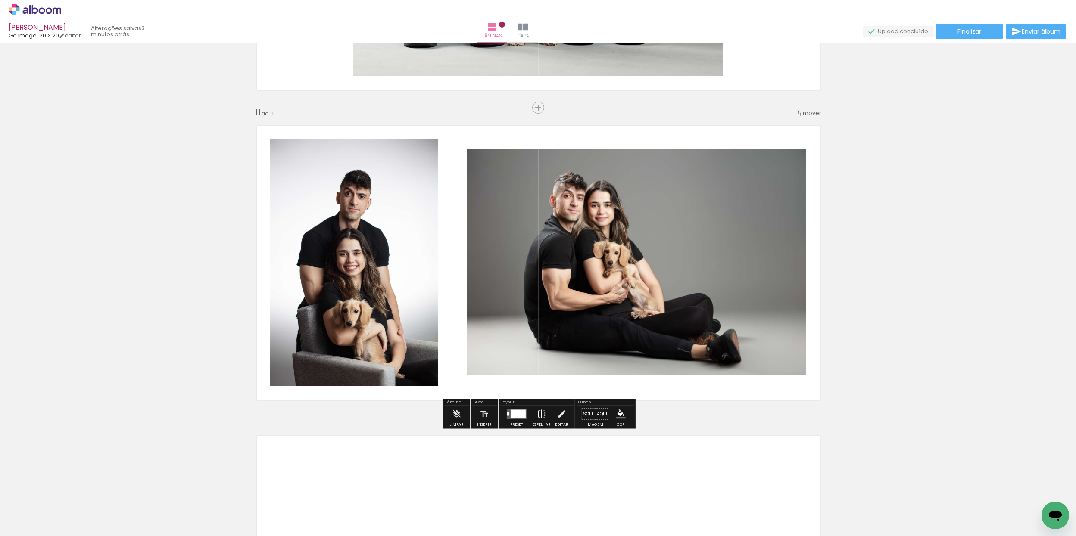
click at [539, 419] on iron-icon at bounding box center [541, 414] width 9 height 17
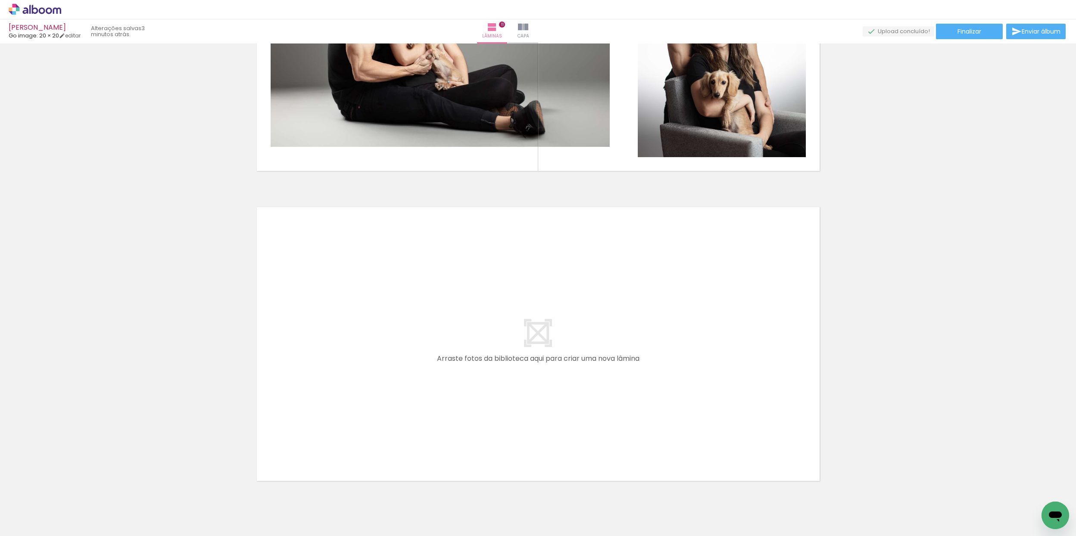
scroll to position [3316, 0]
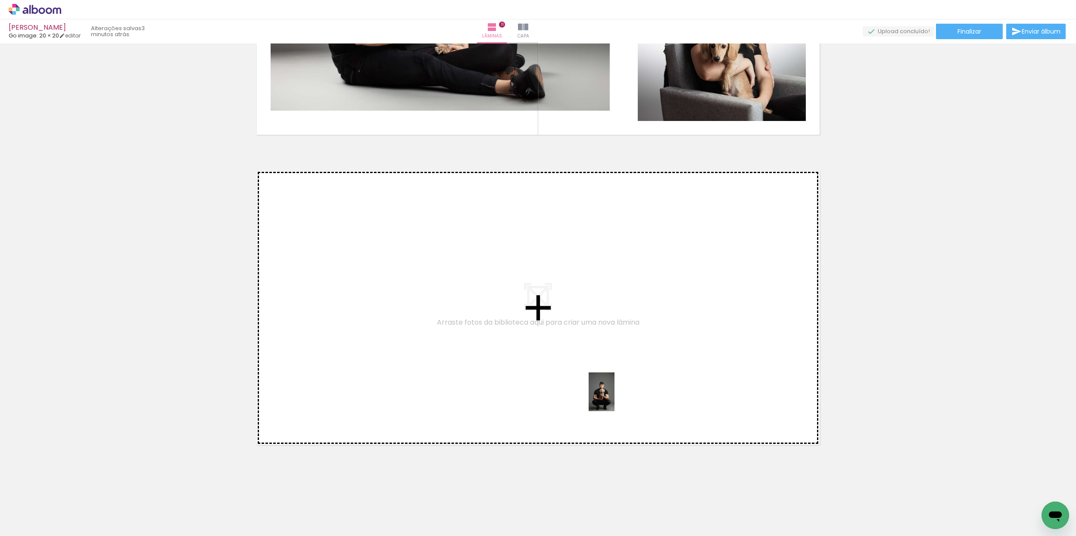
drag, startPoint x: 613, startPoint y: 502, endPoint x: 617, endPoint y: 393, distance: 108.6
click at [617, 393] on quentale-workspace at bounding box center [538, 268] width 1076 height 536
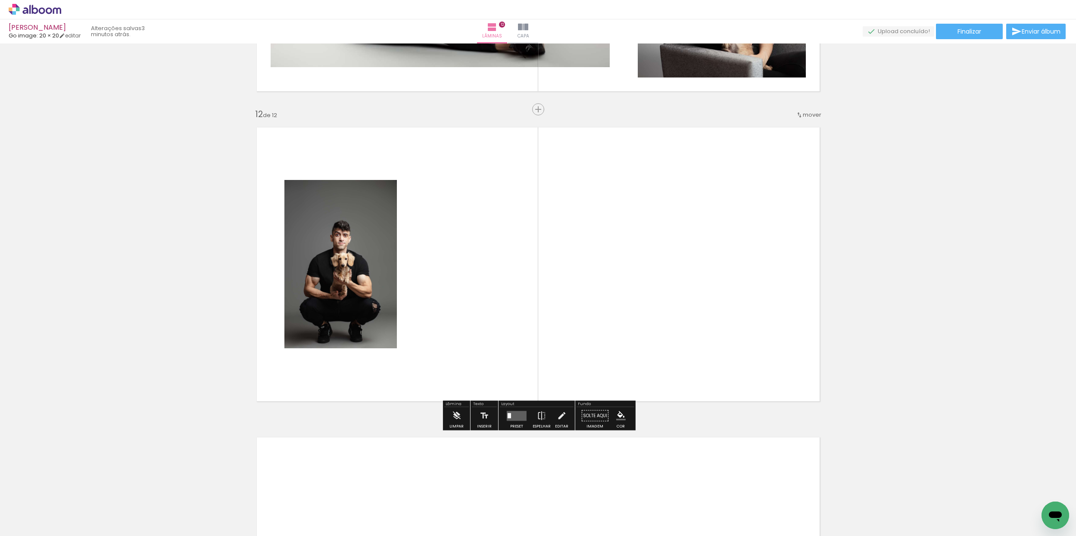
scroll to position [3361, 0]
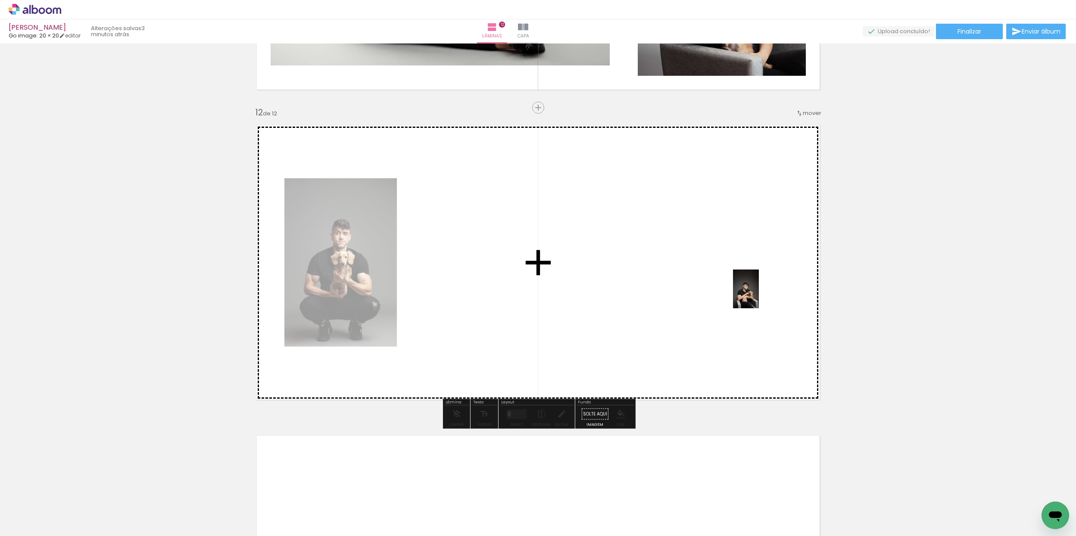
drag, startPoint x: 812, startPoint y: 497, endPoint x: 742, endPoint y: 308, distance: 200.9
click at [752, 294] on quentale-workspace at bounding box center [538, 268] width 1076 height 536
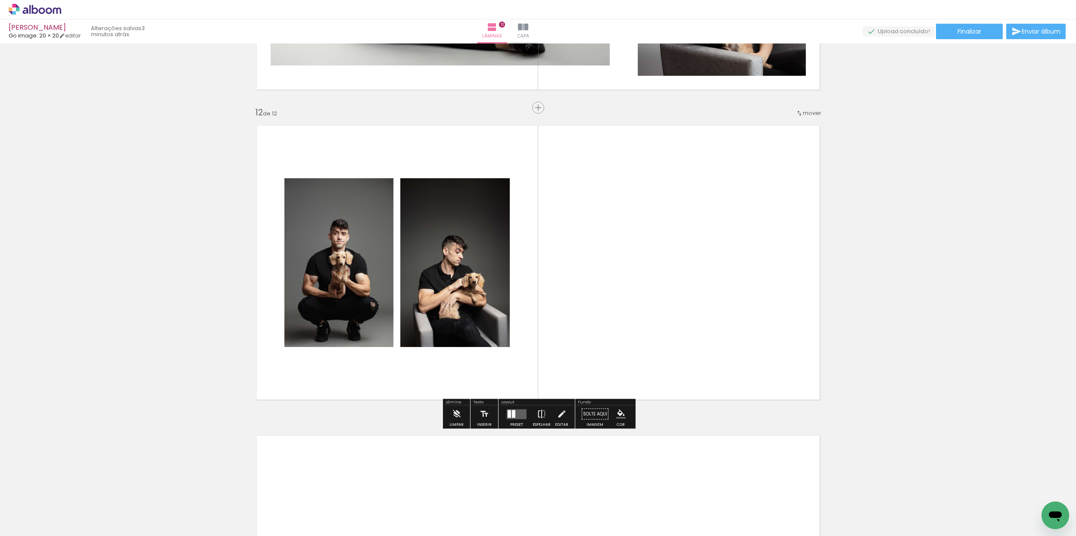
click at [539, 416] on iron-icon at bounding box center [541, 414] width 9 height 17
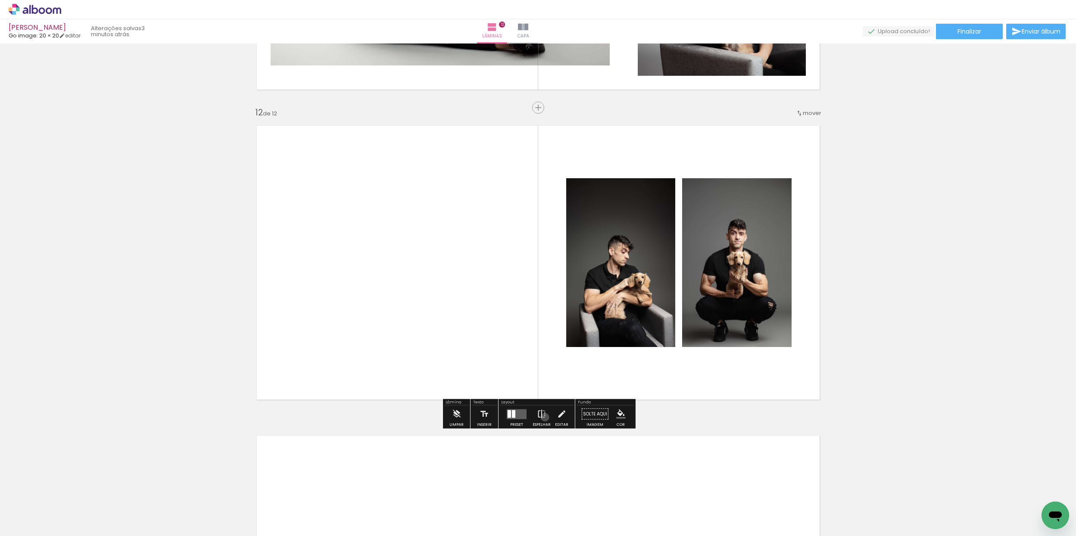
click at [543, 417] on iron-icon at bounding box center [541, 414] width 9 height 17
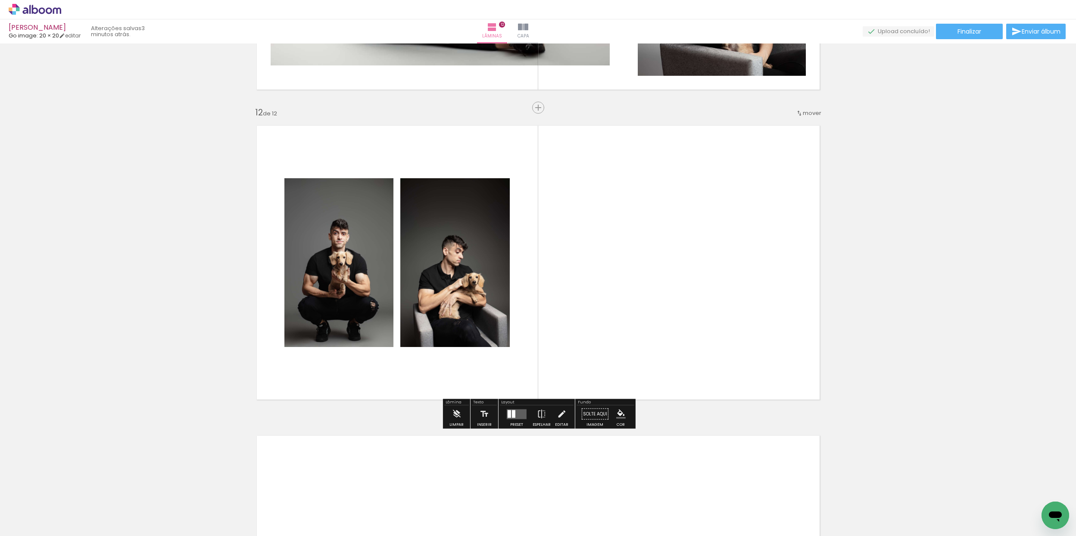
click at [513, 418] on quentale-layouter at bounding box center [517, 414] width 20 height 10
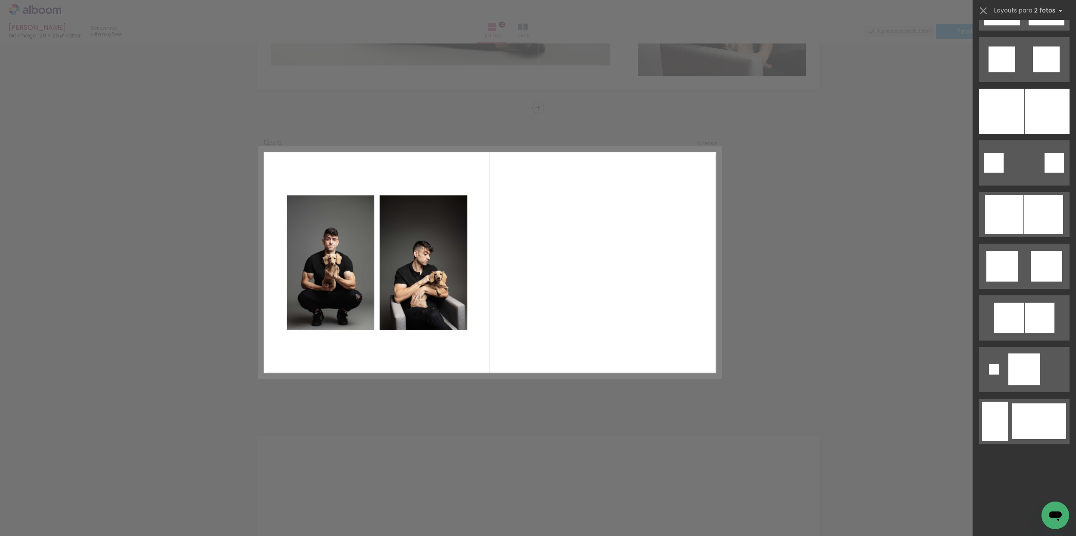
scroll to position [0, 0]
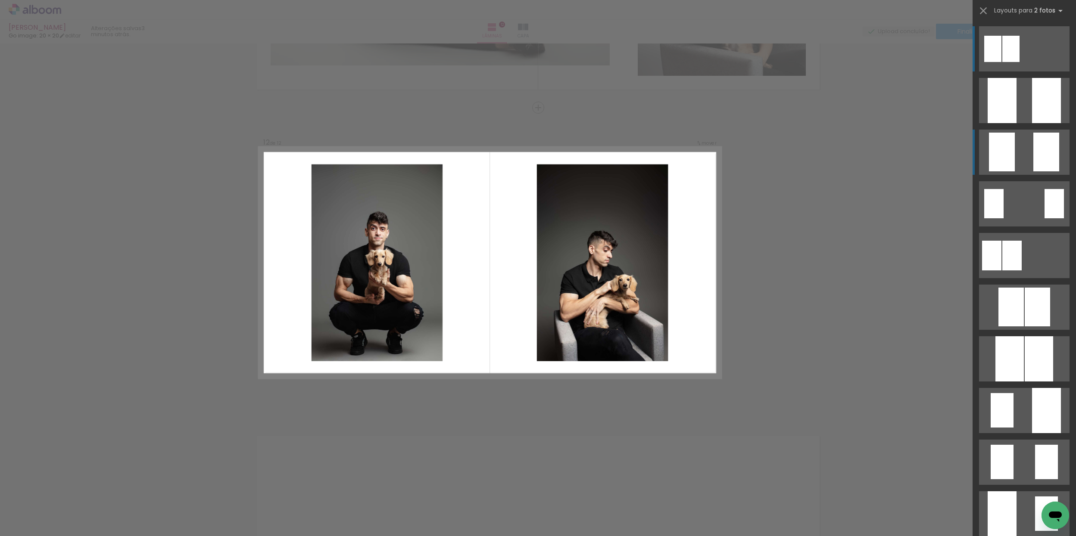
click at [1013, 155] on div at bounding box center [1002, 152] width 26 height 39
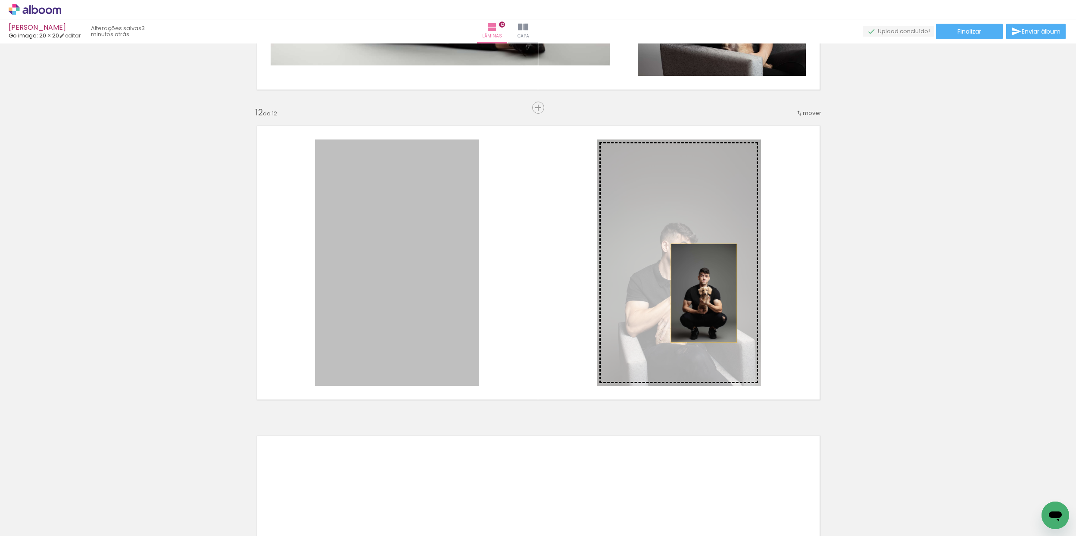
drag, startPoint x: 436, startPoint y: 314, endPoint x: 708, endPoint y: 292, distance: 272.2
click at [0, 0] on slot at bounding box center [0, 0] width 0 height 0
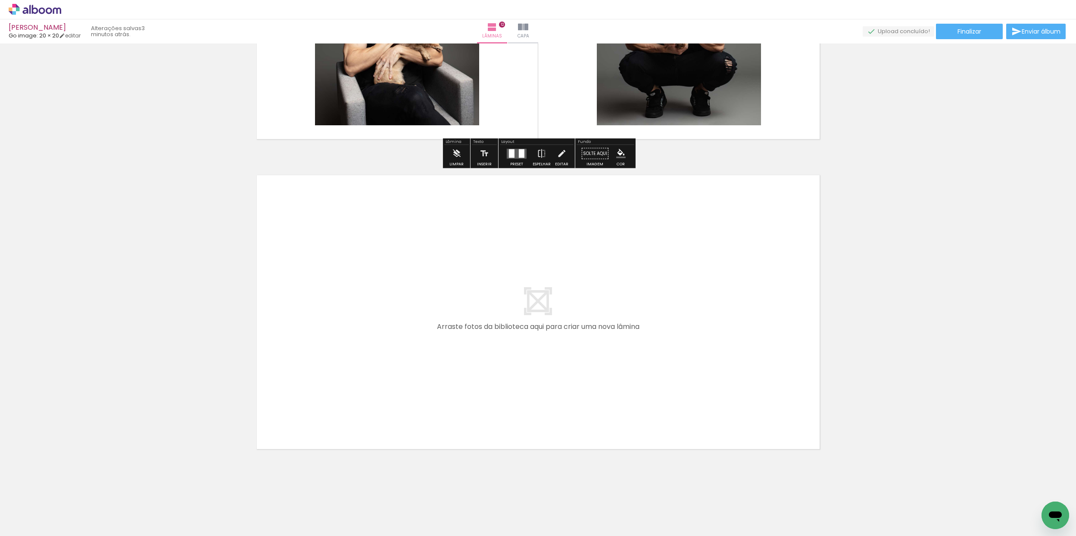
scroll to position [3626, 0]
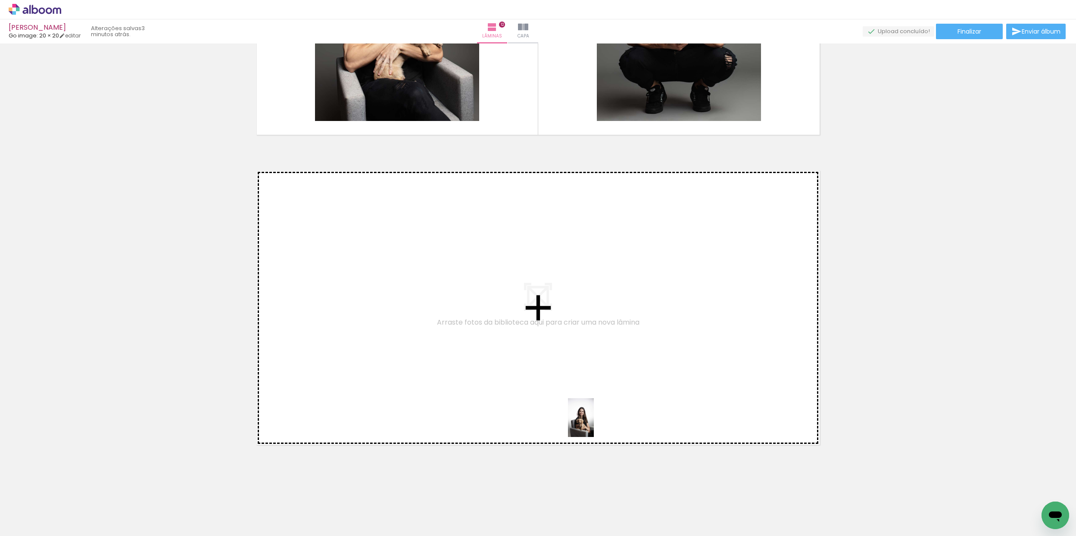
drag, startPoint x: 755, startPoint y: 514, endPoint x: 504, endPoint y: 380, distance: 284.2
click at [504, 380] on quentale-workspace at bounding box center [538, 268] width 1076 height 536
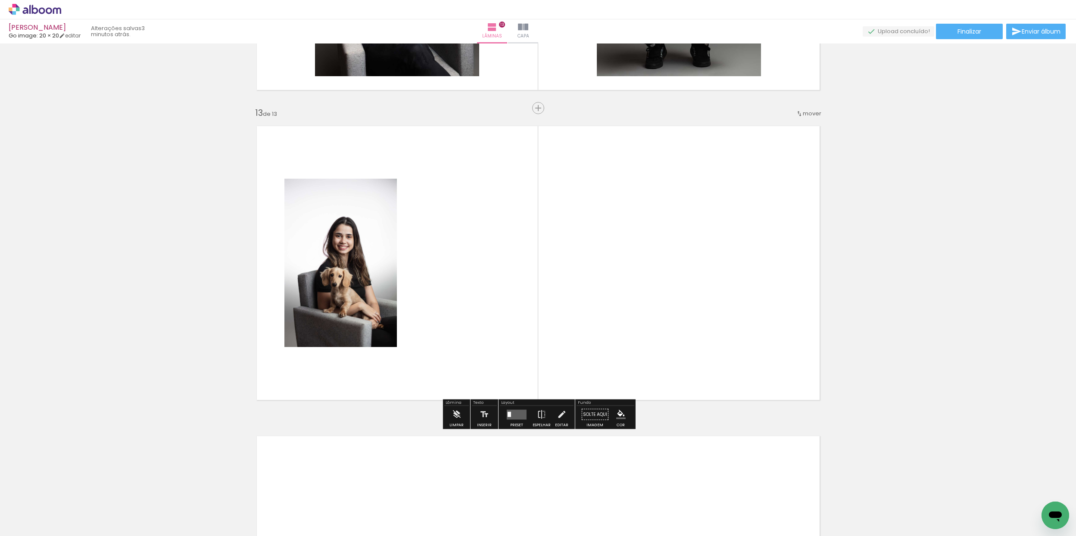
scroll to position [3672, 0]
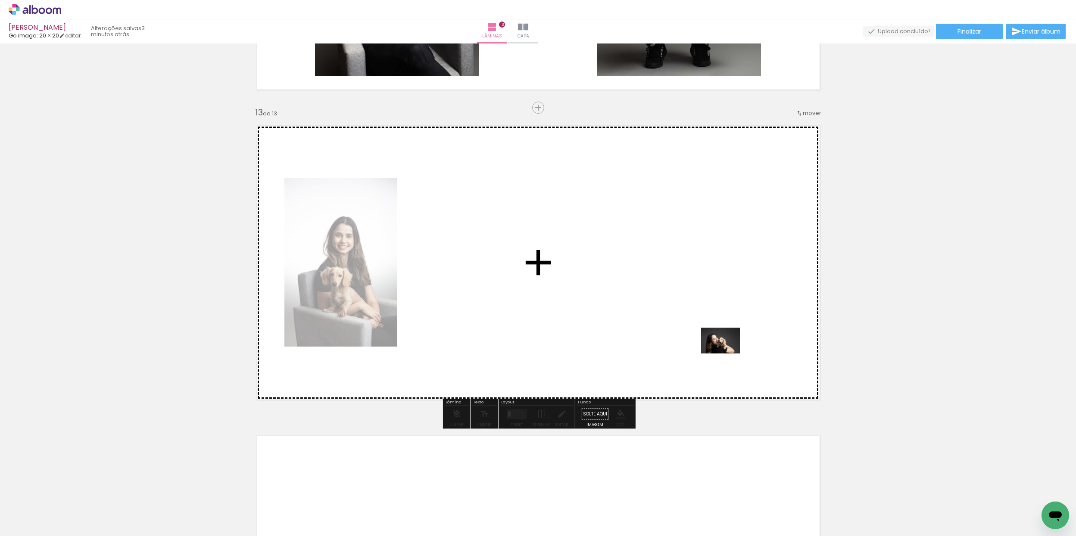
drag, startPoint x: 668, startPoint y: 496, endPoint x: 728, endPoint y: 355, distance: 153.8
click at [728, 355] on quentale-workspace at bounding box center [538, 268] width 1076 height 536
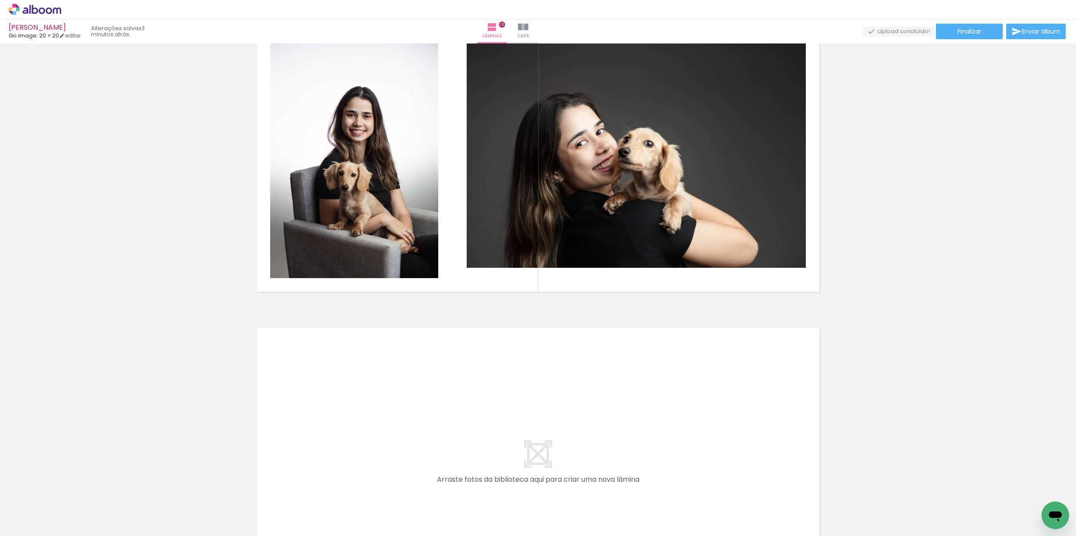
scroll to position [3777, 0]
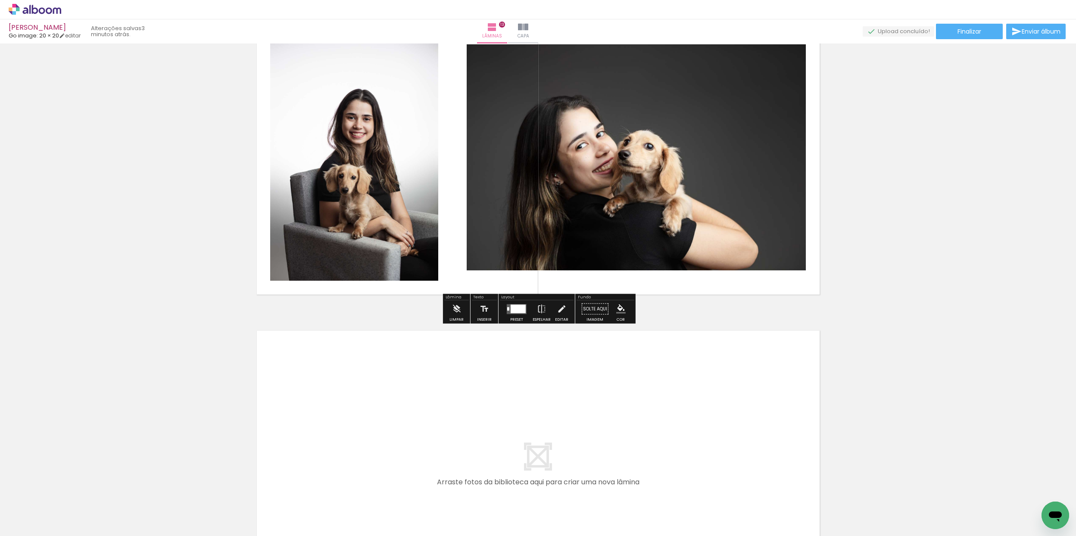
click at [511, 314] on quentale-layouter at bounding box center [517, 309] width 20 height 10
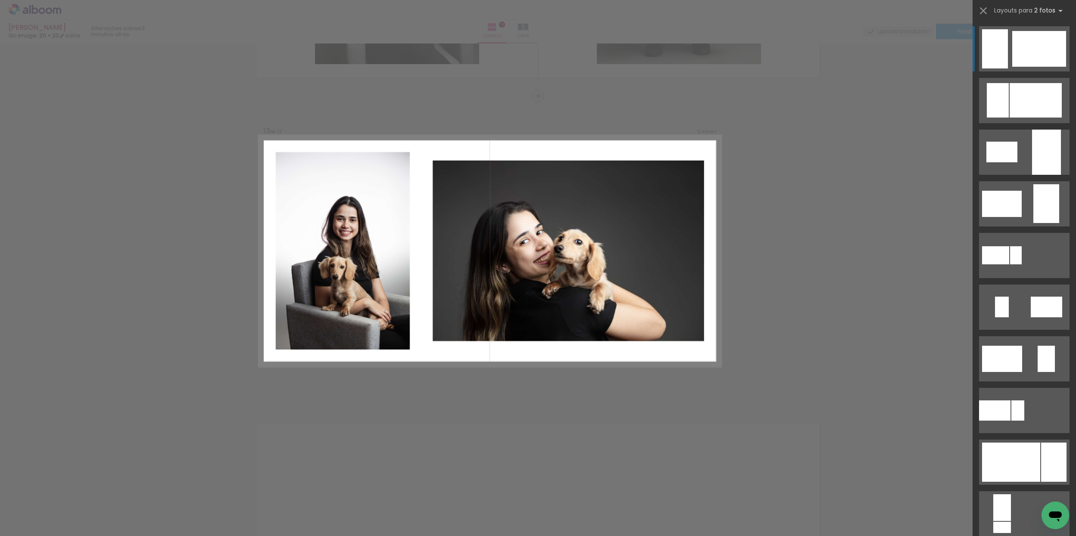
scroll to position [3672, 0]
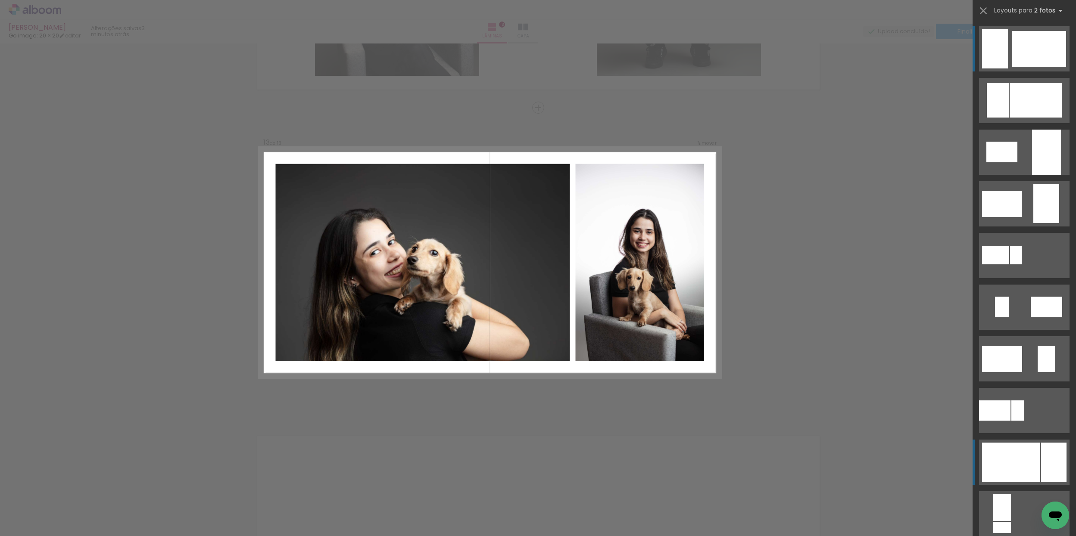
click at [999, 454] on div at bounding box center [1011, 462] width 58 height 39
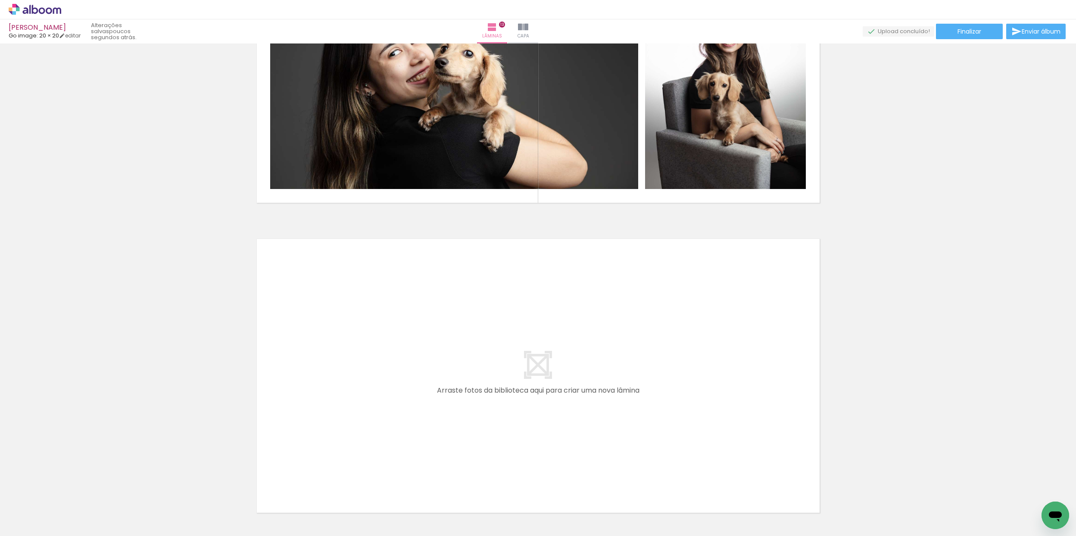
scroll to position [3889, 0]
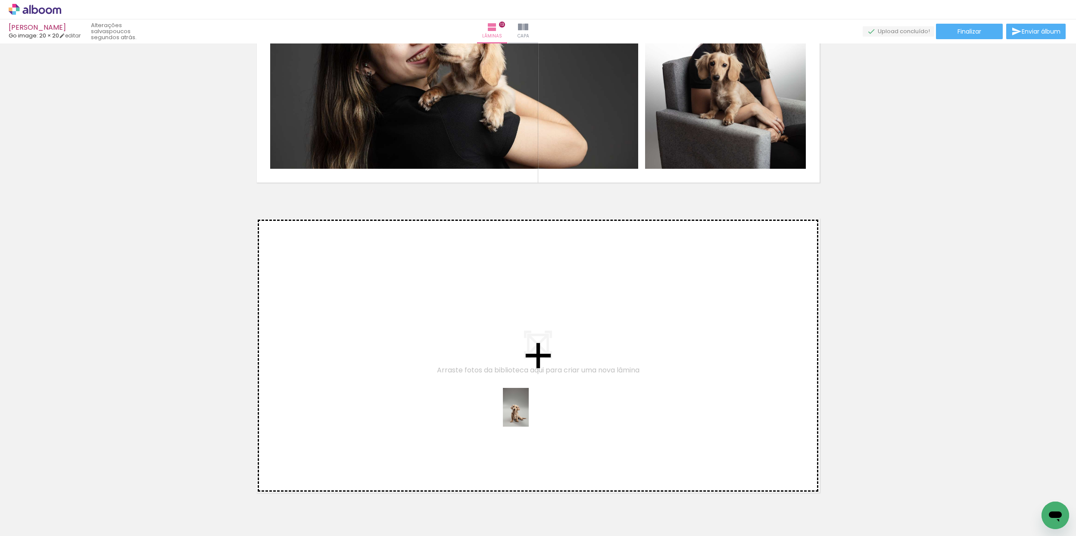
drag, startPoint x: 1037, startPoint y: 503, endPoint x: 524, endPoint y: 412, distance: 521.1
click at [524, 412] on quentale-workspace at bounding box center [538, 268] width 1076 height 536
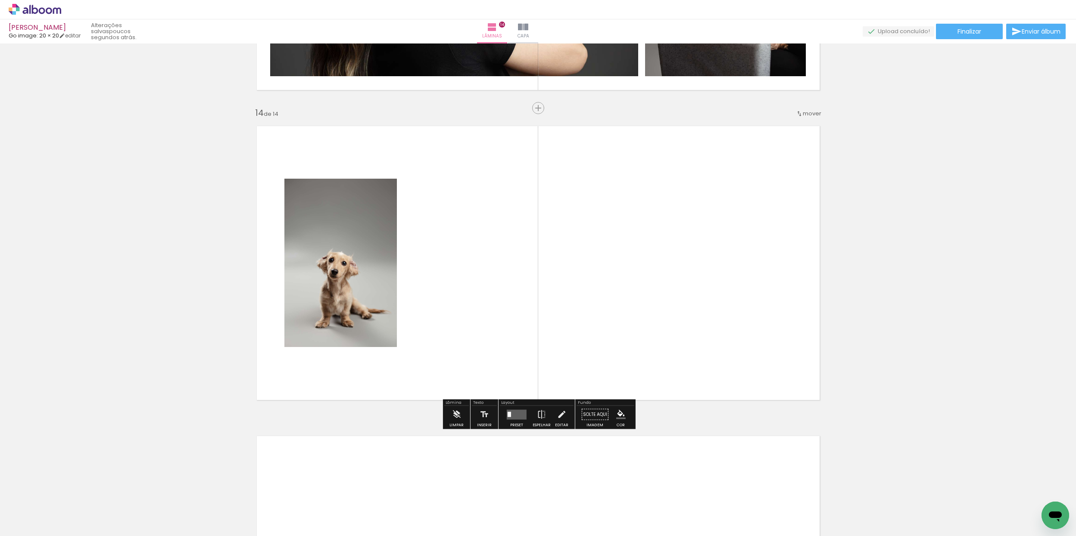
scroll to position [3982, 0]
click at [512, 420] on div at bounding box center [516, 414] width 23 height 17
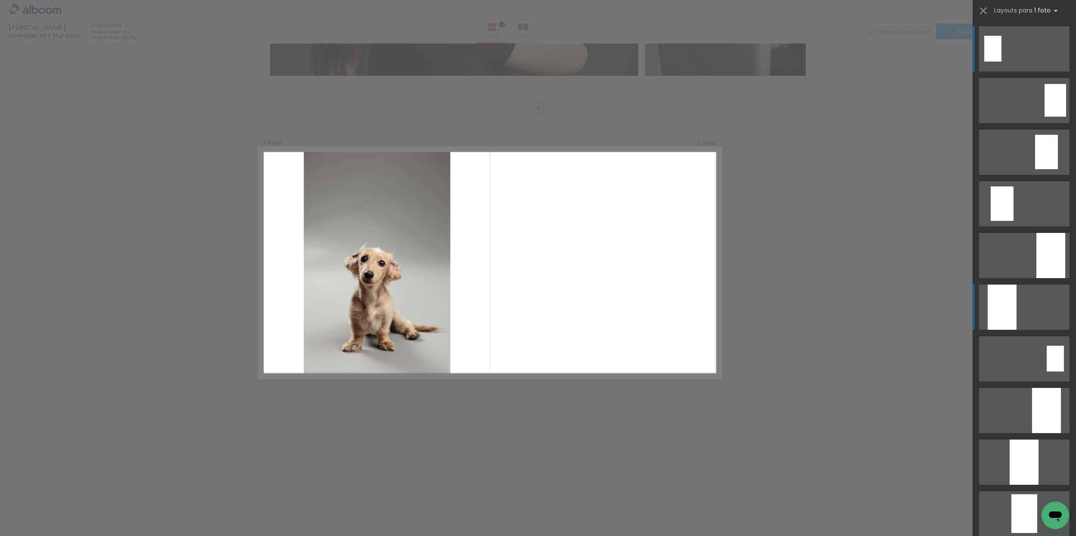
click at [1002, 311] on div at bounding box center [1001, 307] width 29 height 45
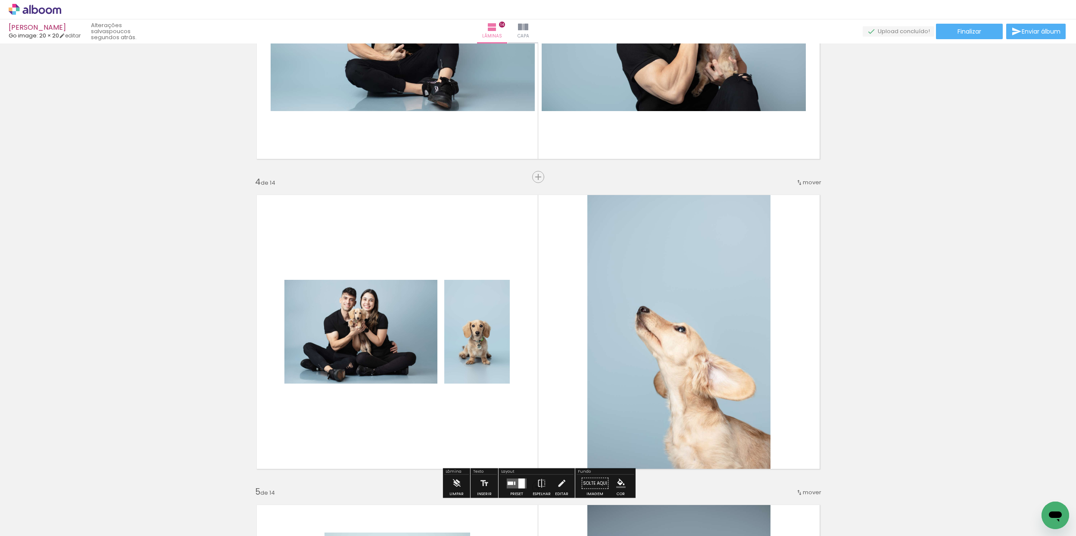
scroll to position [774, 0]
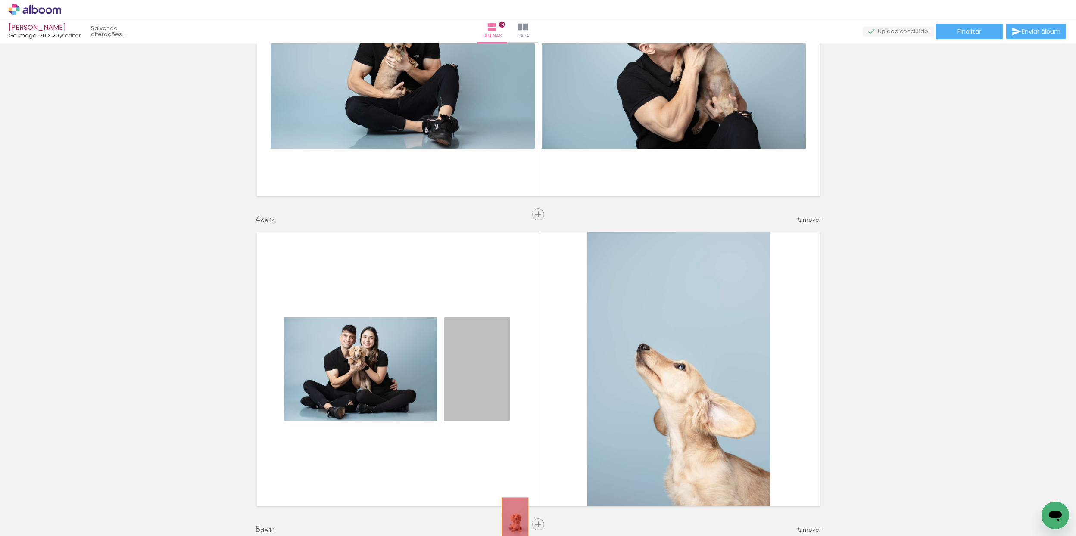
drag, startPoint x: 481, startPoint y: 384, endPoint x: 511, endPoint y: 521, distance: 140.3
click at [515, 517] on quentale-workspace at bounding box center [538, 268] width 1076 height 536
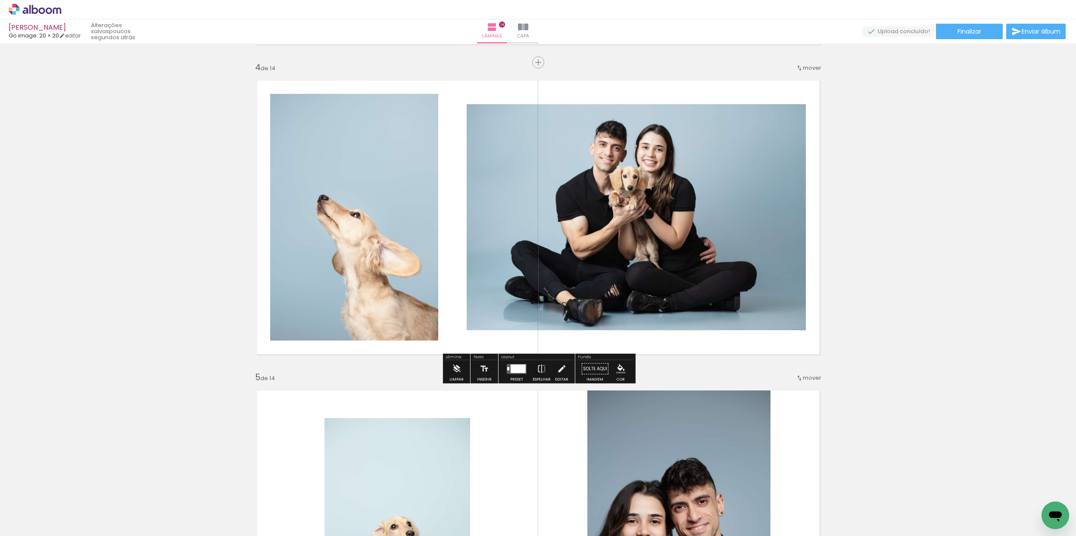
scroll to position [942, 0]
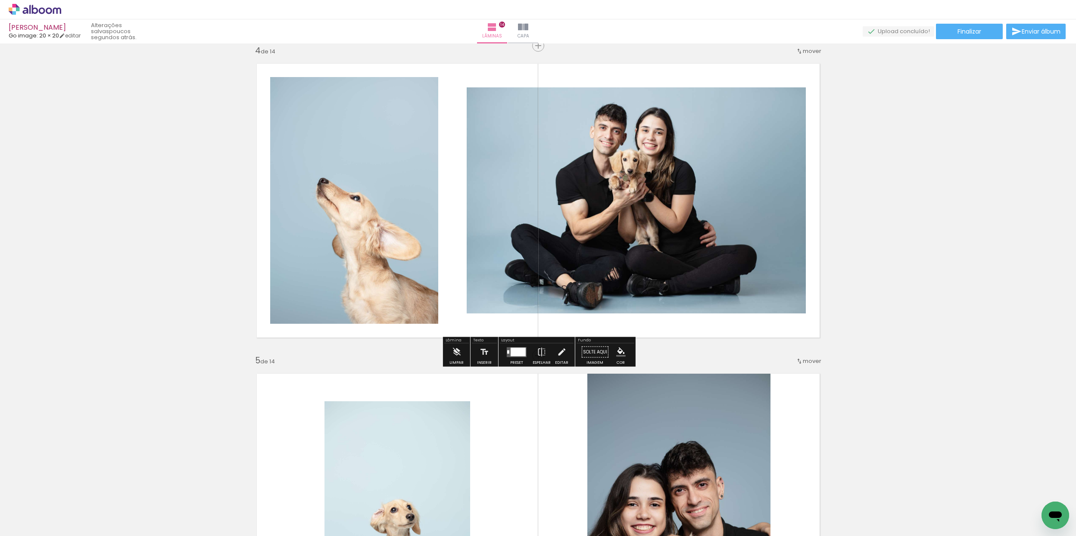
click at [514, 356] on quentale-layouter at bounding box center [517, 352] width 20 height 10
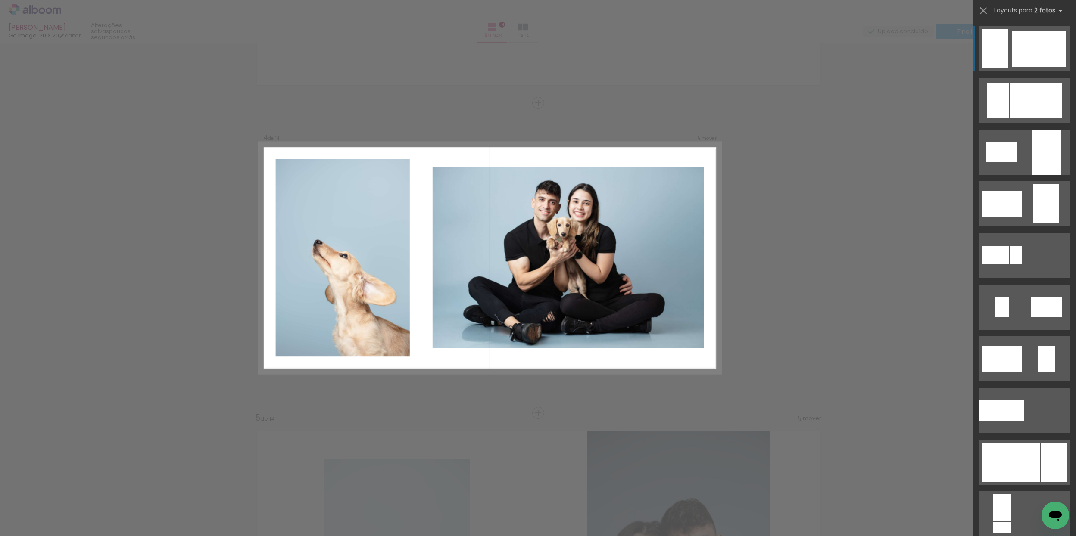
scroll to position [880, 0]
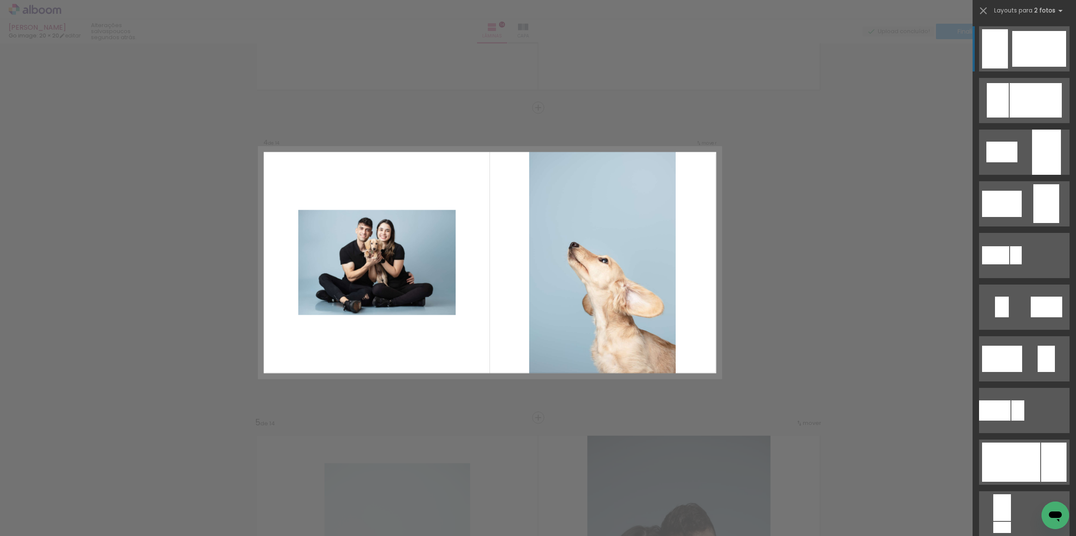
drag, startPoint x: 1037, startPoint y: 154, endPoint x: 1020, endPoint y: 155, distance: 17.3
click at [1037, 154] on div at bounding box center [1046, 152] width 29 height 45
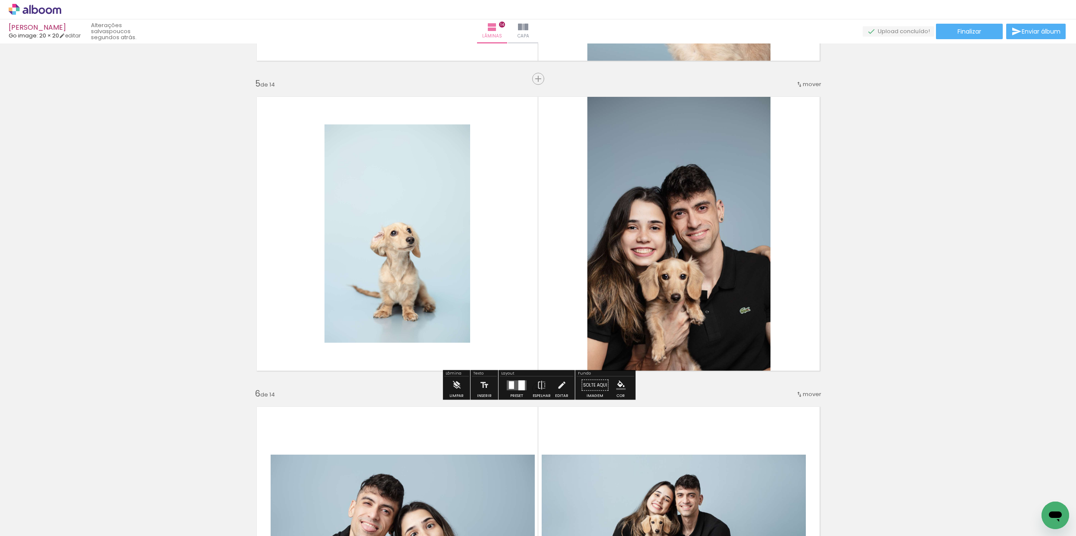
scroll to position [1247, 0]
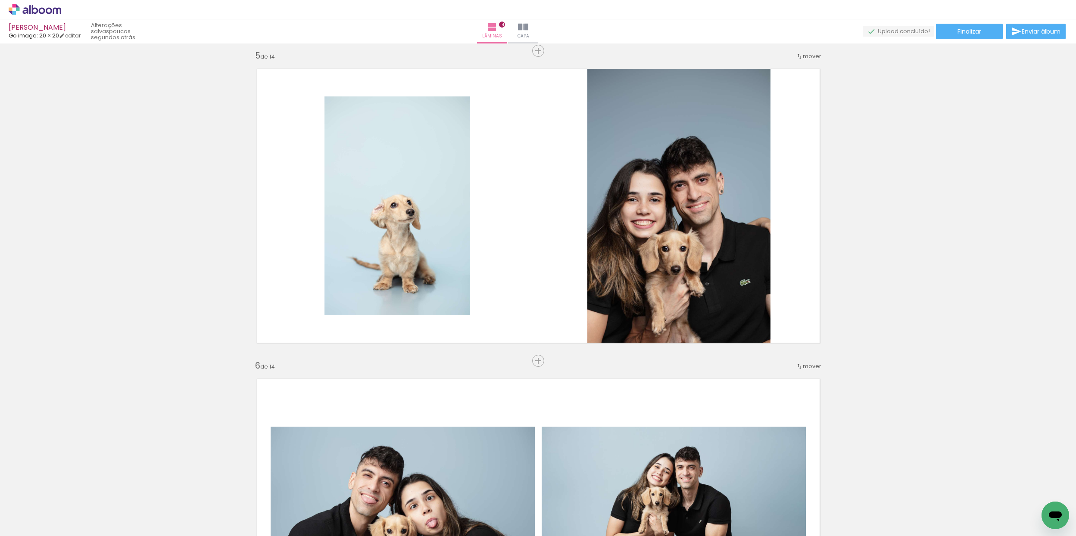
click at [809, 368] on span "mover" at bounding box center [811, 366] width 19 height 8
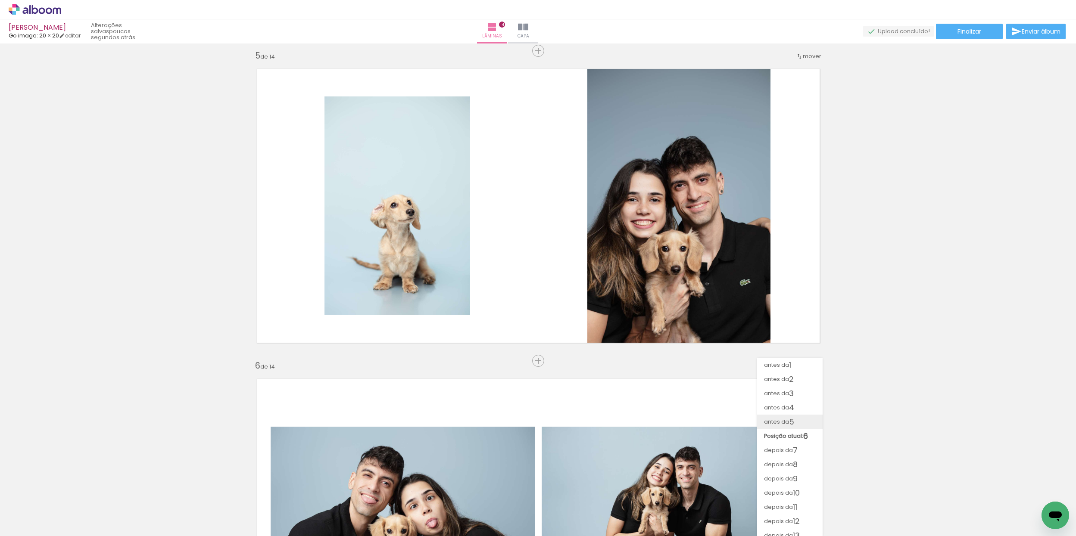
click at [804, 420] on paper-item "antes da 5" at bounding box center [789, 422] width 65 height 14
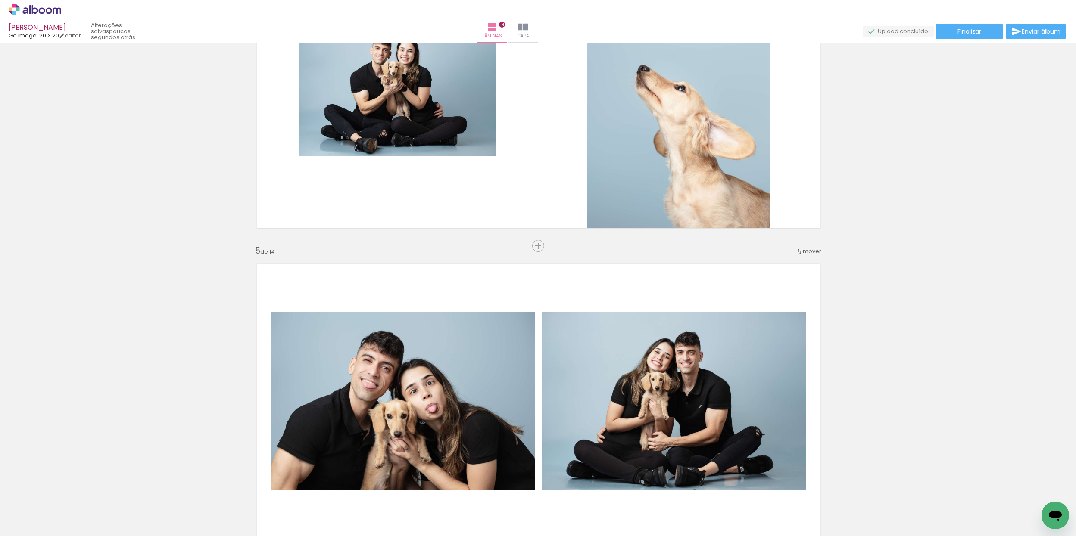
scroll to position [1051, 0]
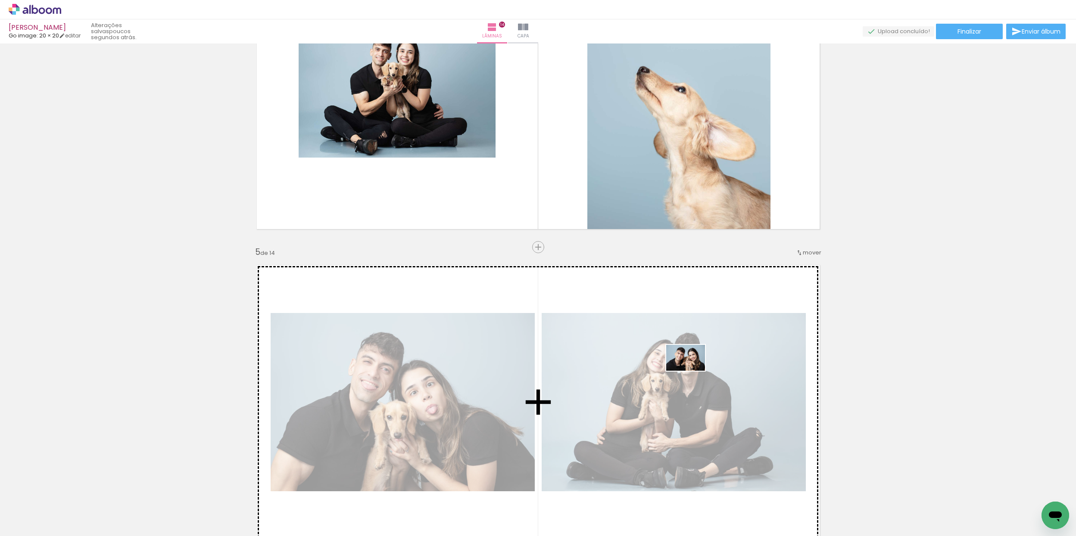
drag, startPoint x: 238, startPoint y: 516, endPoint x: 679, endPoint y: 374, distance: 463.0
click at [691, 371] on quentale-workspace at bounding box center [538, 268] width 1076 height 536
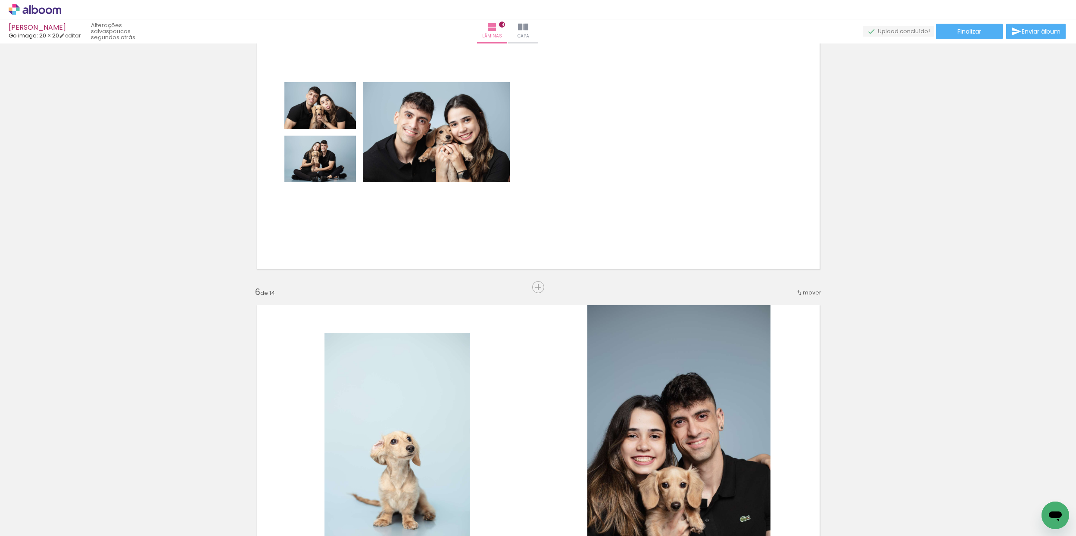
scroll to position [1340, 0]
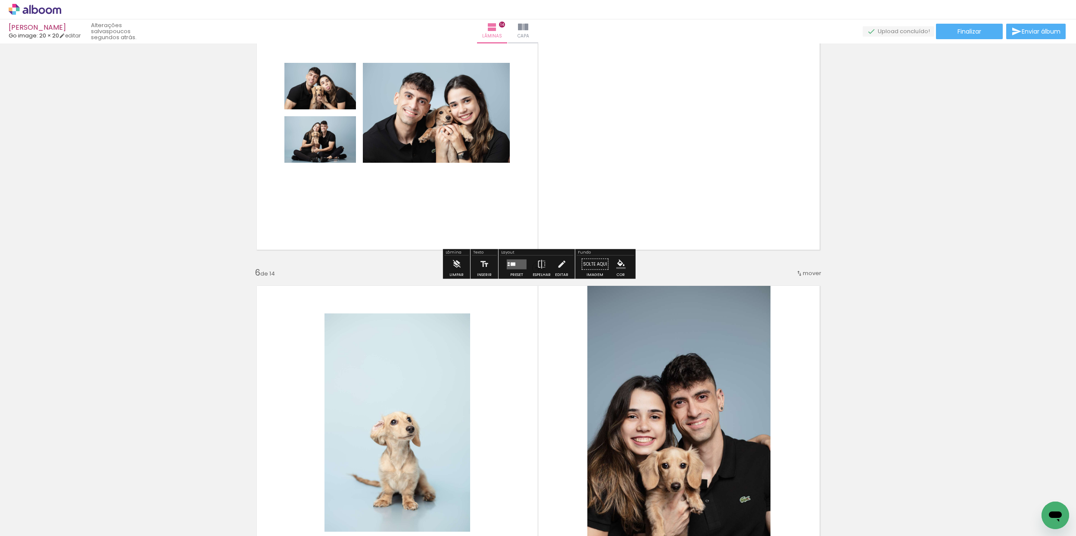
click at [514, 261] on quentale-layouter at bounding box center [517, 264] width 20 height 10
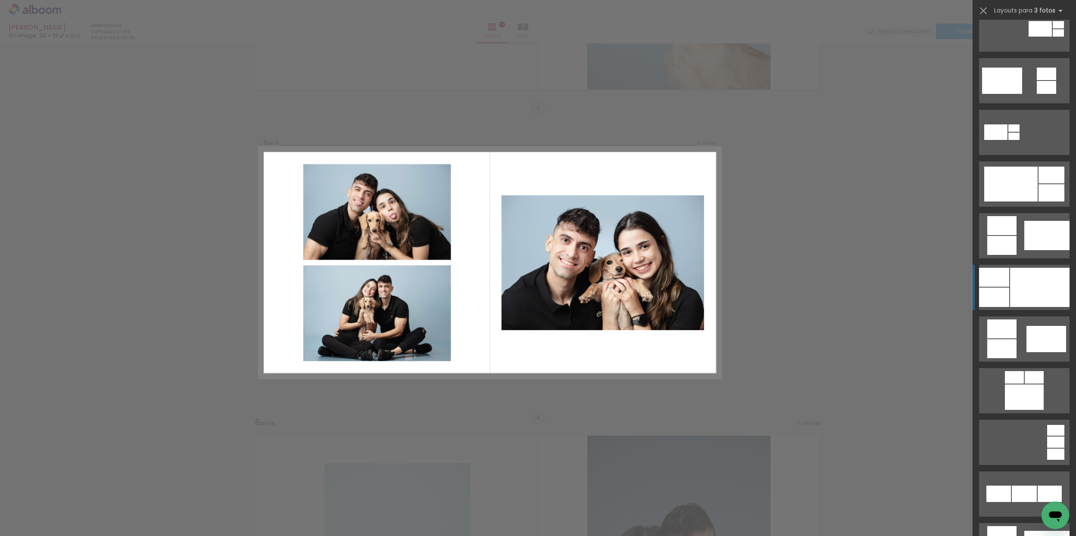
scroll to position [336, 0]
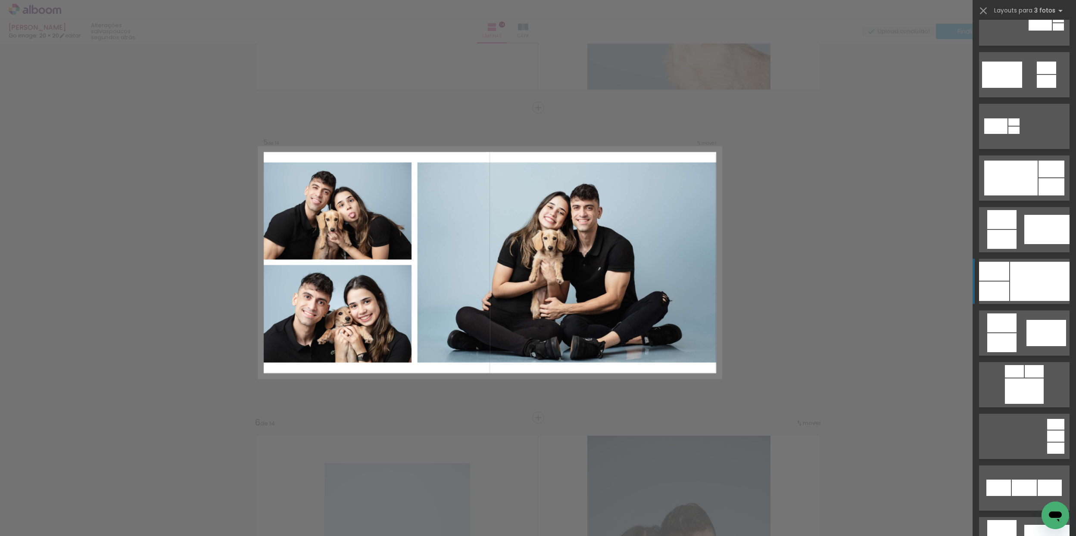
click at [1032, 292] on div at bounding box center [1039, 281] width 59 height 39
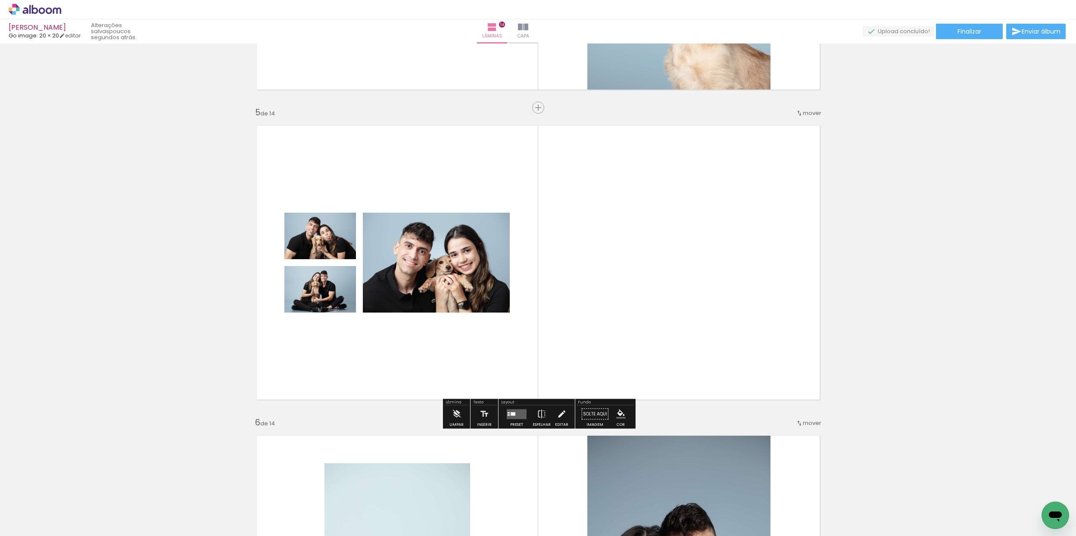
click at [503, 417] on paper-button "Preset" at bounding box center [517, 417] width 28 height 22
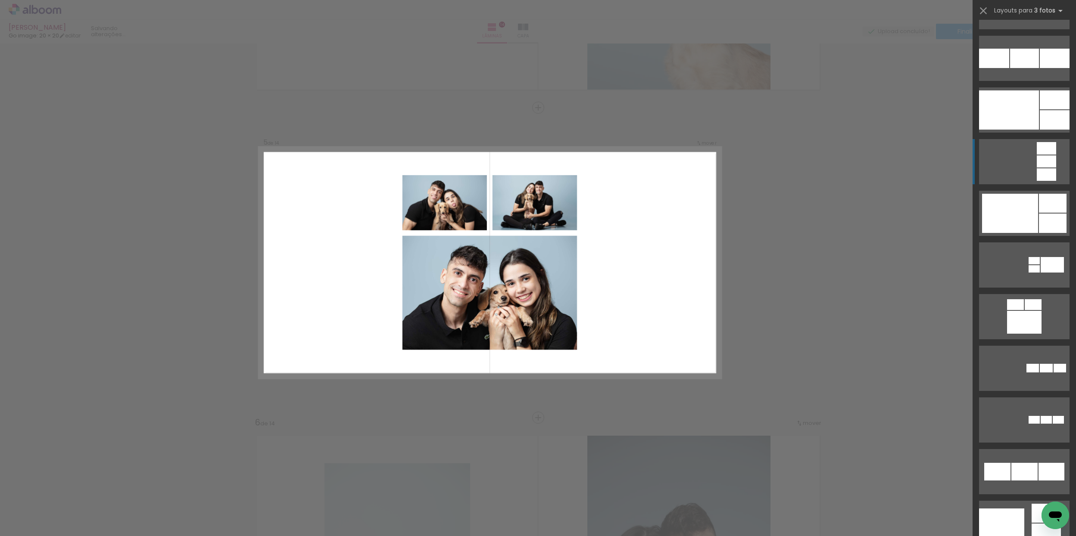
scroll to position [1134, 0]
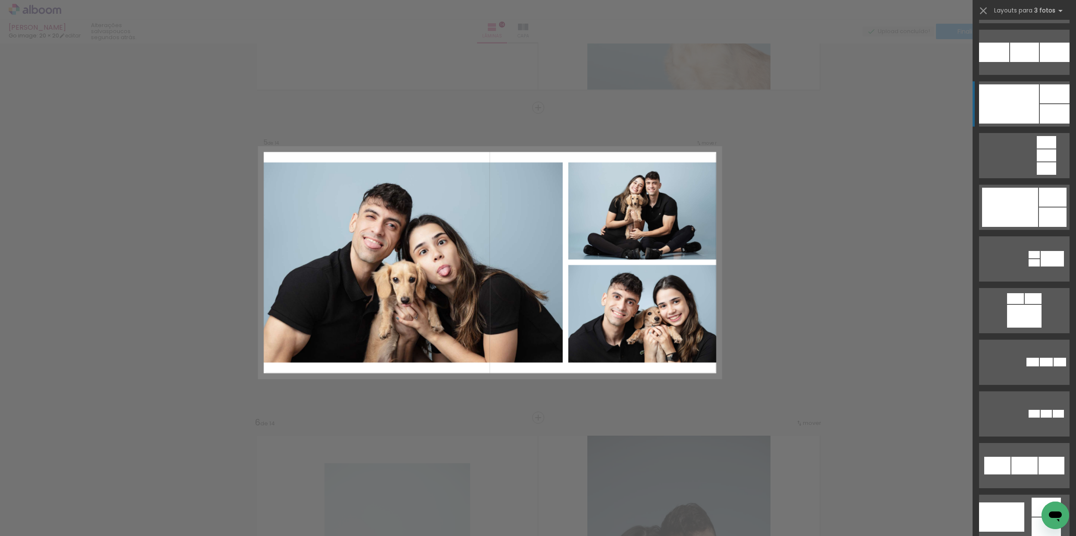
click at [1020, 113] on div at bounding box center [1009, 103] width 60 height 39
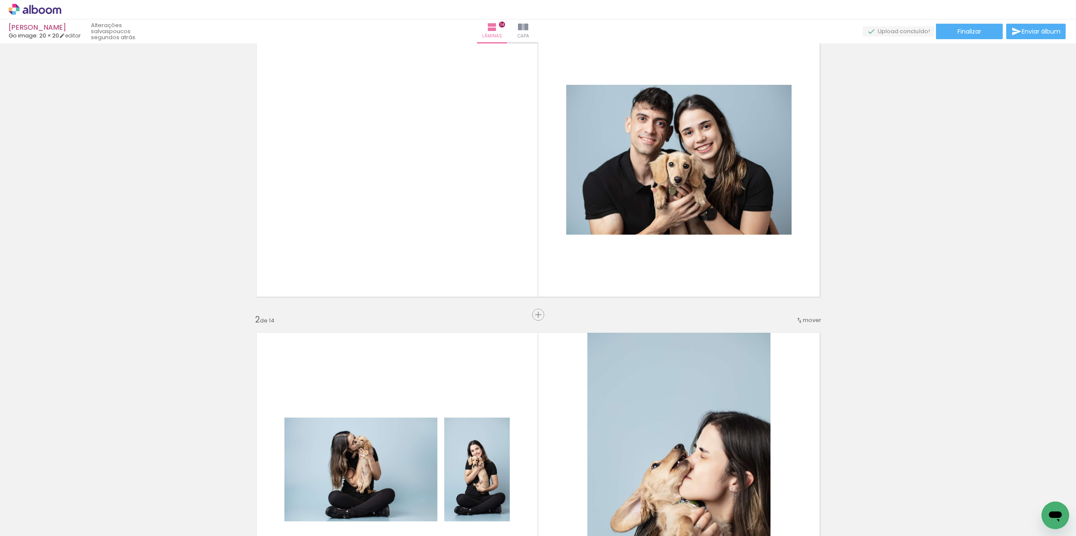
scroll to position [0, 0]
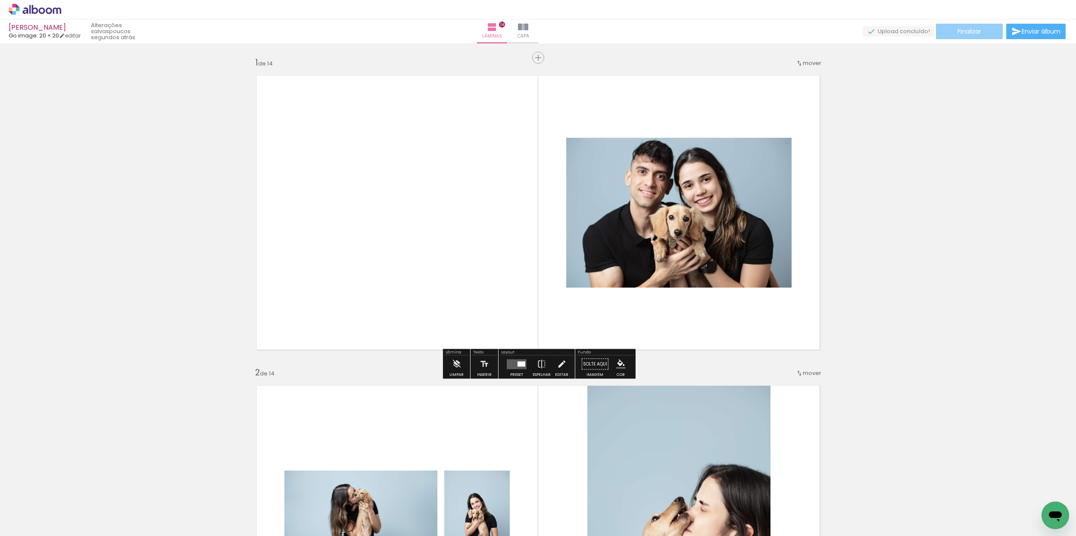
click at [964, 33] on span "Finalizar" at bounding box center [969, 31] width 24 height 6
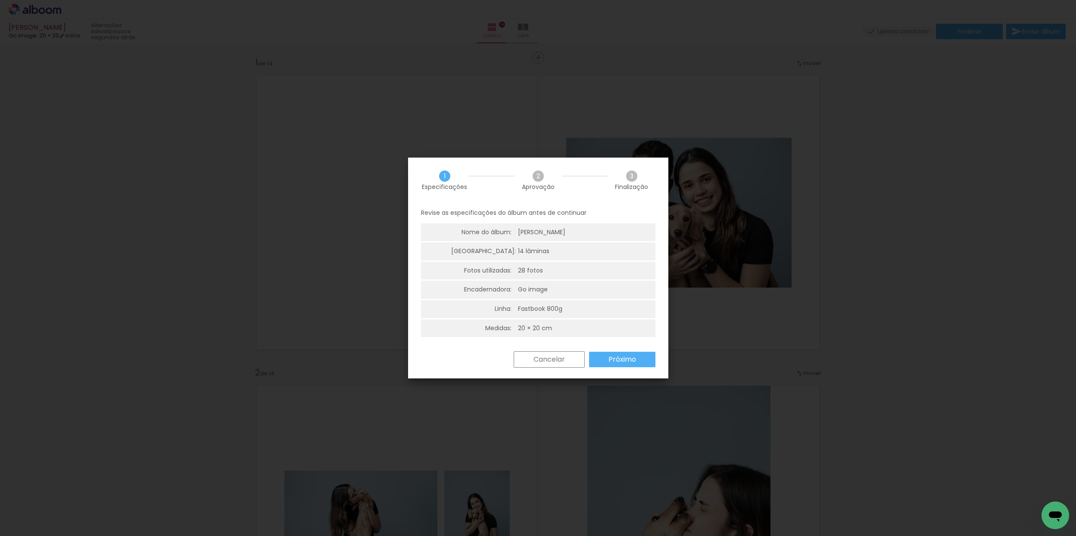
click at [0, 0] on slot "Próximo" at bounding box center [0, 0] width 0 height 0
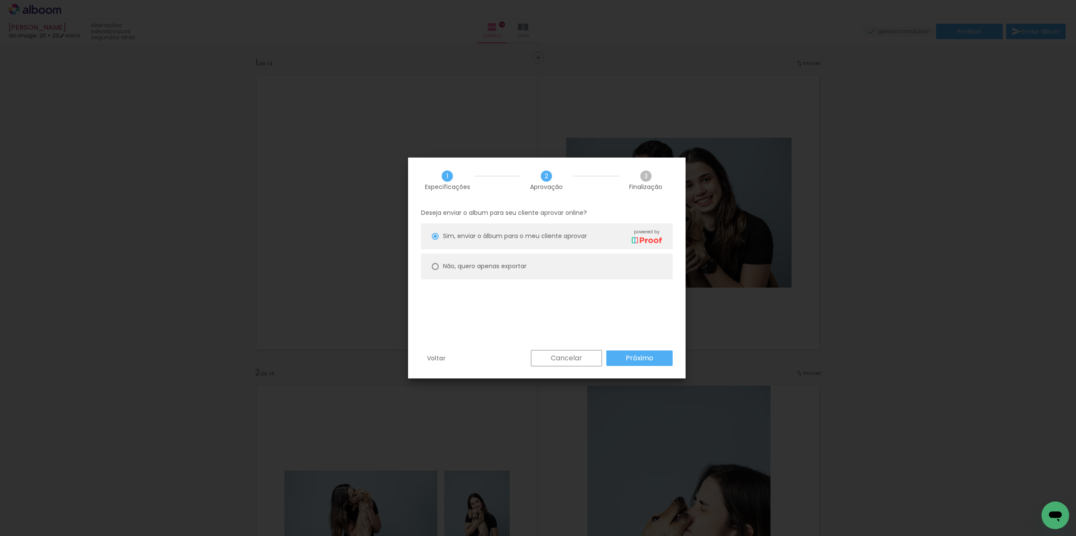
click at [0, 0] on slot "Próximo" at bounding box center [0, 0] width 0 height 0
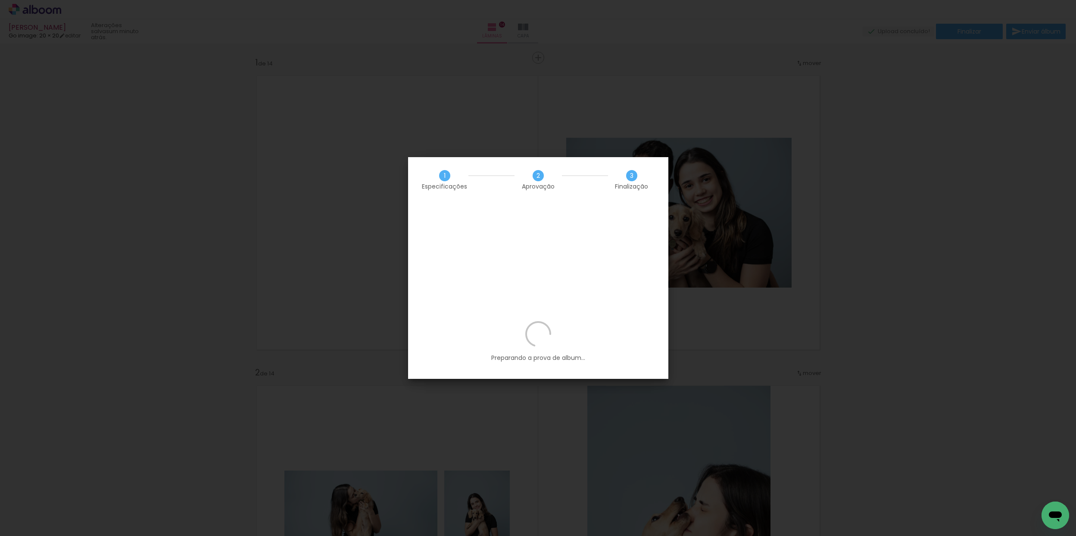
scroll to position [1134, 0]
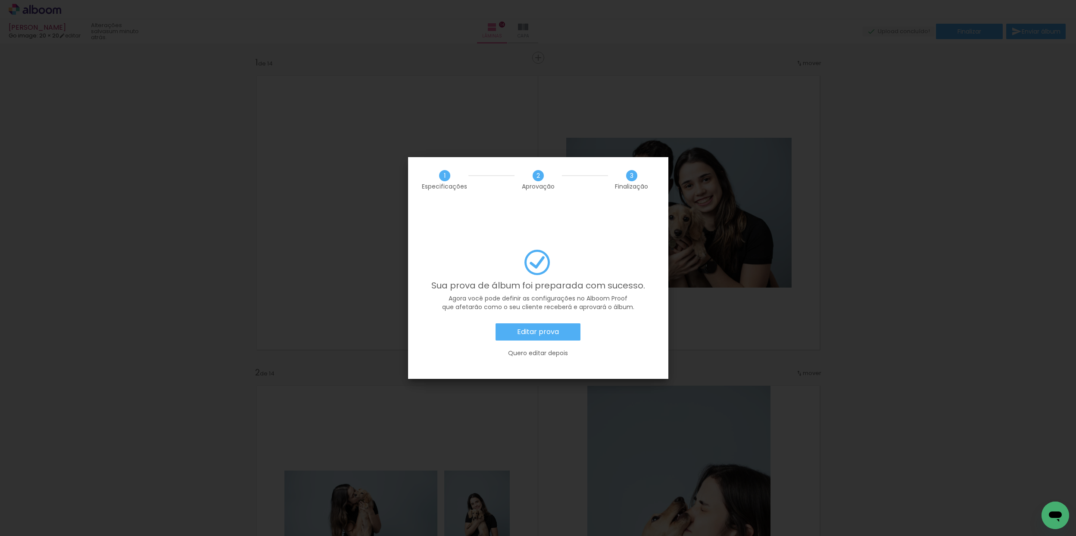
click at [0, 0] on slot "Editar prova" at bounding box center [0, 0] width 0 height 0
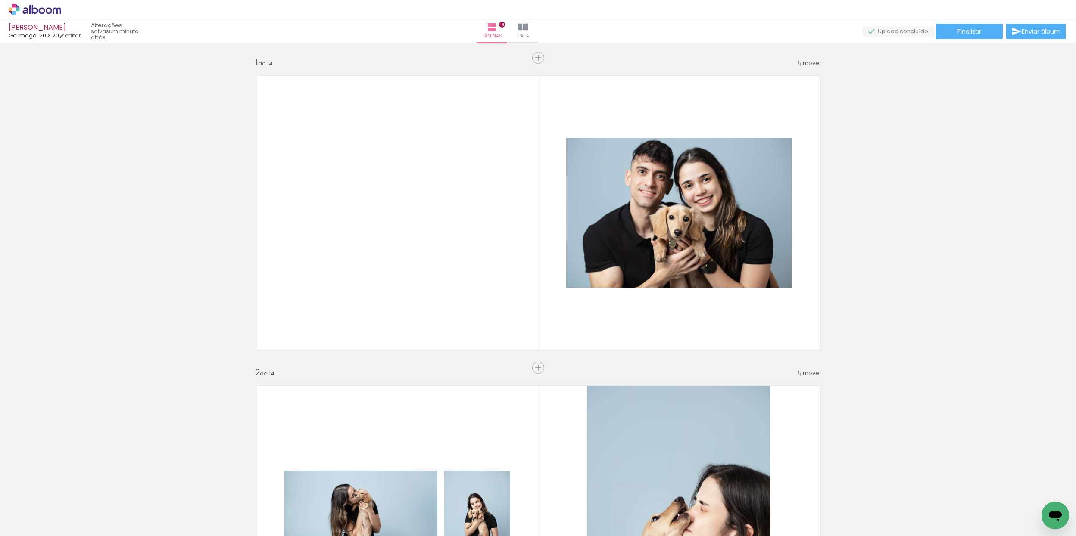
scroll to position [1134, 0]
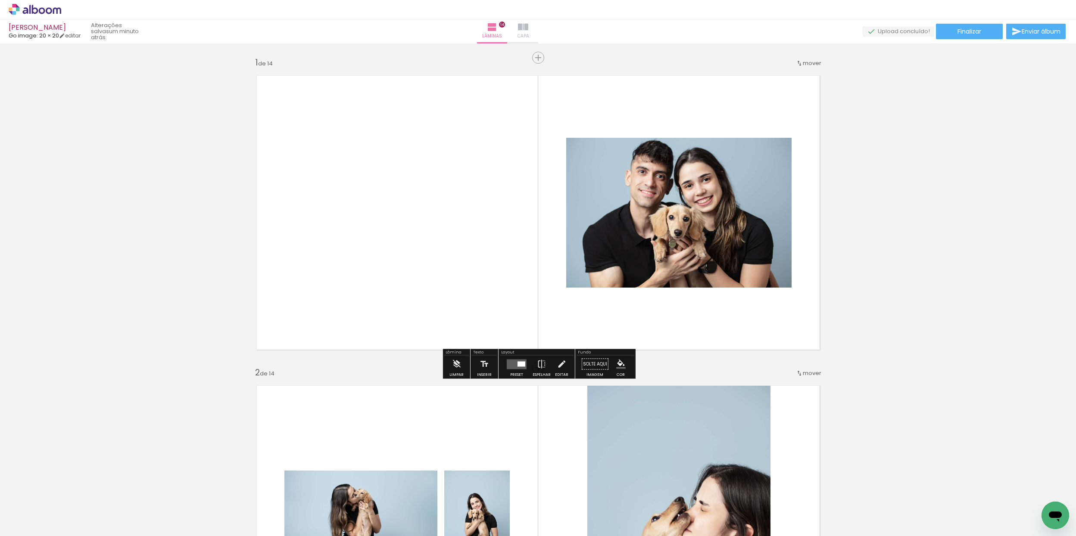
click at [528, 32] on iron-icon at bounding box center [523, 27] width 10 height 10
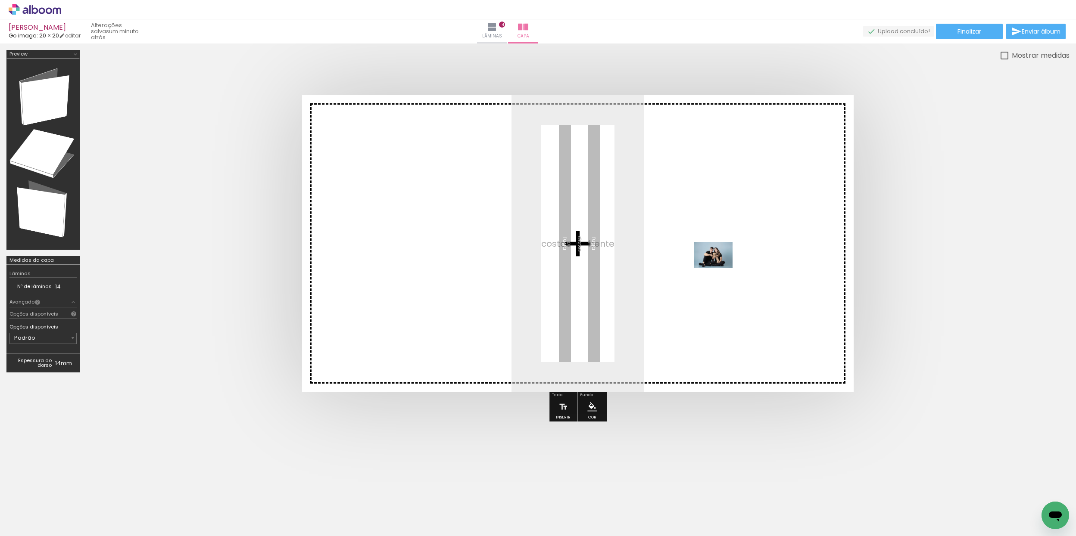
drag, startPoint x: 90, startPoint y: 510, endPoint x: 718, endPoint y: 268, distance: 672.9
click at [719, 268] on quentale-workspace at bounding box center [538, 268] width 1076 height 536
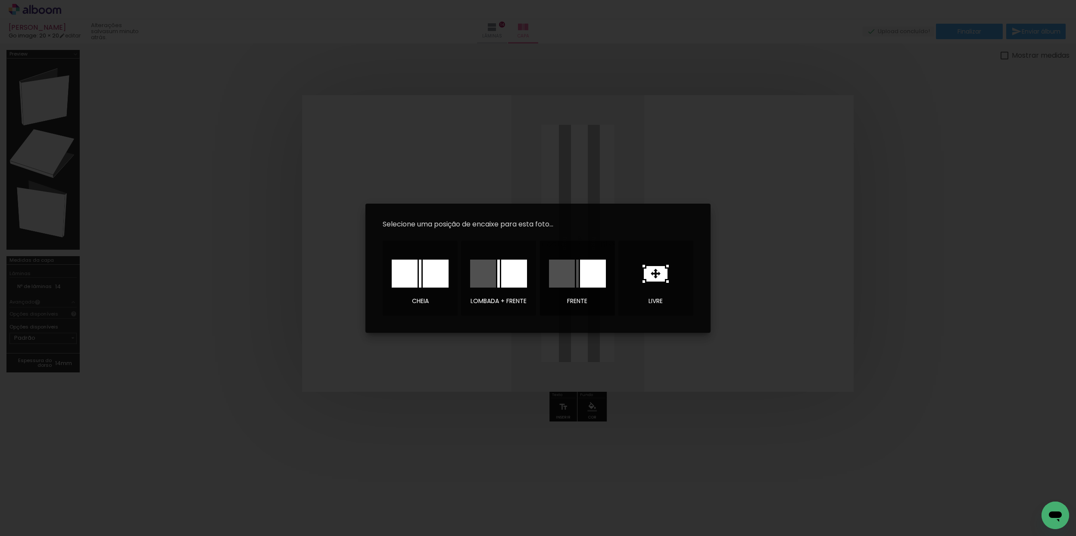
click at [583, 283] on div at bounding box center [593, 274] width 26 height 28
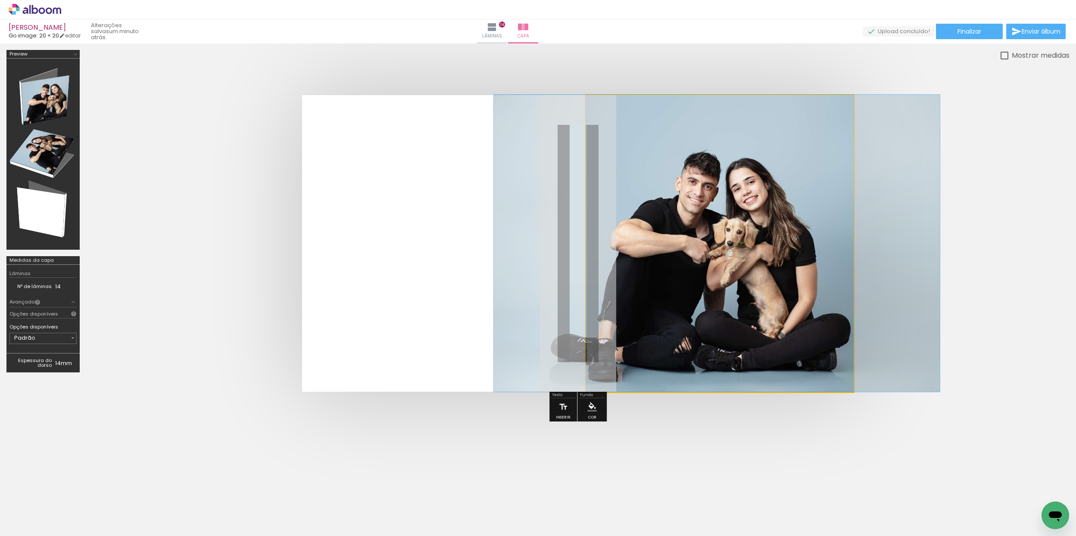
drag, startPoint x: 735, startPoint y: 295, endPoint x: 732, endPoint y: 282, distance: 13.0
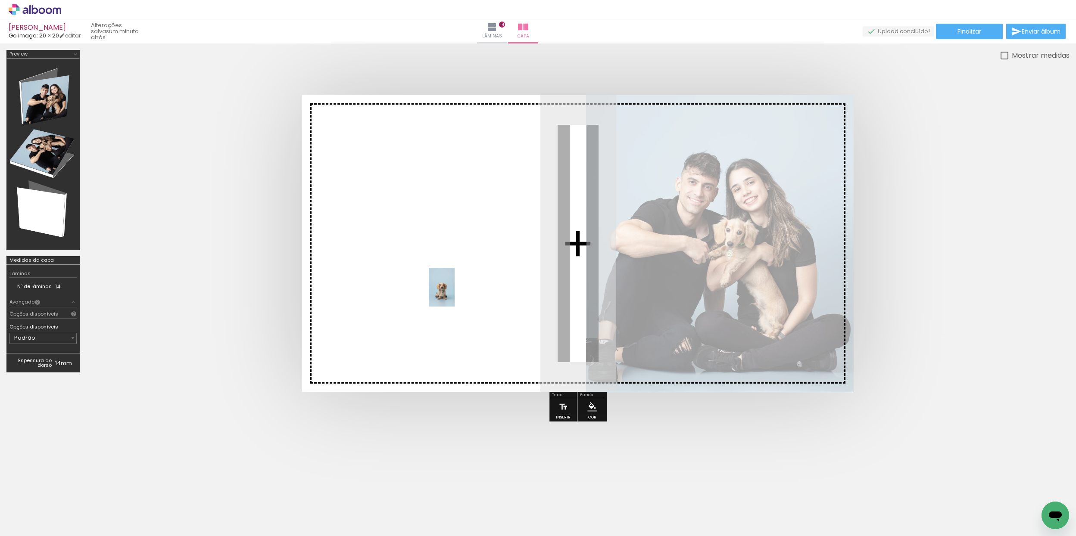
drag, startPoint x: 579, startPoint y: 508, endPoint x: 454, endPoint y: 294, distance: 248.0
click at [454, 294] on quentale-workspace at bounding box center [538, 268] width 1076 height 536
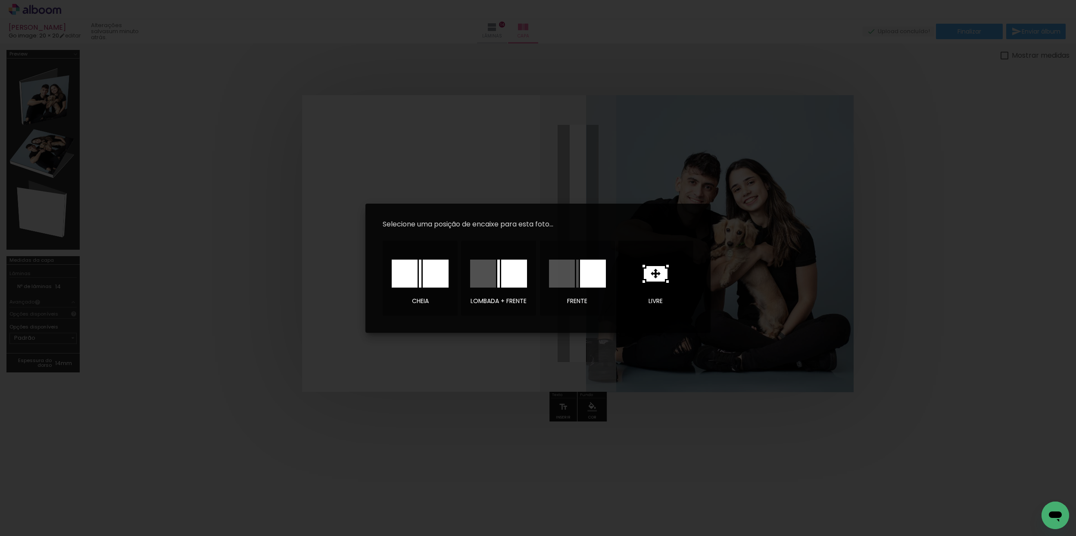
click at [656, 278] on icon at bounding box center [656, 274] width 24 height 16
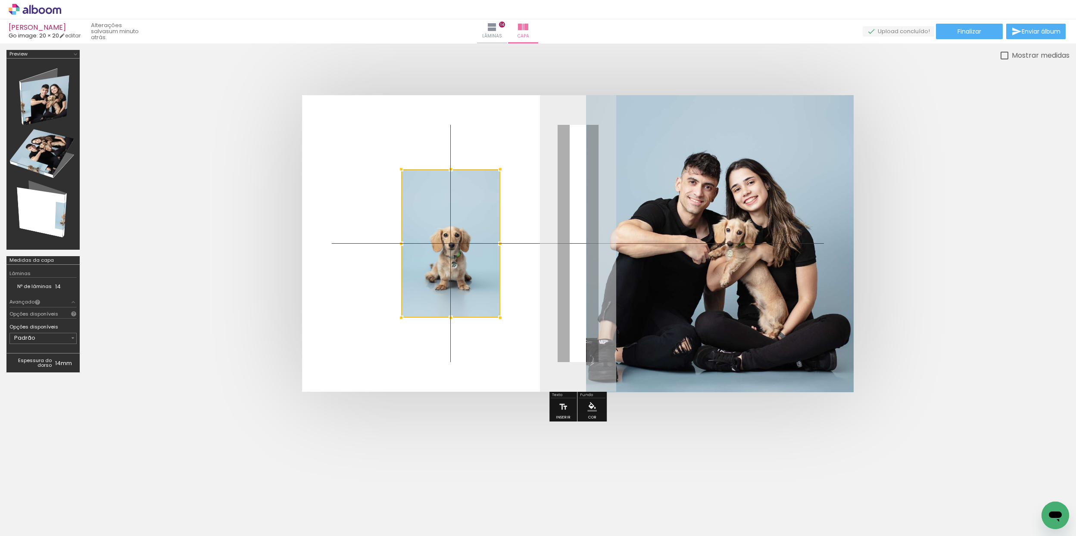
drag, startPoint x: 541, startPoint y: 280, endPoint x: 414, endPoint y: 278, distance: 126.7
click at [414, 279] on div at bounding box center [450, 243] width 99 height 149
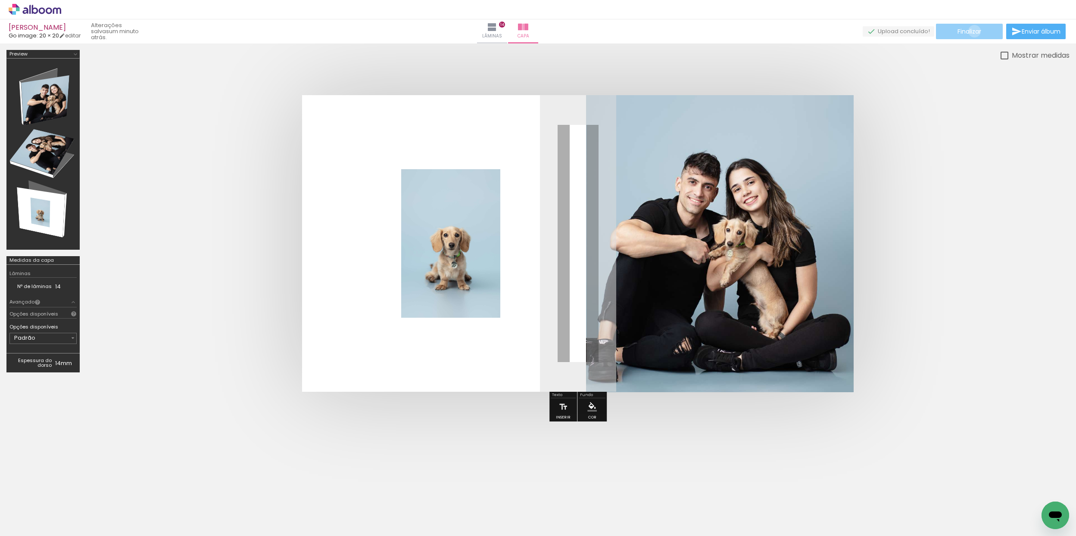
click at [971, 31] on span "Finalizar" at bounding box center [969, 31] width 24 height 6
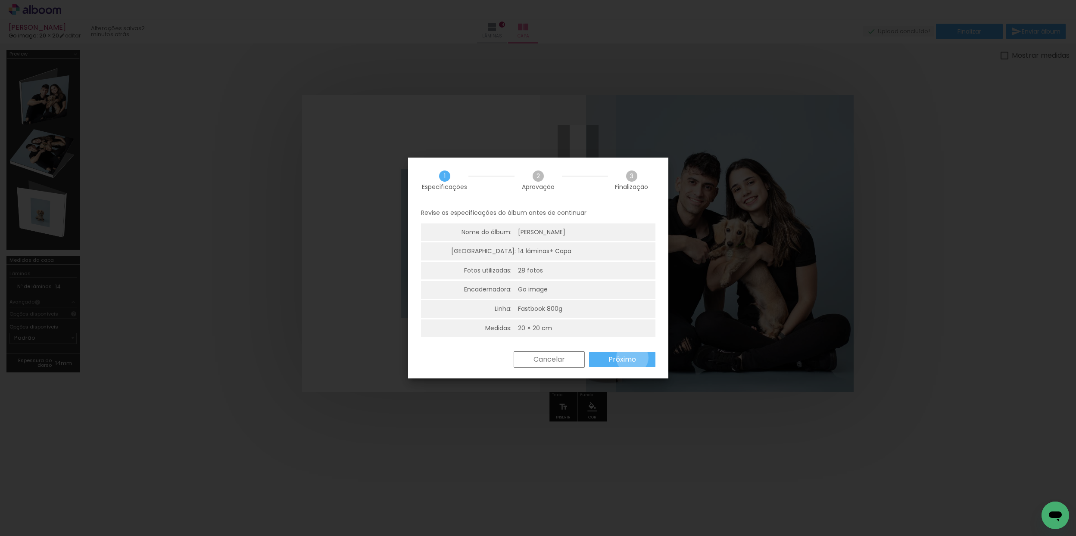
click at [0, 0] on slot "Próximo" at bounding box center [0, 0] width 0 height 0
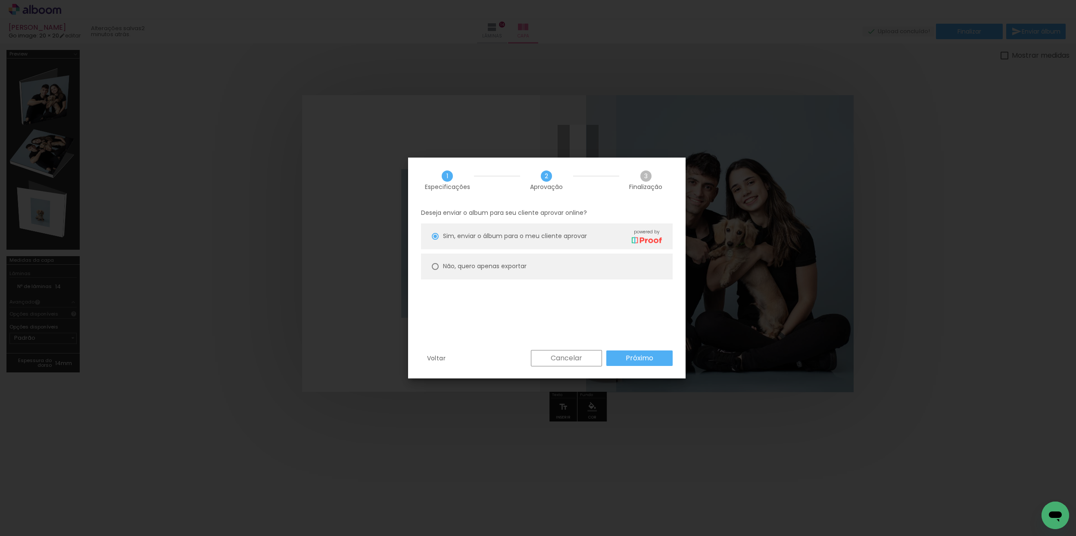
drag, startPoint x: 532, startPoint y: 267, endPoint x: 549, endPoint y: 269, distance: 17.7
click at [532, 268] on paper-radio-button "Não, quero apenas exportar" at bounding box center [547, 267] width 252 height 26
type paper-radio-button "on"
click at [0, 0] on slot "Próximo" at bounding box center [0, 0] width 0 height 0
type input "Alta, 300 DPI"
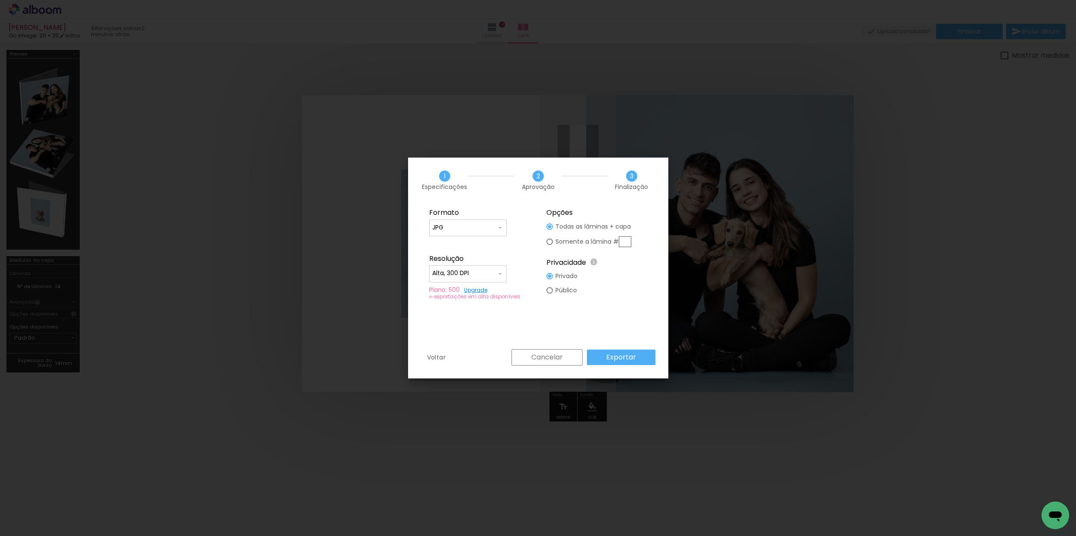
click at [0, 0] on slot "Exportar" at bounding box center [0, 0] width 0 height 0
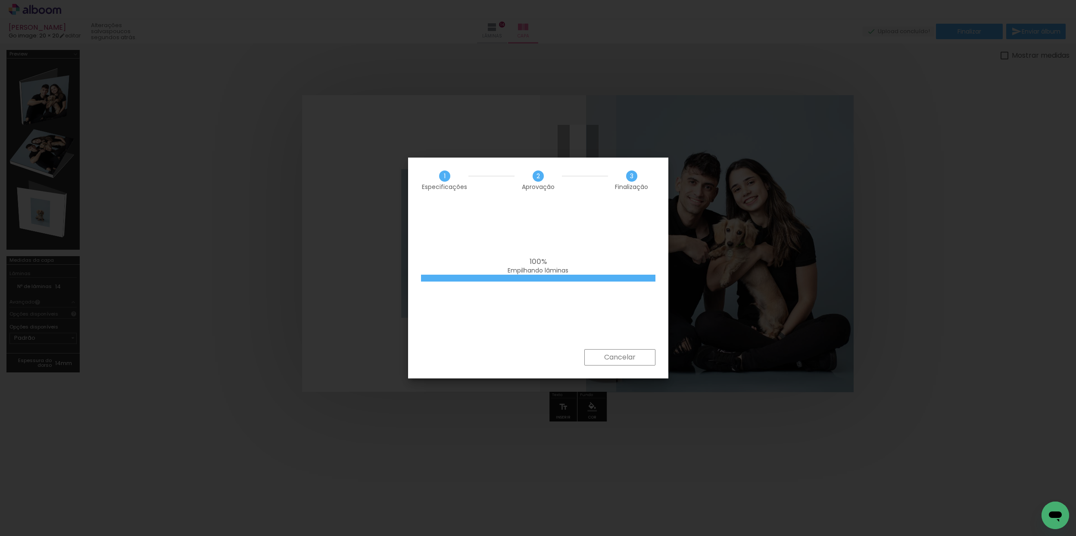
scroll to position [1134, 0]
click at [0, 0] on slot "Cancelar" at bounding box center [0, 0] width 0 height 0
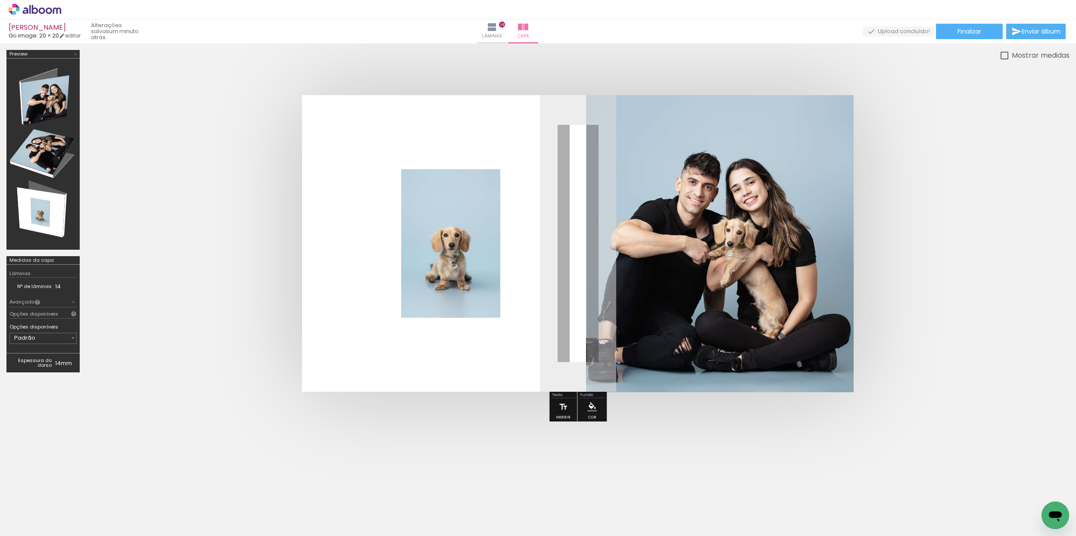
click at [33, 28] on div "[PERSON_NAME]" at bounding box center [45, 28] width 72 height 8
click at [37, 28] on div "[PERSON_NAME]" at bounding box center [45, 28] width 72 height 8
click at [45, 7] on icon at bounding box center [35, 9] width 53 height 11
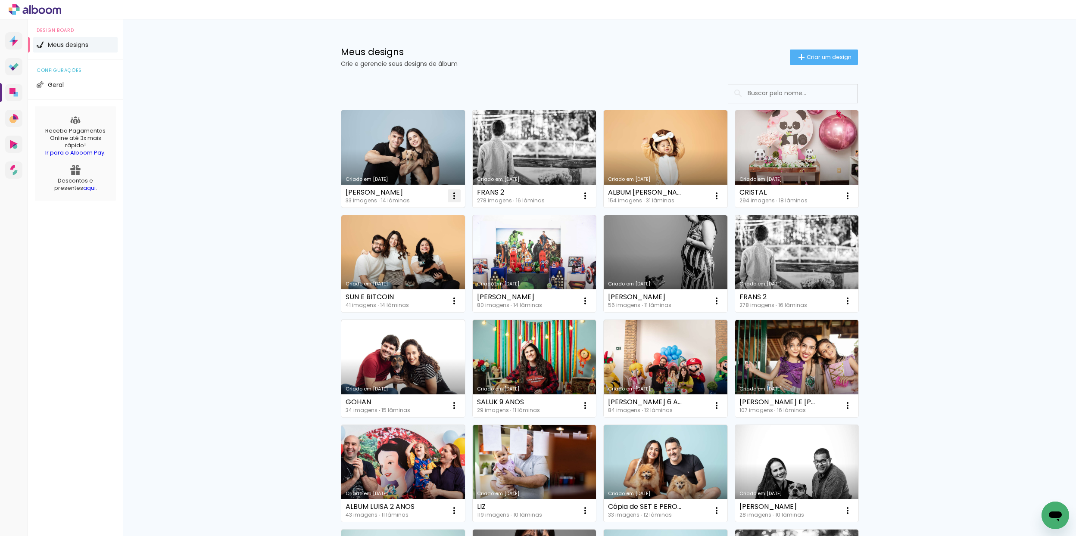
click at [452, 196] on iron-icon at bounding box center [454, 196] width 10 height 10
click at [441, 231] on span "Fazer uma cópia" at bounding box center [421, 233] width 50 height 6
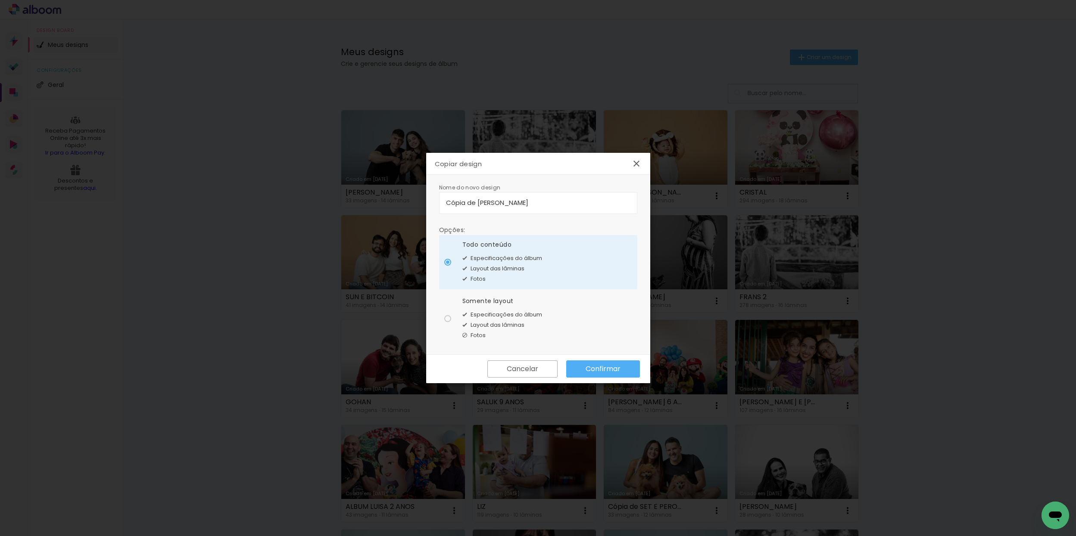
drag, startPoint x: 477, startPoint y: 202, endPoint x: 431, endPoint y: 200, distance: 45.7
click at [428, 201] on div "Nome do novo design Opções: Todo conteúdo Especificações do álbum Layout das lâ…" at bounding box center [538, 265] width 224 height 180
click at [562, 204] on input "[PERSON_NAME]" at bounding box center [538, 203] width 184 height 10
type input "[PERSON_NAME]."
type paper-input "[PERSON_NAME]."
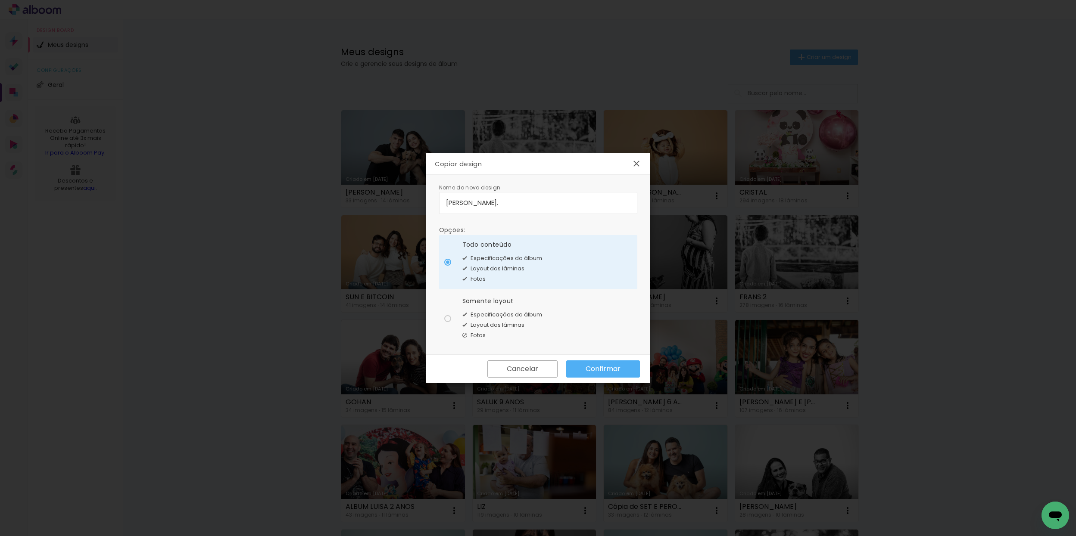
click at [0, 0] on slot "Confirmar" at bounding box center [0, 0] width 0 height 0
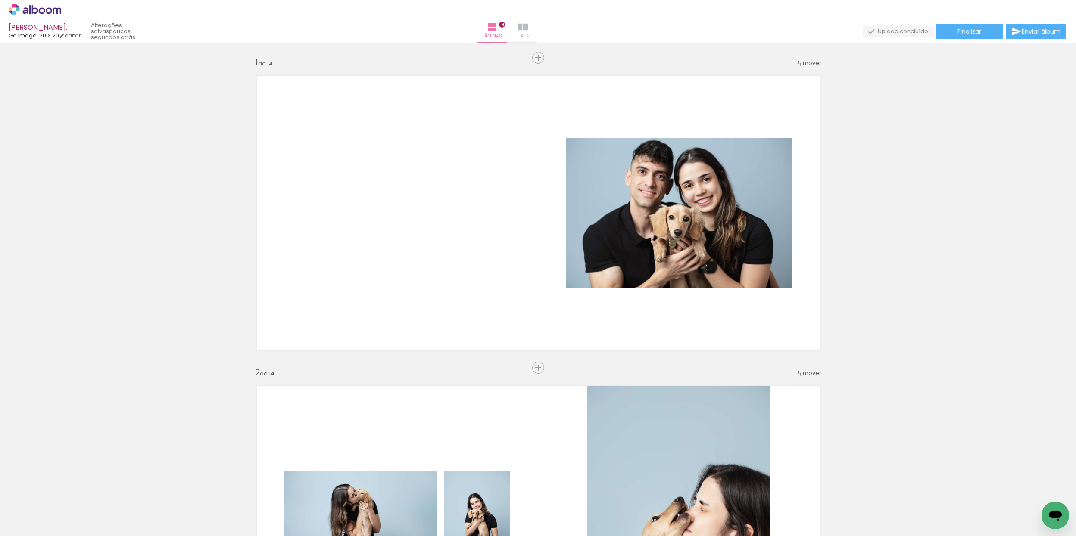
click at [529, 34] on span "Capa" at bounding box center [523, 36] width 12 height 8
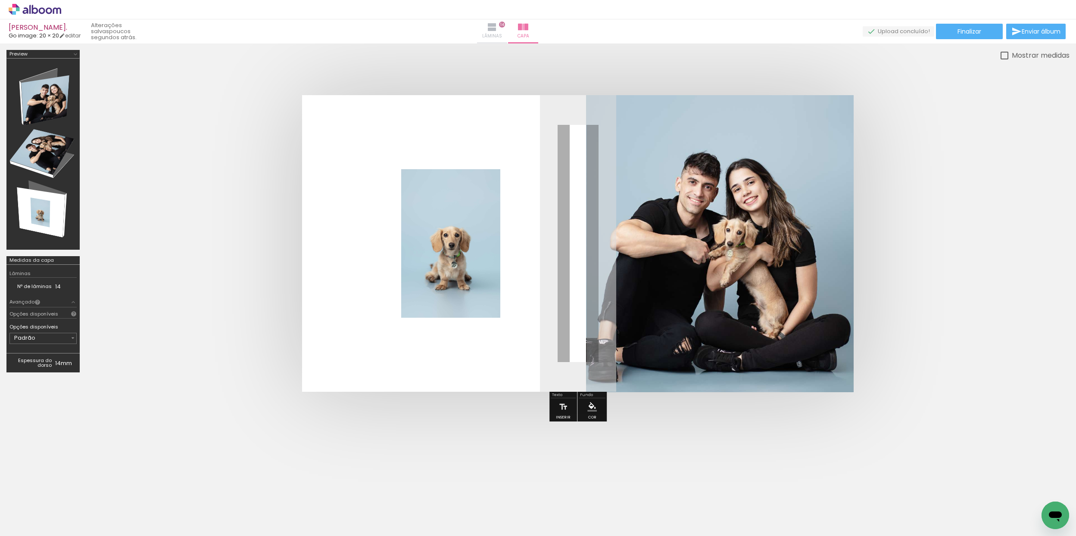
click at [497, 31] on iron-icon at bounding box center [492, 27] width 10 height 10
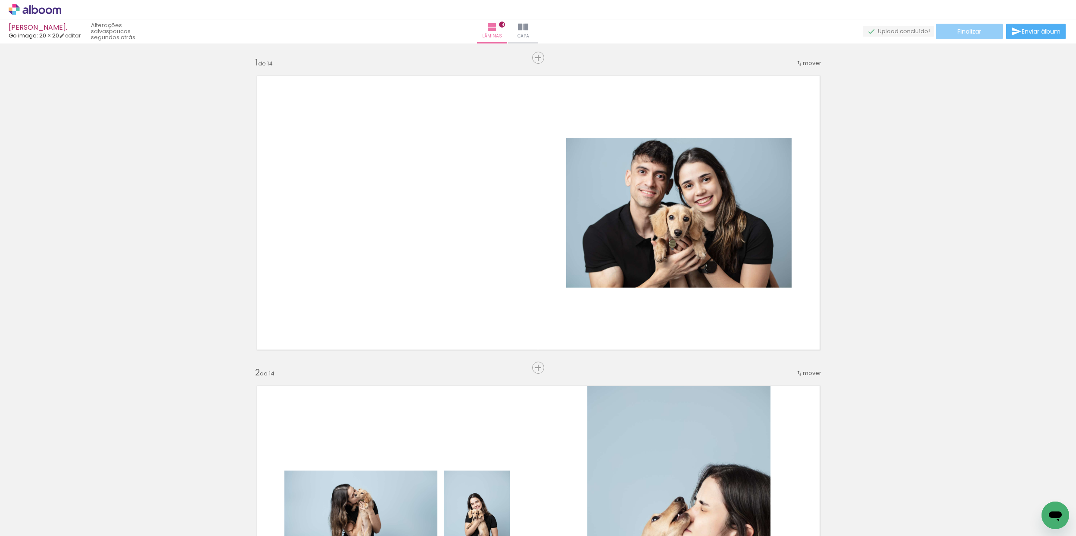
click at [948, 31] on paper-button "Finalizar" at bounding box center [969, 32] width 67 height 16
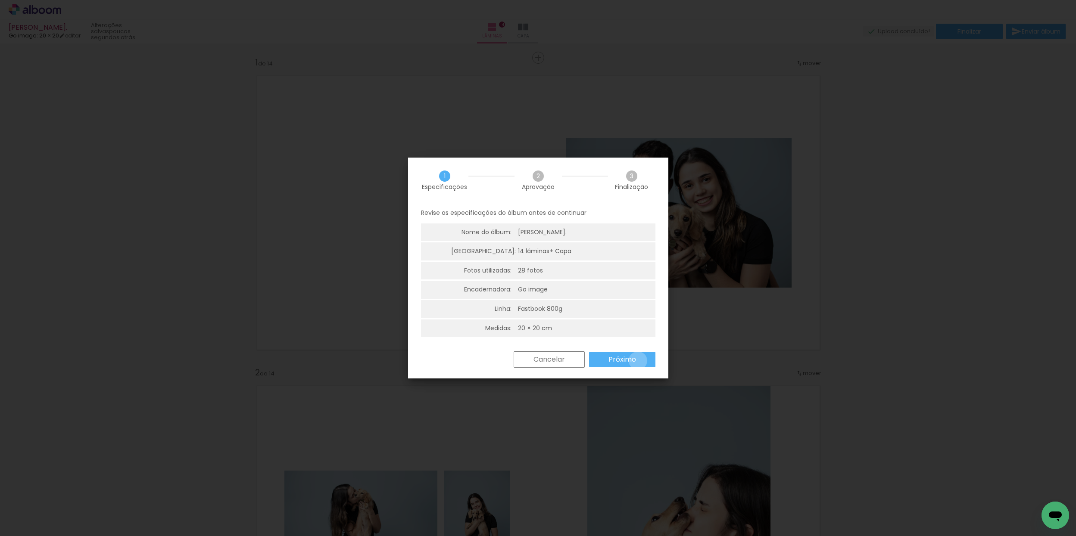
click at [638, 361] on paper-button "Próximo" at bounding box center [622, 360] width 66 height 16
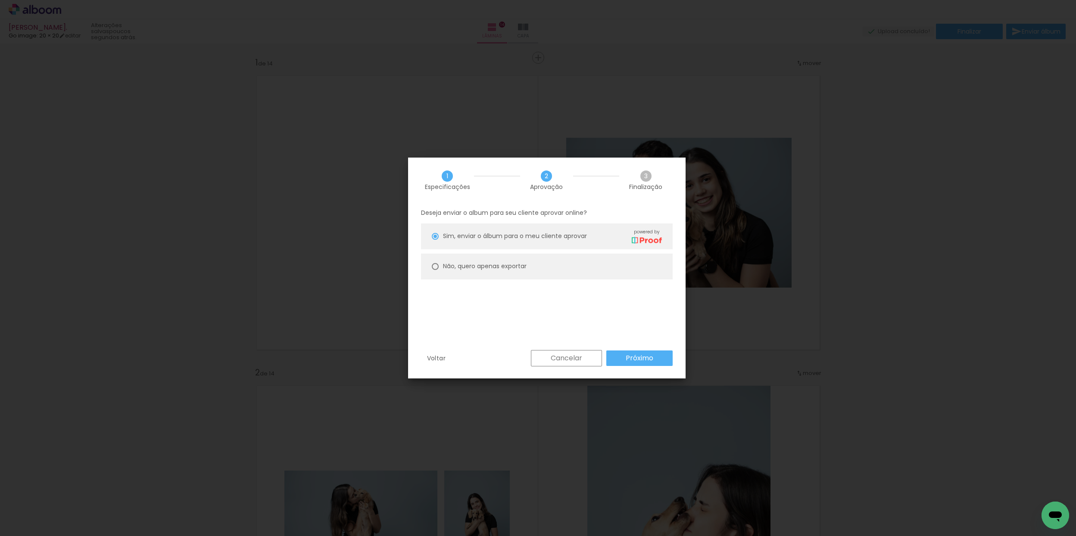
click at [0, 0] on slot "Próximo" at bounding box center [0, 0] width 0 height 0
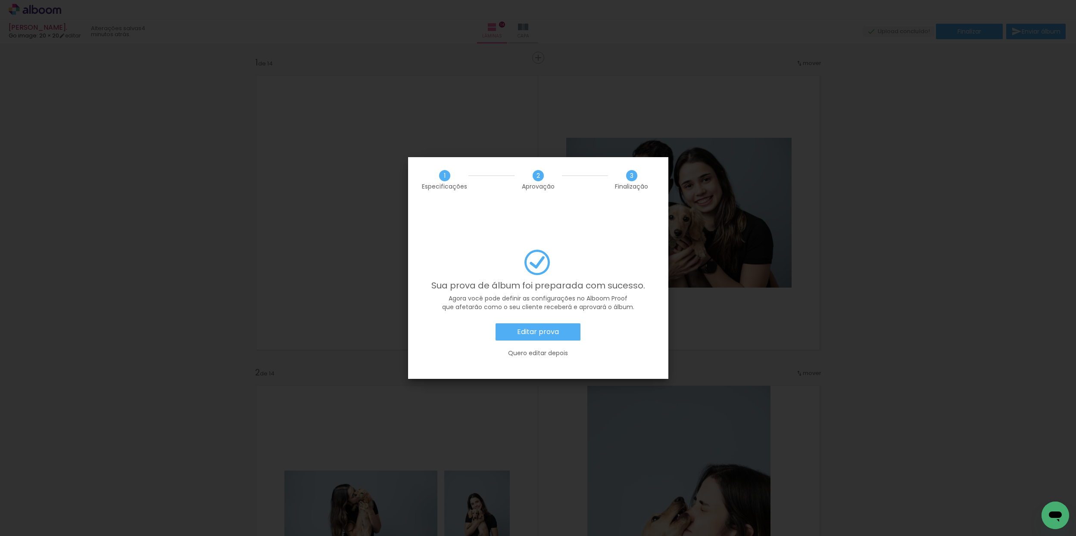
click at [0, 0] on slot "Editar prova" at bounding box center [0, 0] width 0 height 0
